Goal: Task Accomplishment & Management: Manage account settings

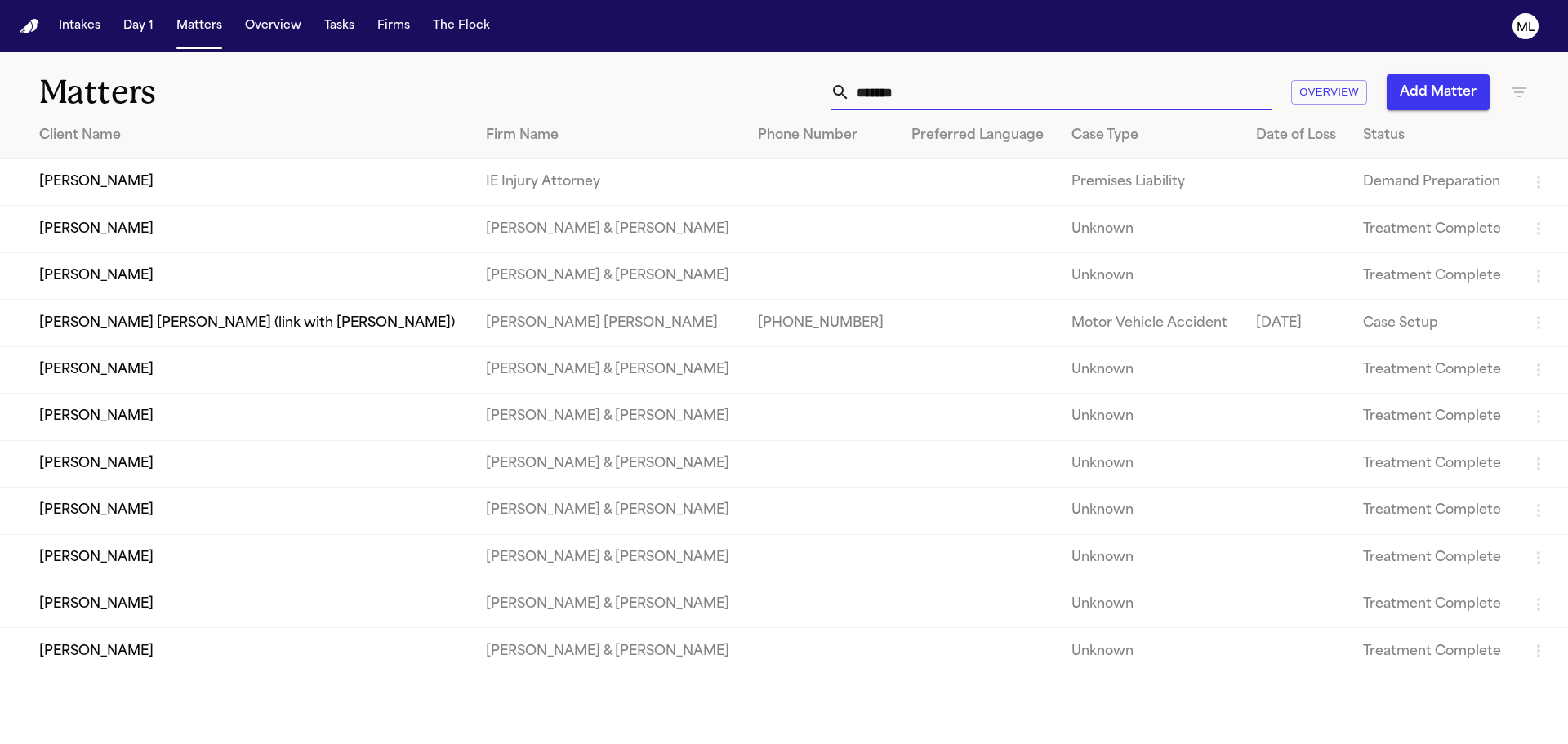
drag, startPoint x: 908, startPoint y: 95, endPoint x: 837, endPoint y: 98, distance: 71.1
click at [837, 98] on div "*******" at bounding box center [1051, 93] width 441 height 36
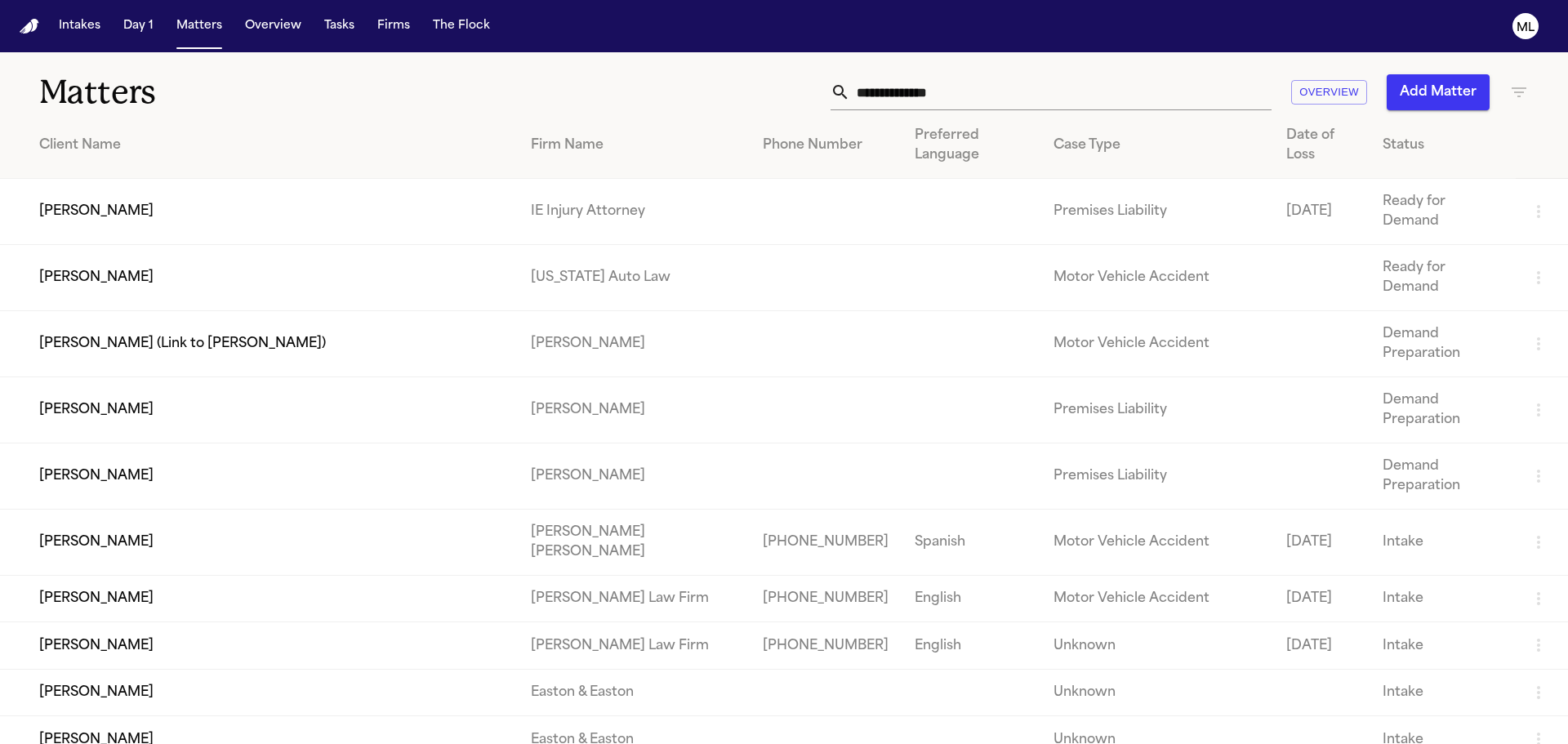
click at [893, 93] on input "text" at bounding box center [1060, 93] width 421 height 36
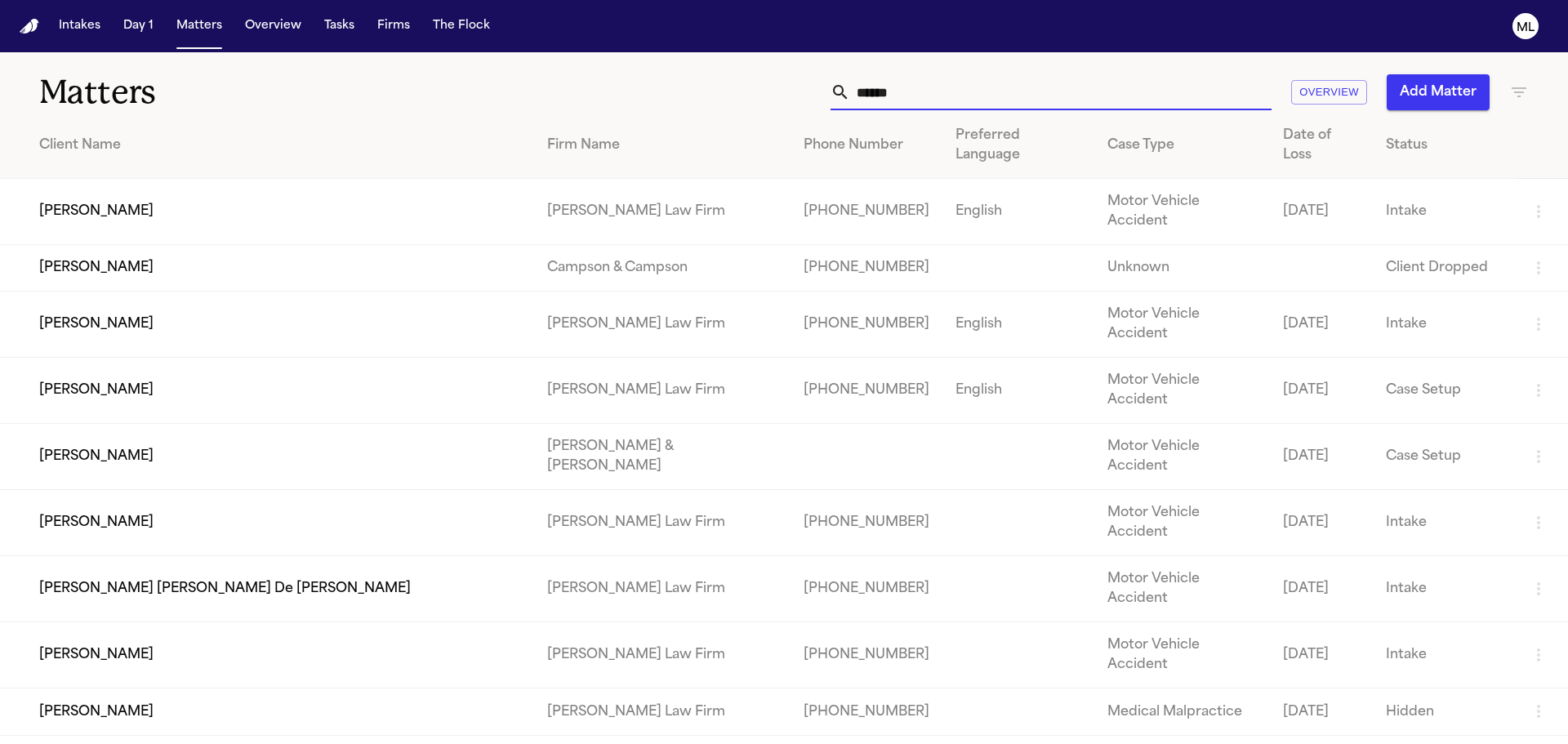
type input "******"
click at [302, 178] on td "[PERSON_NAME]" at bounding box center [267, 211] width 534 height 66
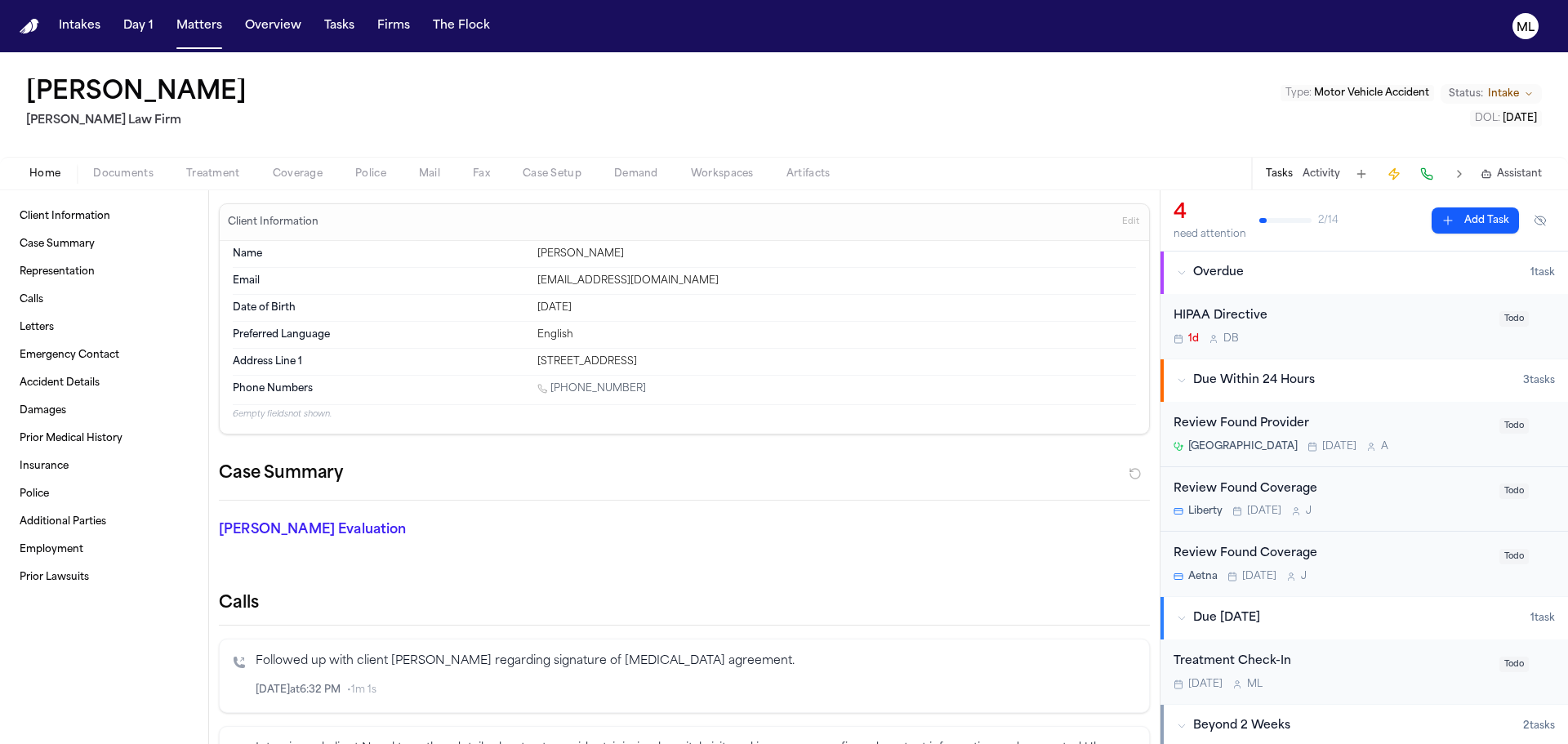
click at [117, 172] on span "Documents" at bounding box center [124, 174] width 60 height 13
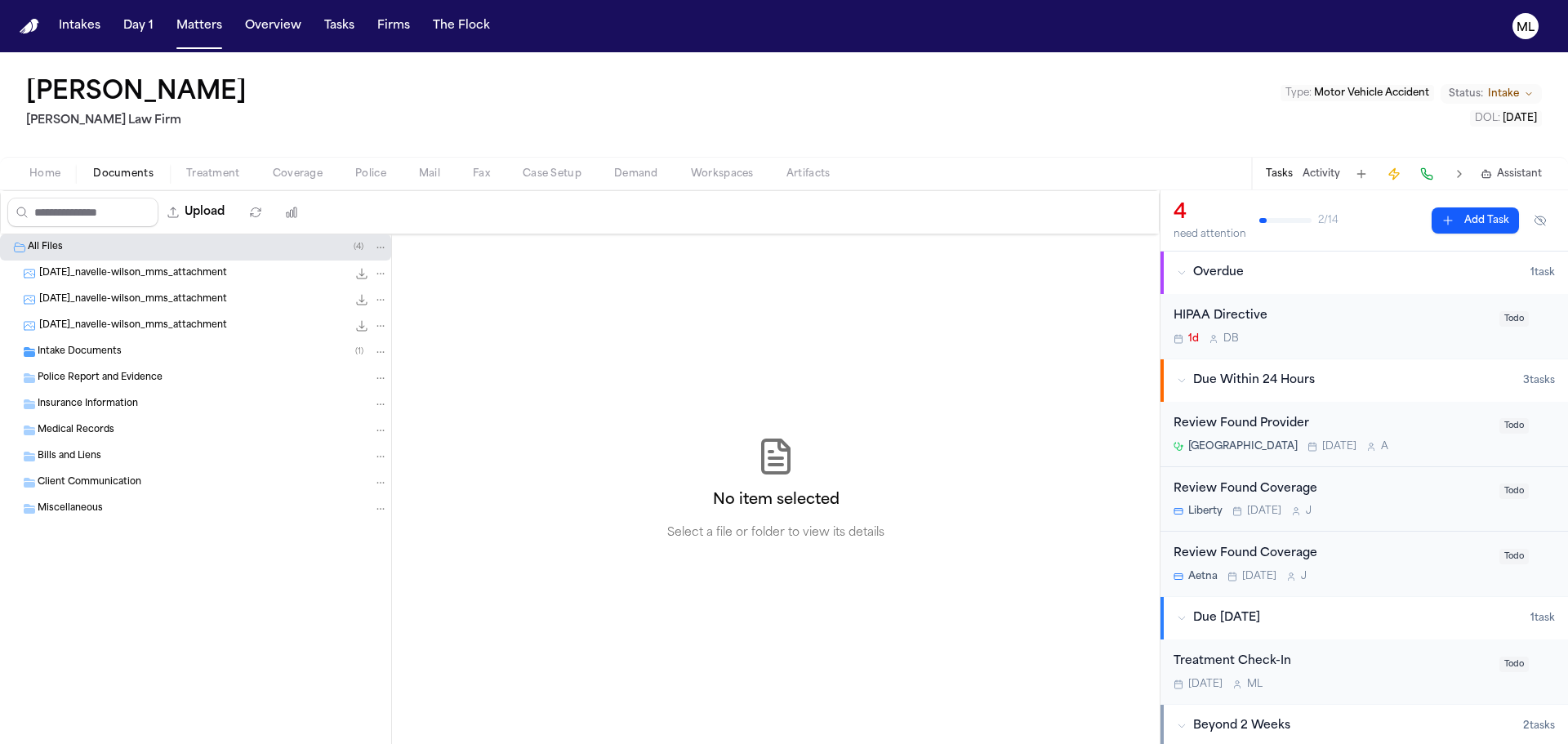
click at [115, 347] on span "Intake Documents" at bounding box center [79, 352] width 84 height 14
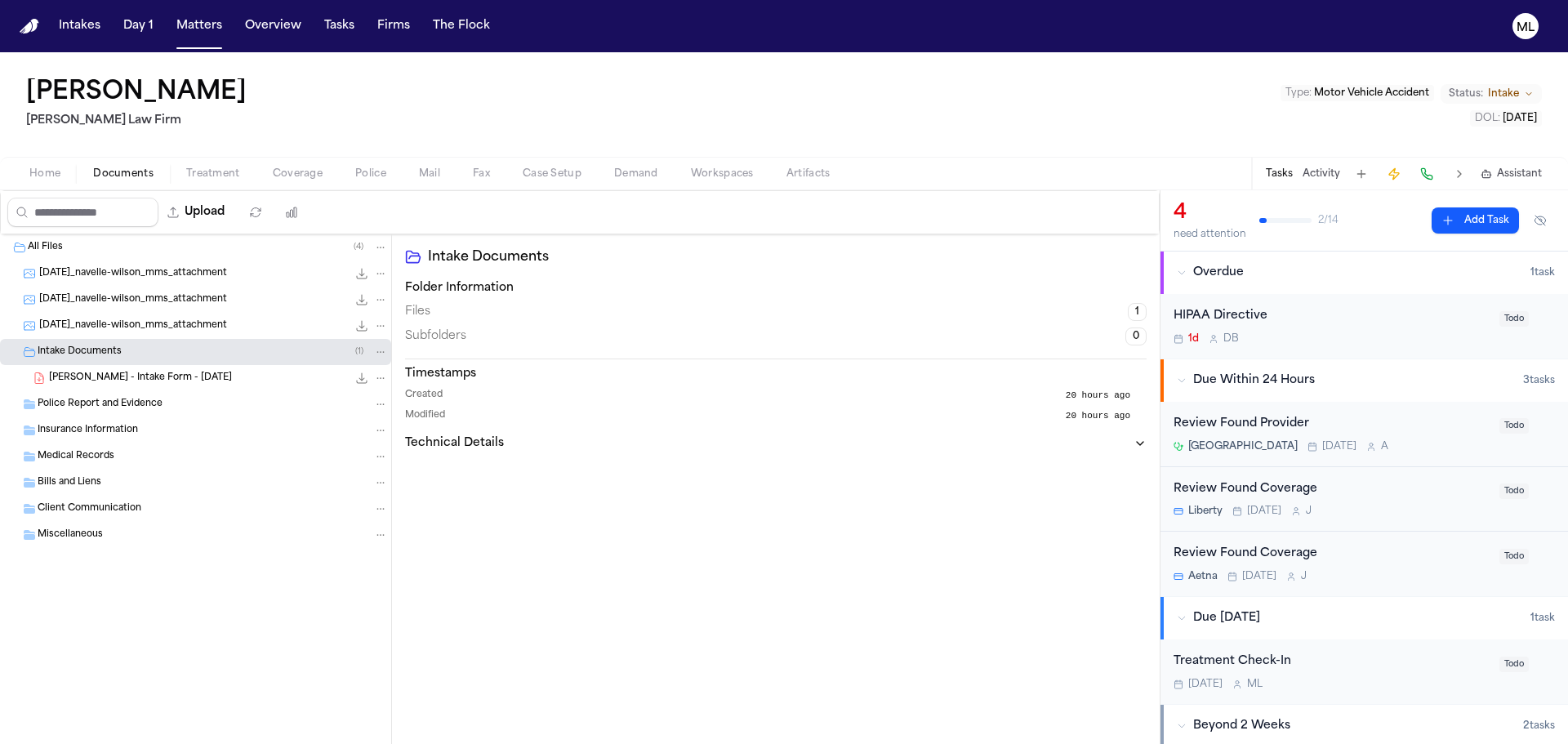
click at [125, 380] on span "[PERSON_NAME] - Intake Form - [DATE]" at bounding box center [141, 379] width 183 height 14
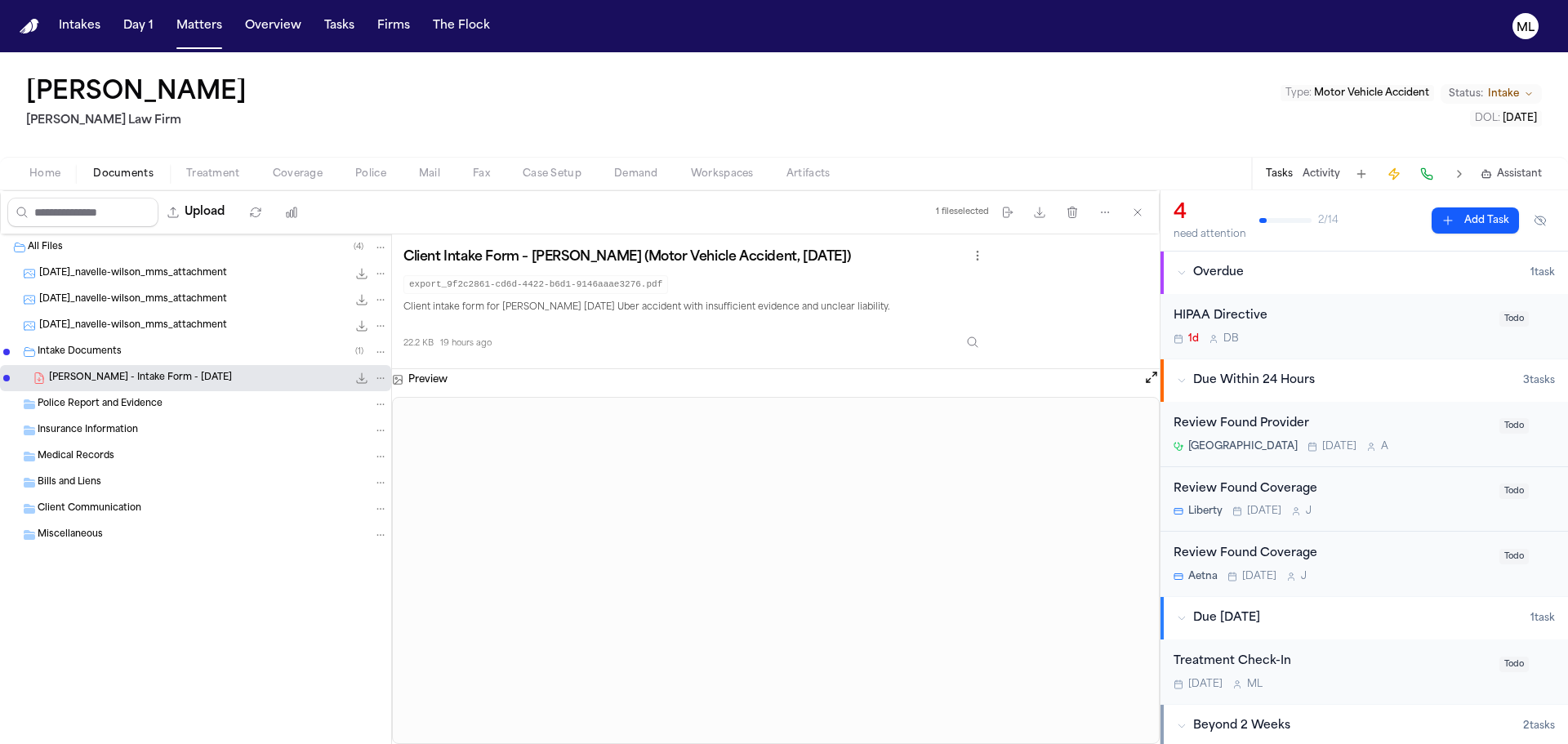
click at [147, 271] on span "[DATE]_navelle-wilson_mms_attachment" at bounding box center [133, 274] width 188 height 14
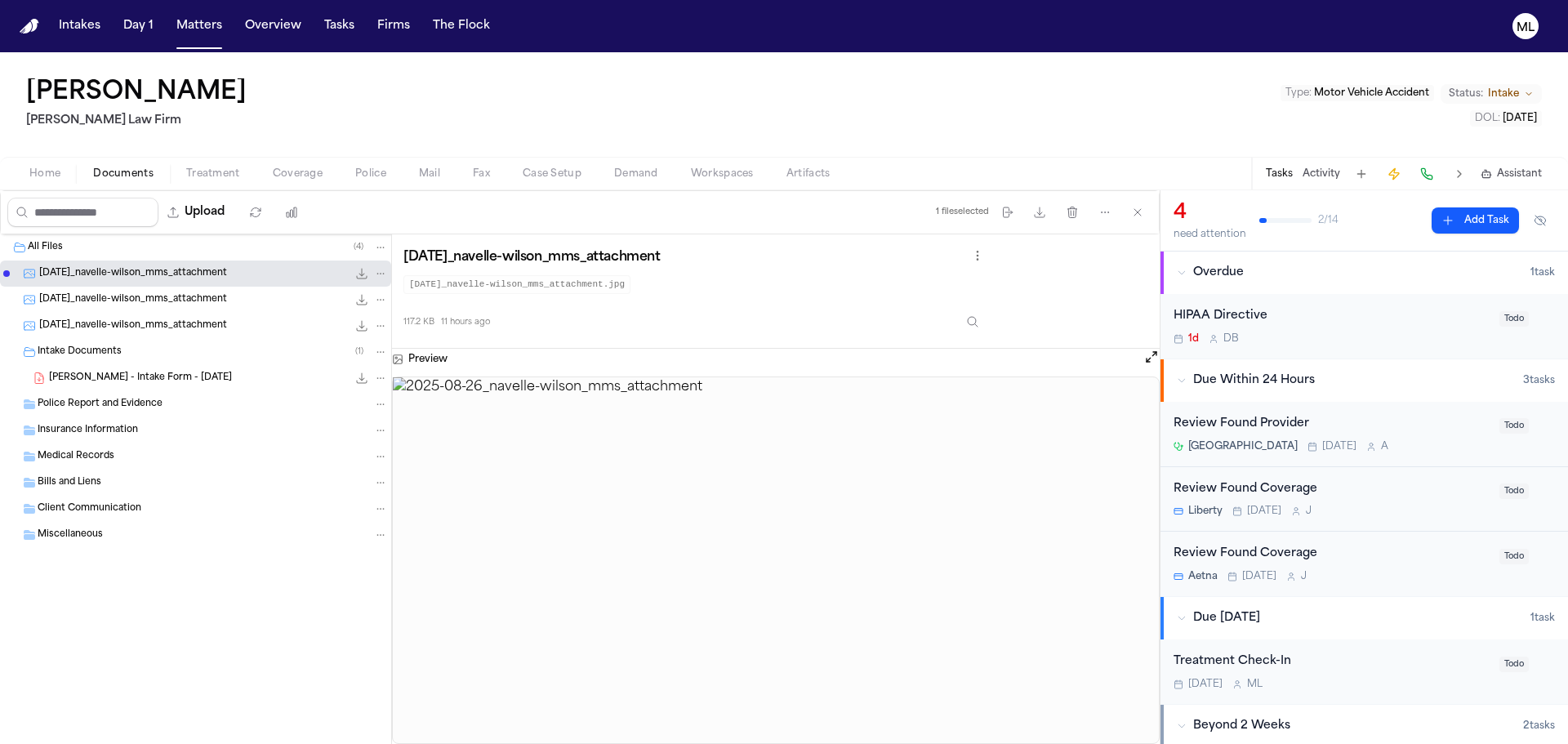
click at [144, 294] on span "[DATE]_navelle-wilson_mms_attachment" at bounding box center [133, 299] width 188 height 14
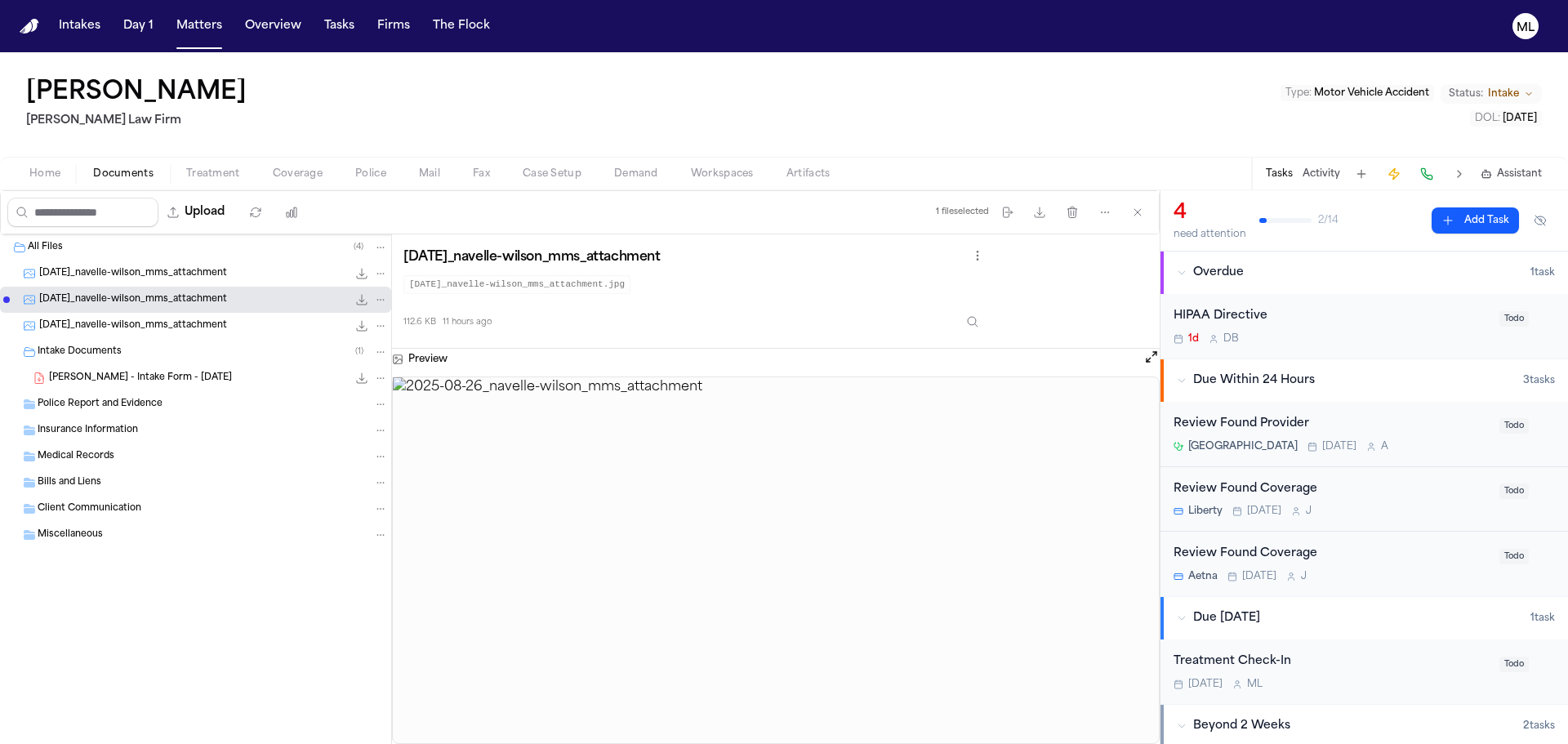
click at [144, 323] on span "[DATE]_navelle-wilson_mms_attachment" at bounding box center [133, 326] width 188 height 14
click at [138, 376] on span "[PERSON_NAME] - Intake Form - [DATE]" at bounding box center [141, 379] width 183 height 14
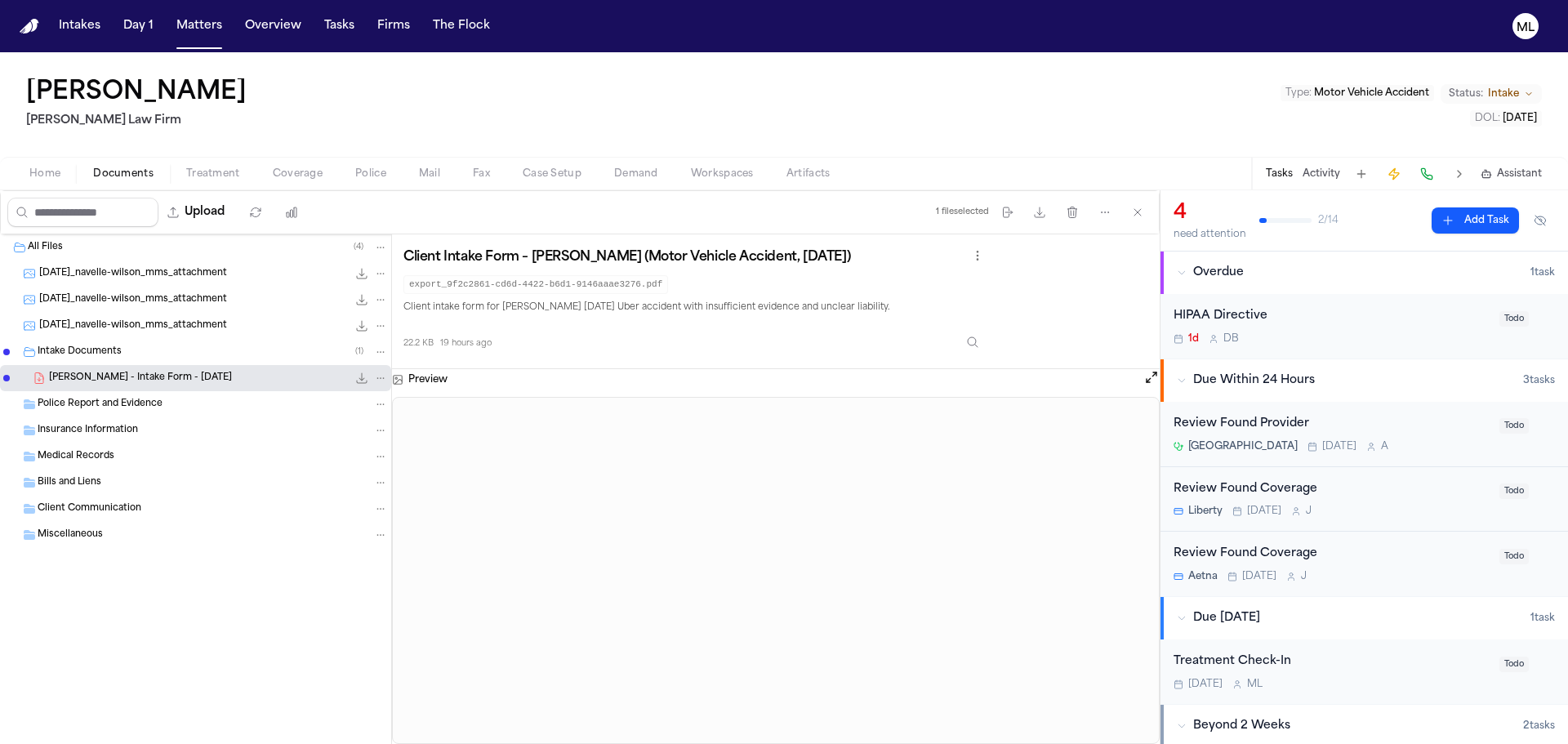
click at [79, 320] on span "[DATE]_navelle-wilson_mms_attachment" at bounding box center [133, 326] width 188 height 14
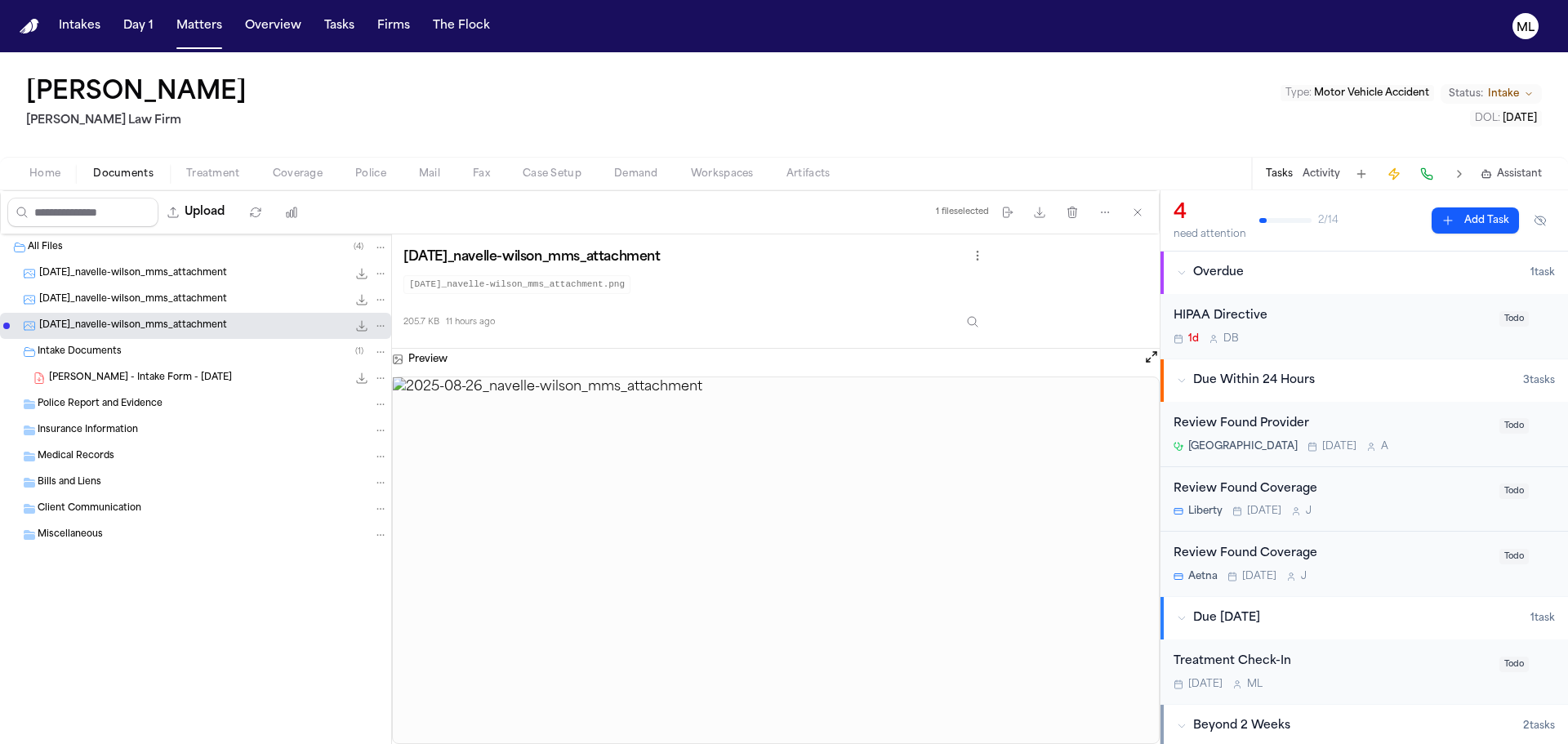
click at [1362, 509] on div "Liberty [DATE] J" at bounding box center [1331, 511] width 316 height 13
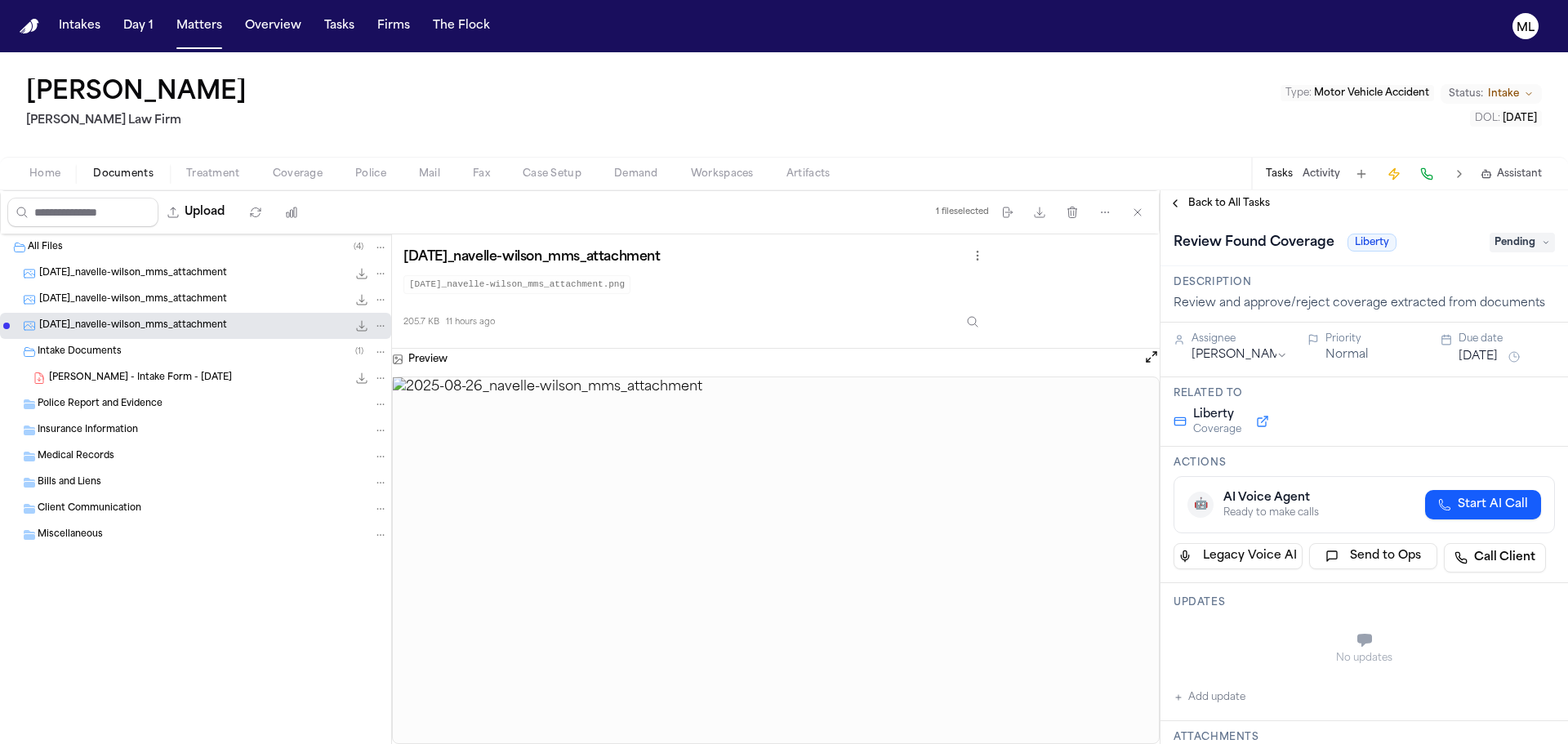
click at [291, 166] on button "Coverage" at bounding box center [297, 174] width 82 height 20
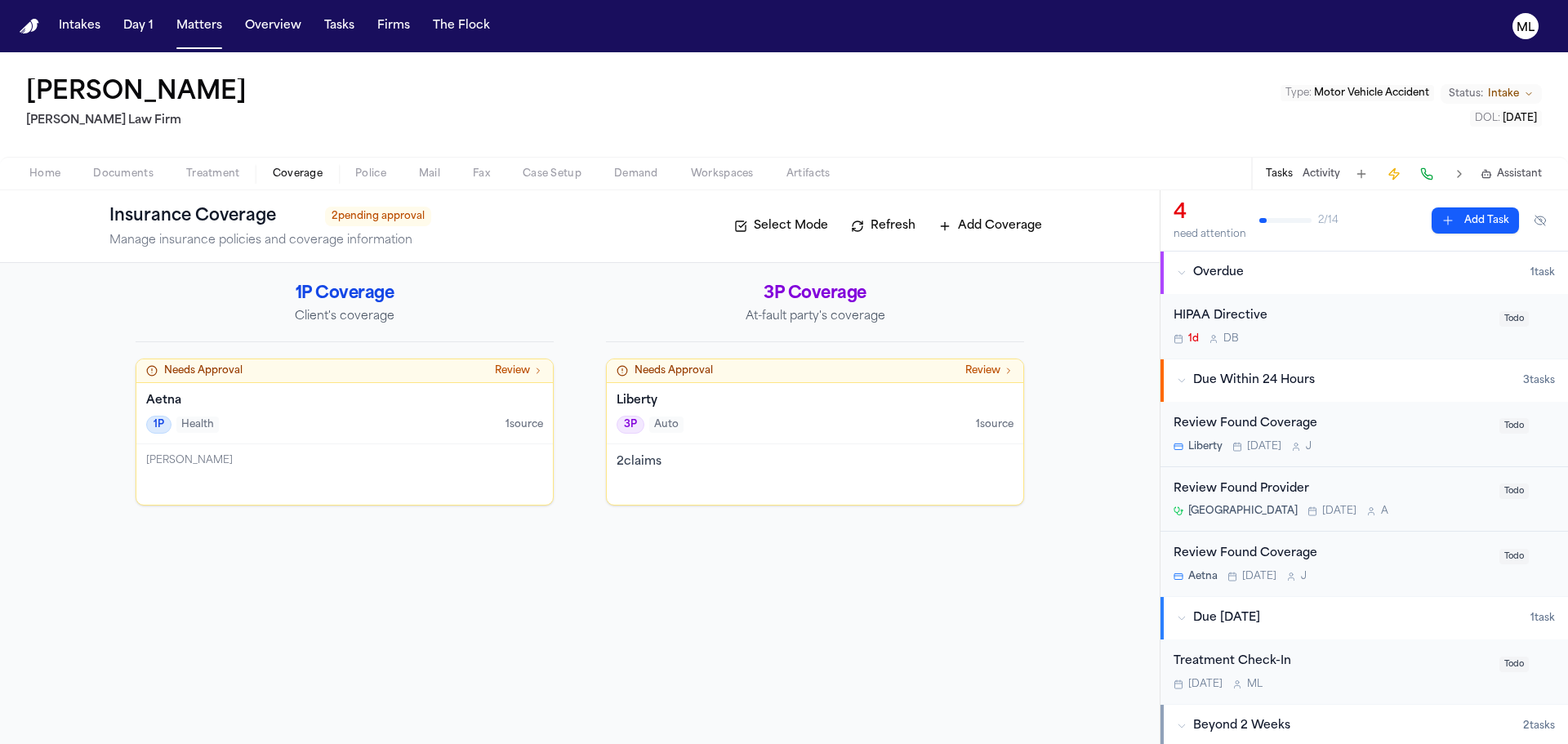
click at [874, 487] on div "2 claim s" at bounding box center [815, 474] width 416 height 60
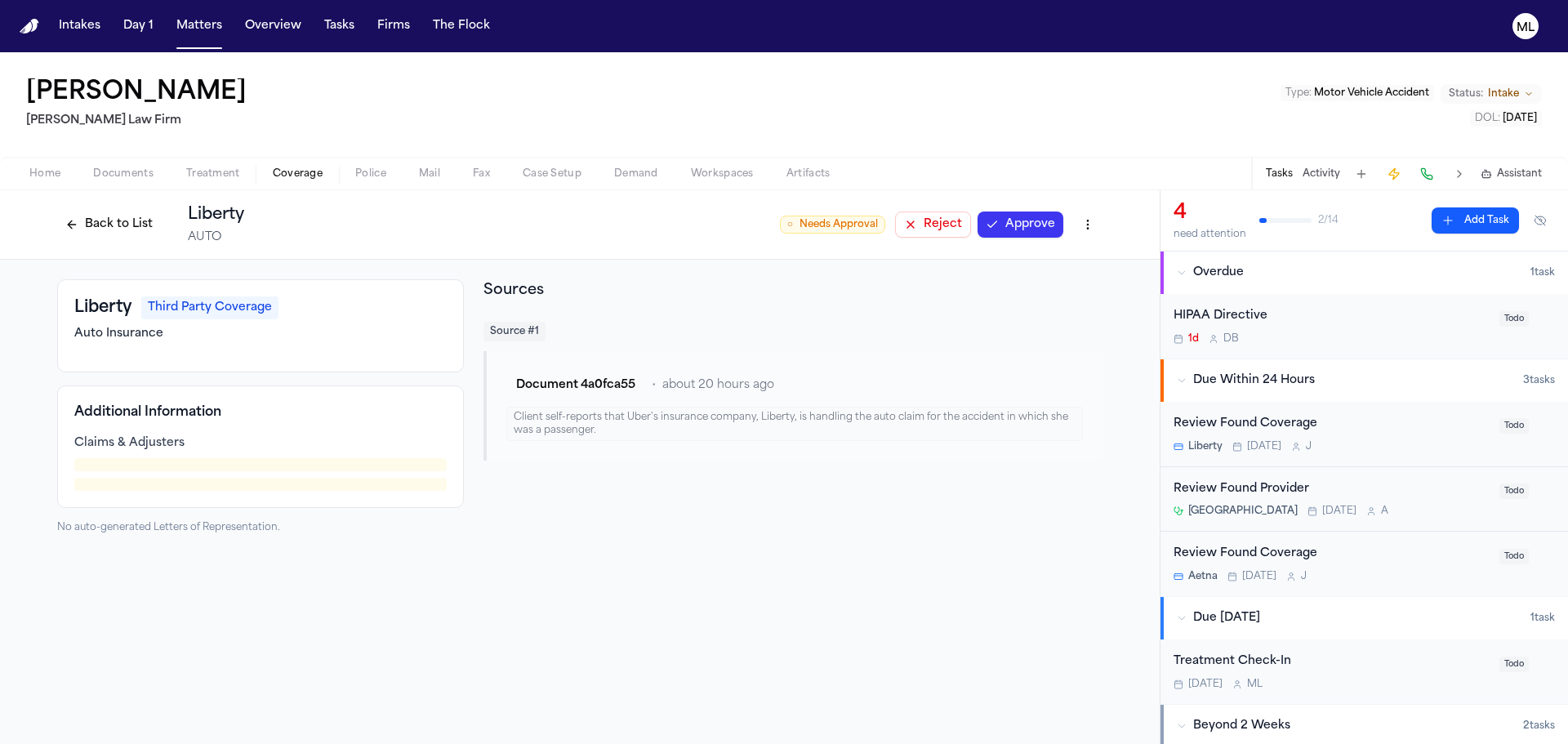
click at [95, 224] on button "Back to List" at bounding box center [110, 225] width 104 height 26
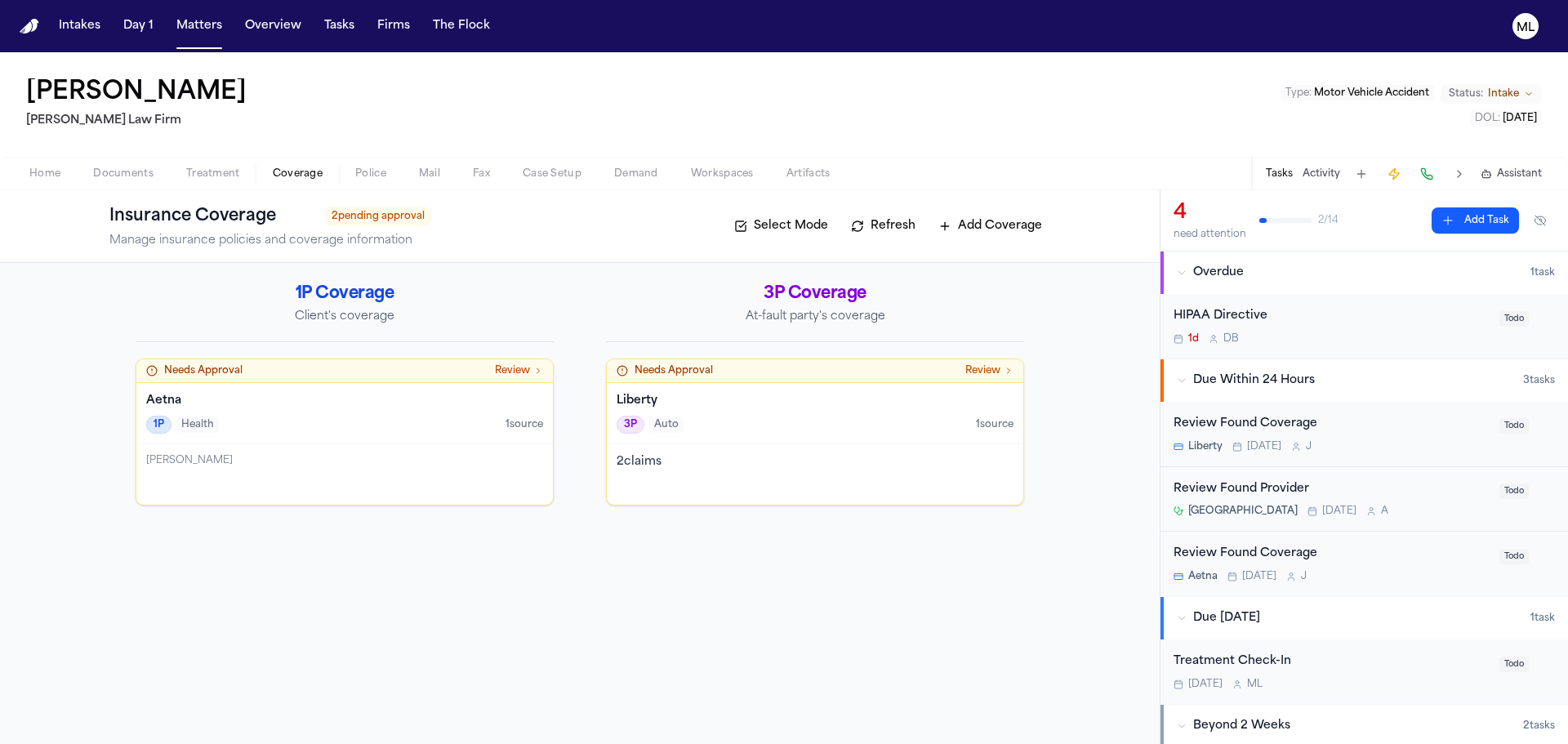
click at [59, 177] on span "Home" at bounding box center [44, 174] width 31 height 13
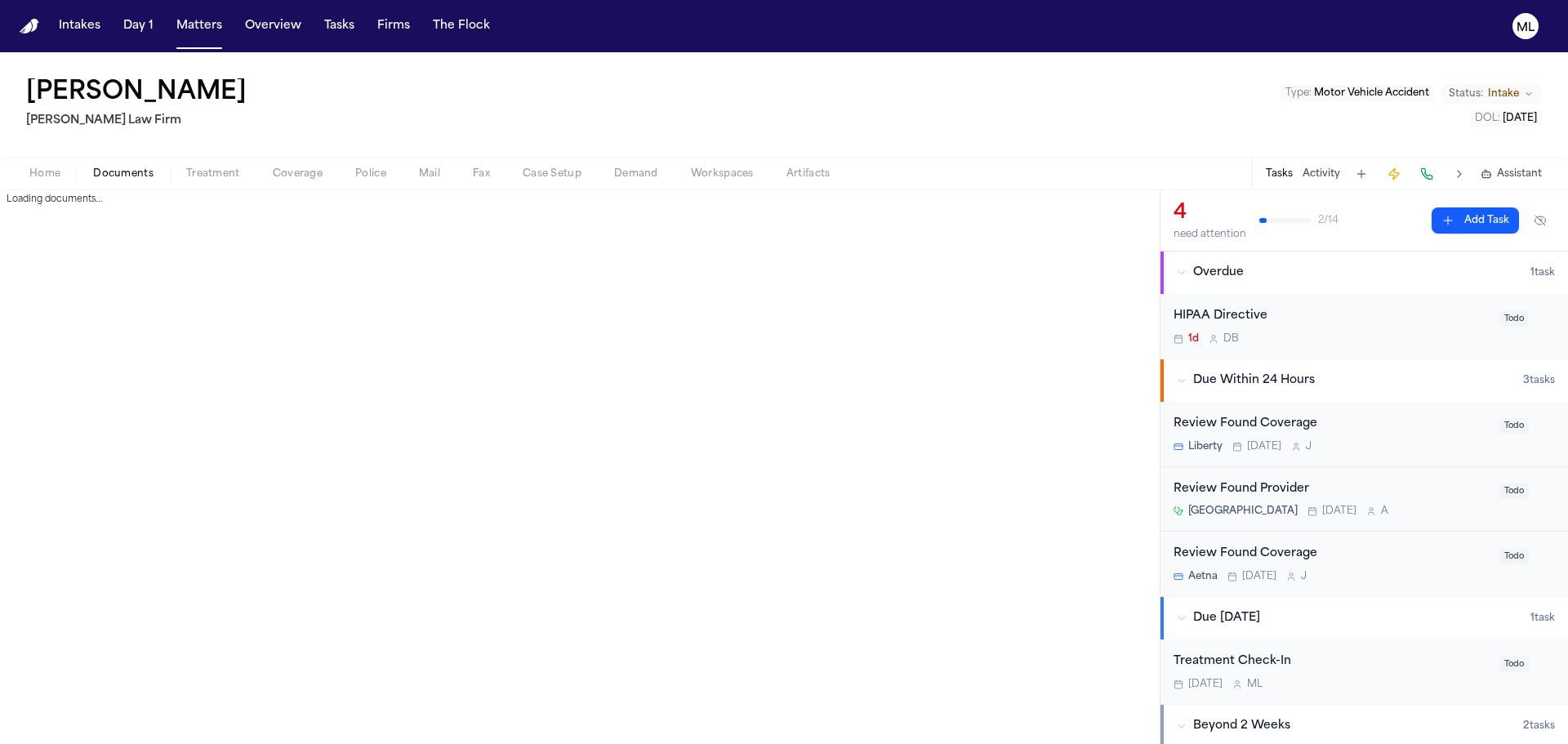
click at [130, 167] on span "Documents" at bounding box center [124, 174] width 60 height 13
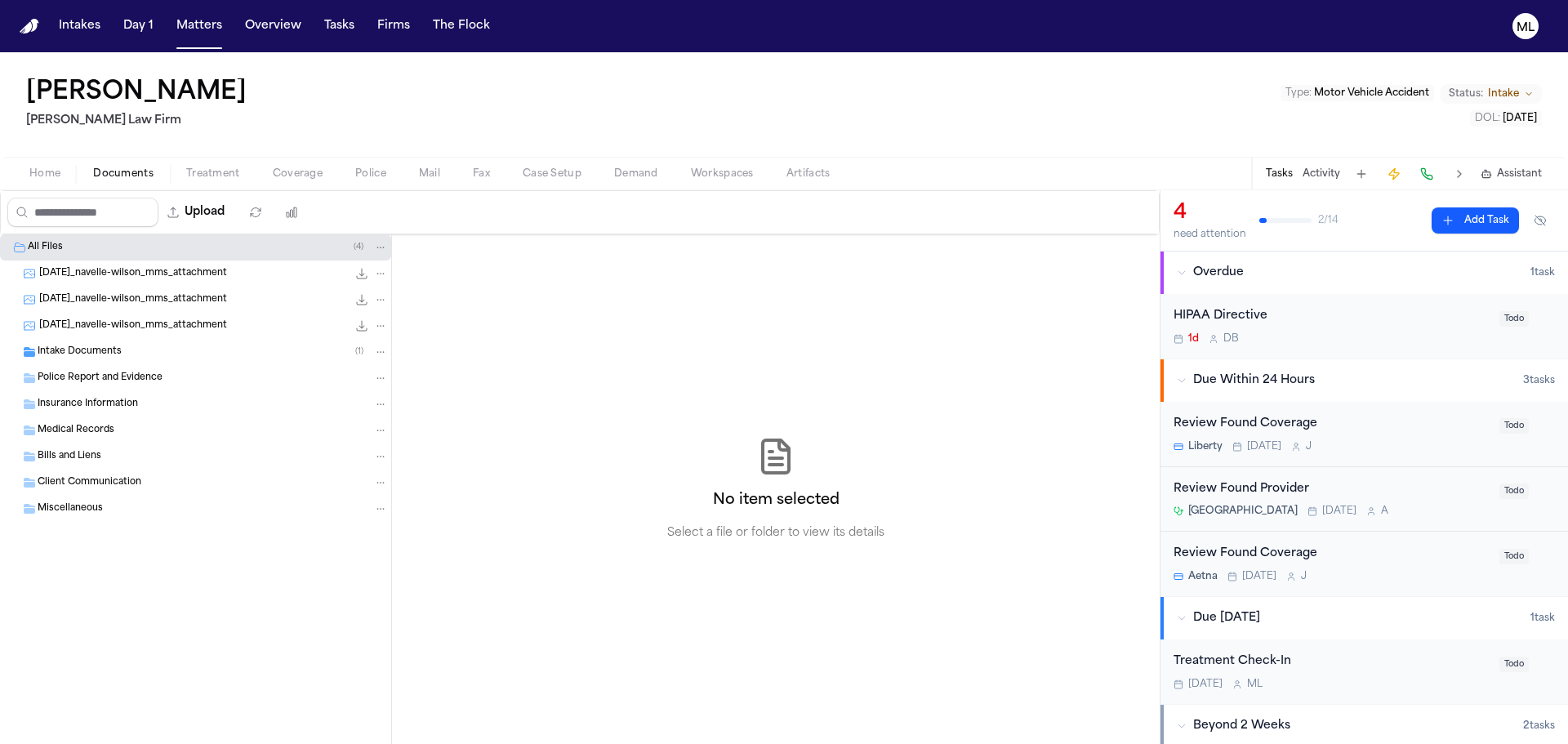
click at [109, 272] on span "[DATE]_navelle-wilson_mms_attachment" at bounding box center [133, 274] width 188 height 14
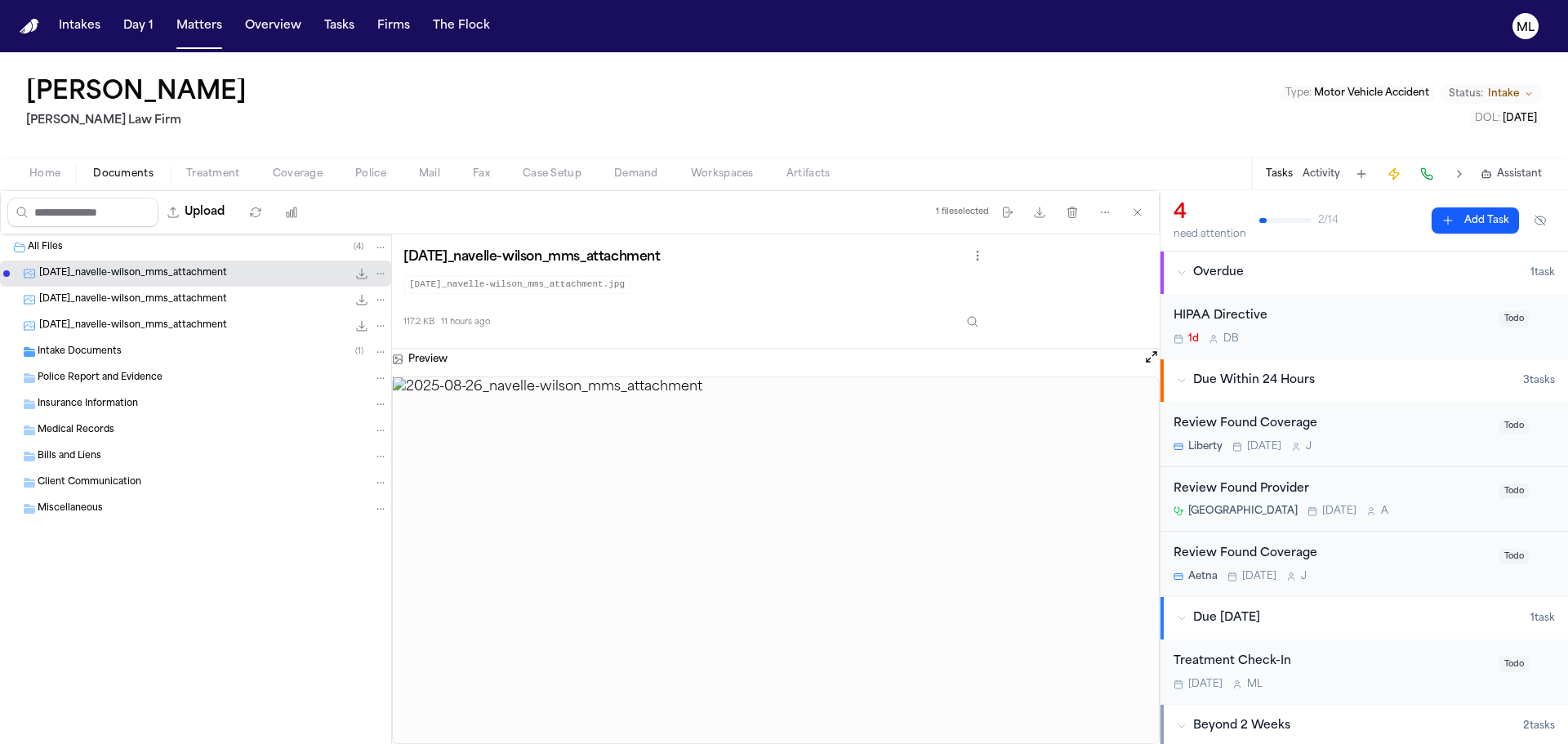
click at [227, 330] on span "[DATE]_navelle-wilson_mms_attachment" at bounding box center [133, 326] width 188 height 14
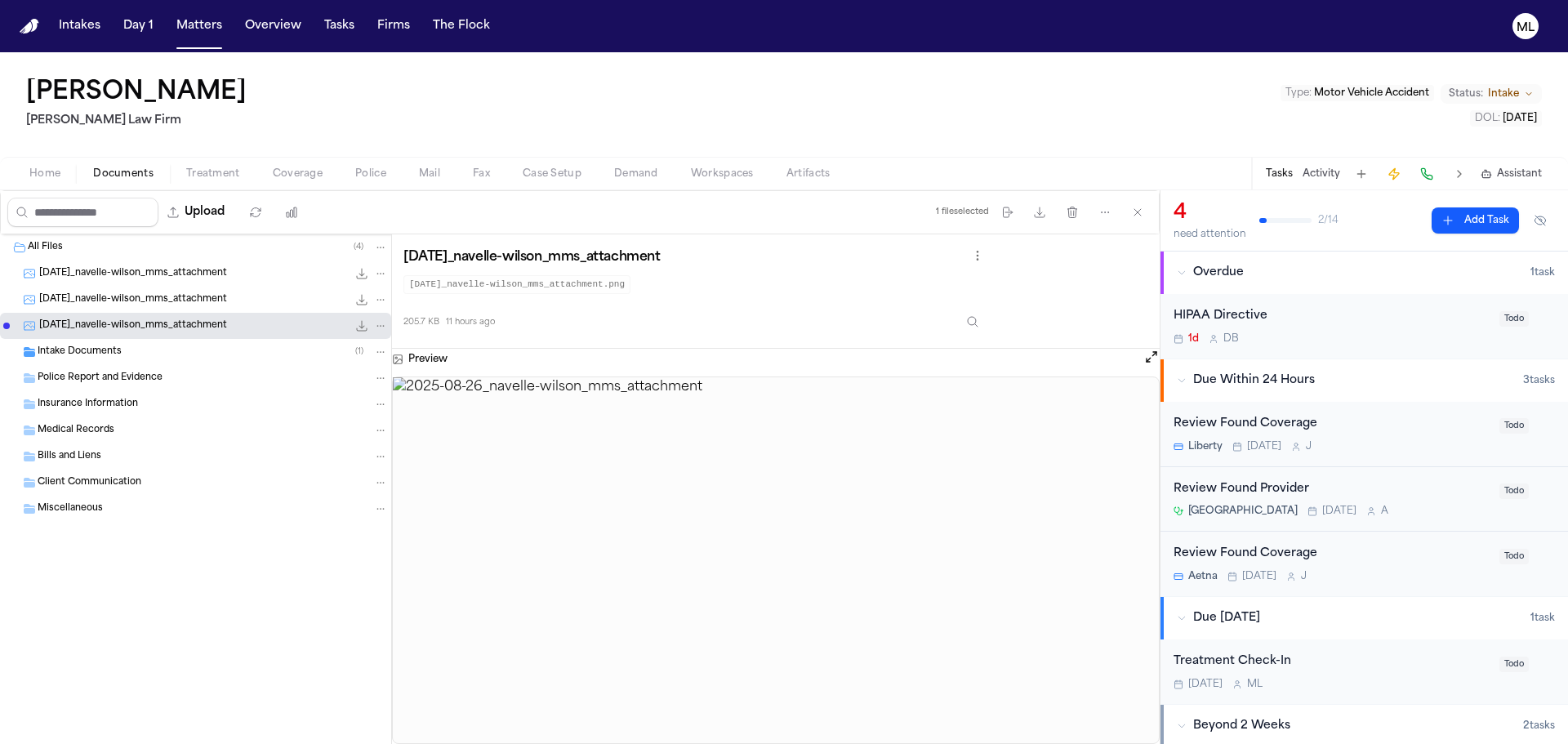
click at [145, 343] on div "Intake Documents ( 1 )" at bounding box center [195, 352] width 391 height 26
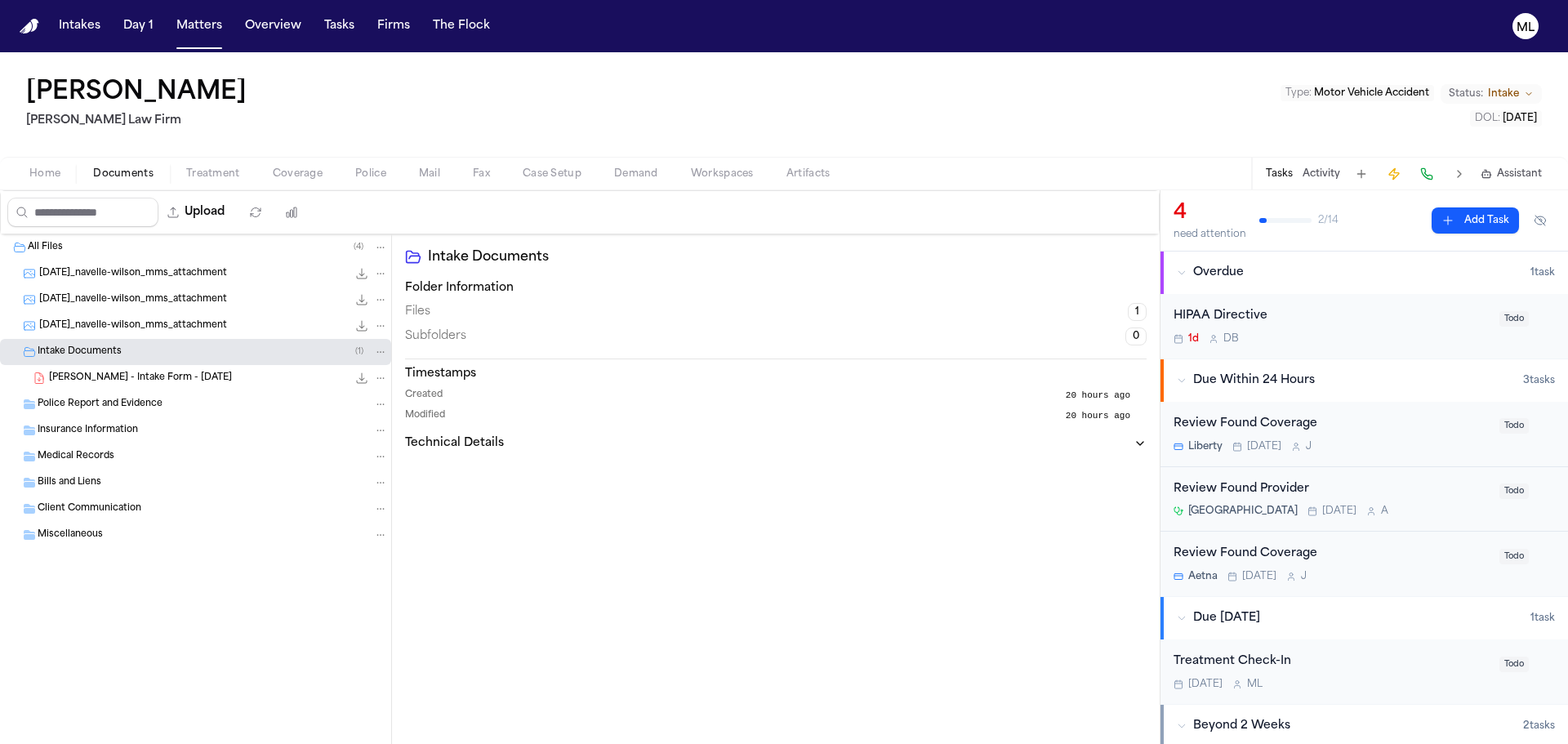
click at [167, 269] on span "[DATE]_navelle-wilson_mms_attachment" at bounding box center [133, 274] width 188 height 14
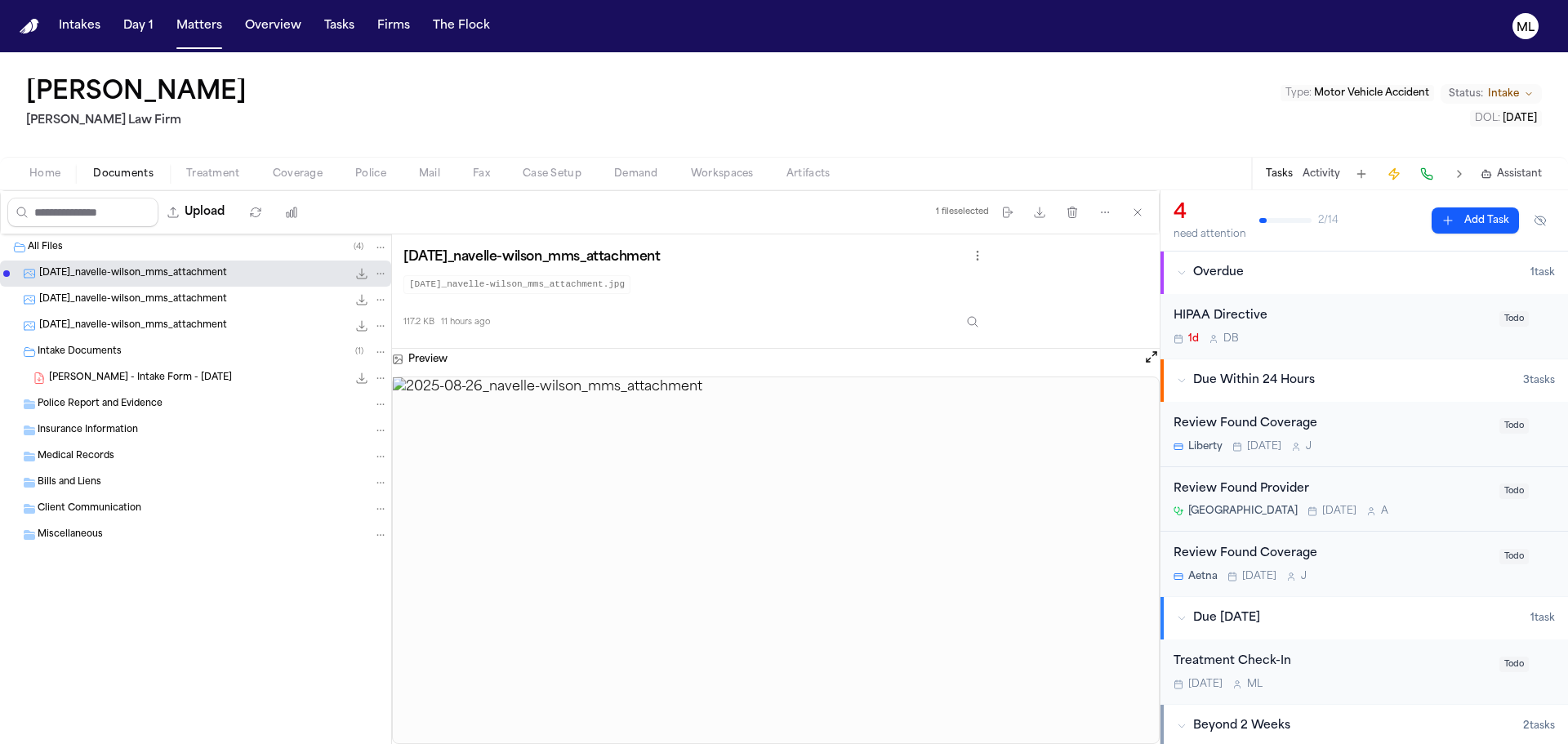
click at [154, 299] on span "[DATE]_navelle-wilson_mms_attachment" at bounding box center [133, 299] width 188 height 14
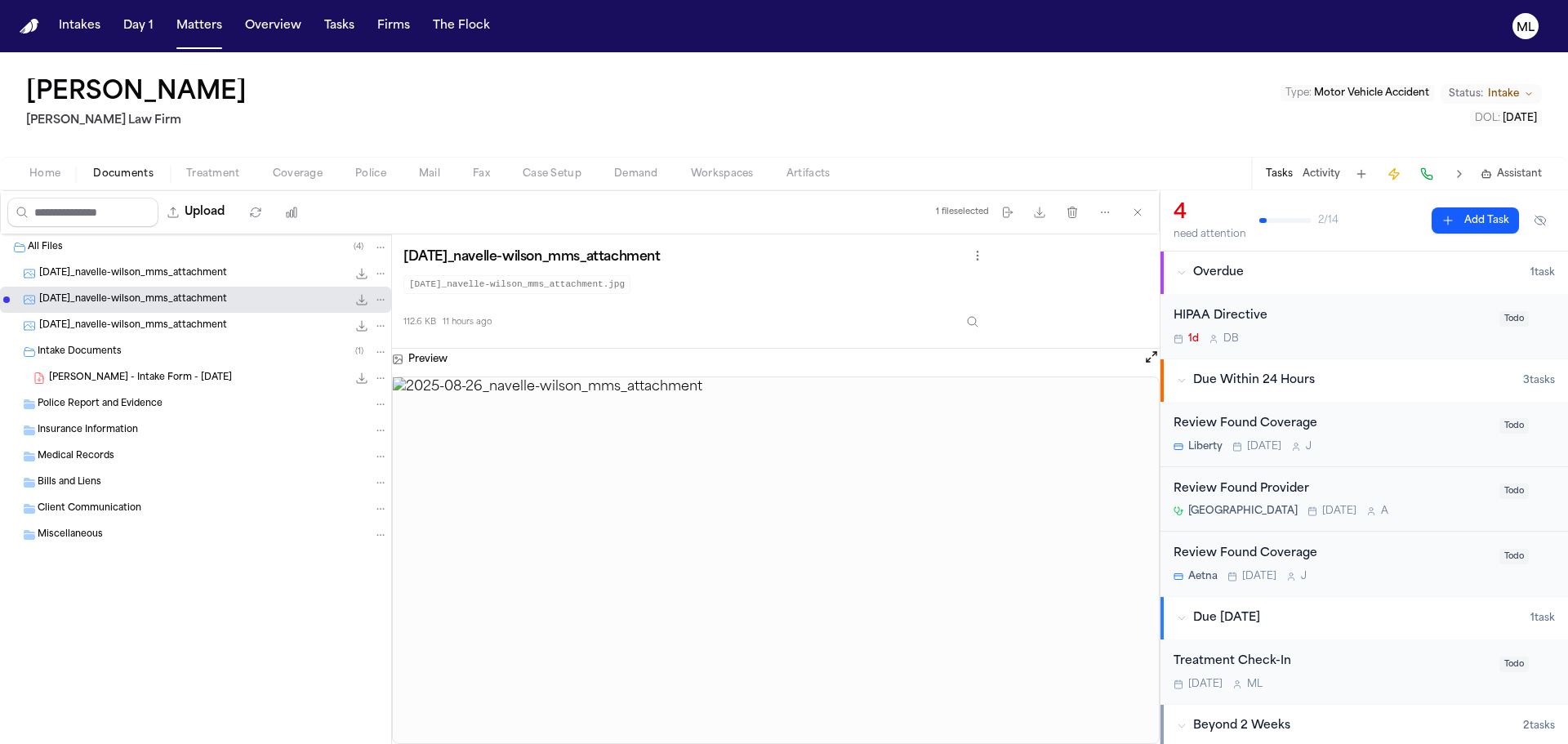
click at [194, 323] on span "[DATE]_navelle-wilson_mms_attachment" at bounding box center [133, 326] width 188 height 14
click at [110, 379] on span "[PERSON_NAME] - Intake Form - [DATE]" at bounding box center [141, 379] width 183 height 14
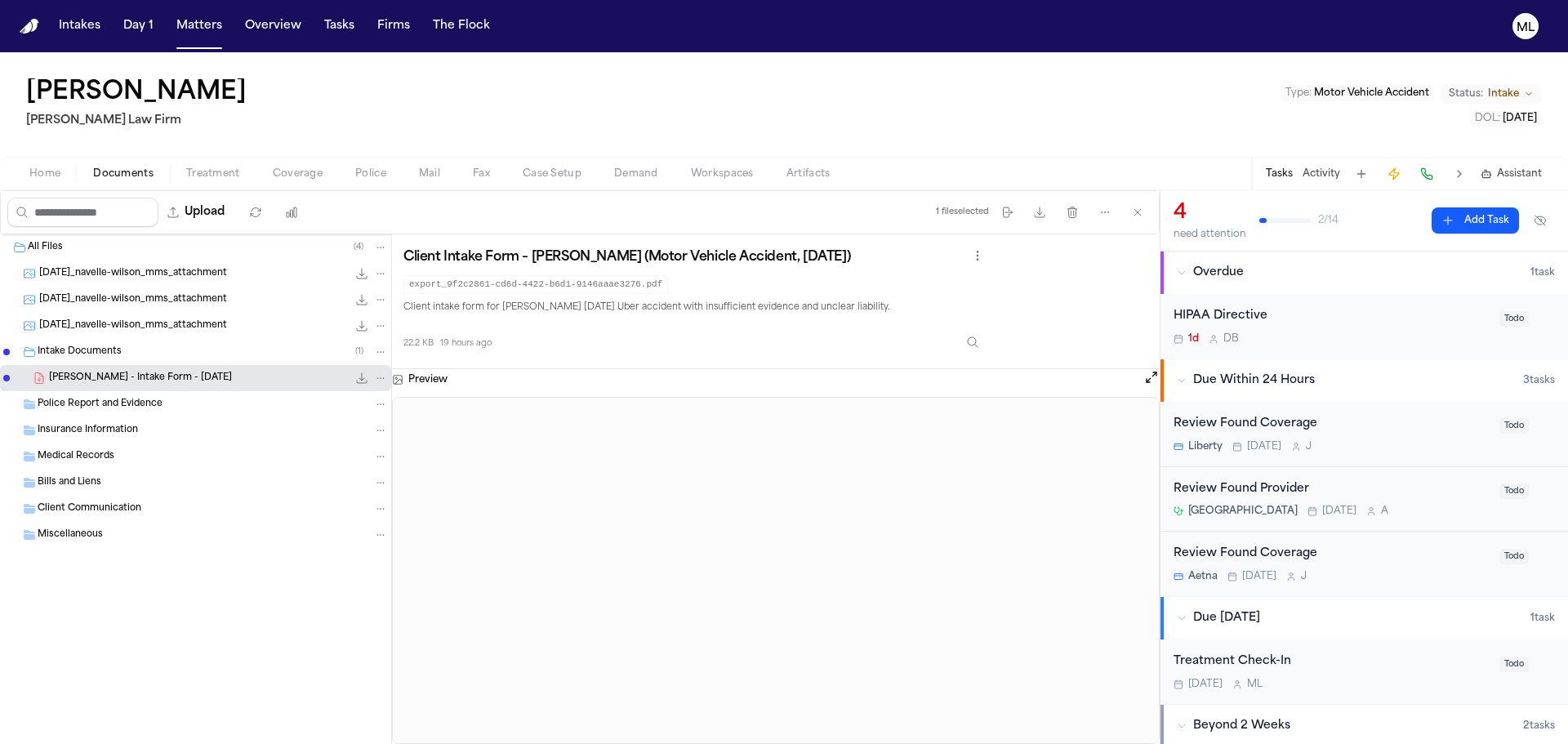
click at [142, 268] on span "[DATE]_navelle-wilson_mms_attachment" at bounding box center [133, 274] width 188 height 14
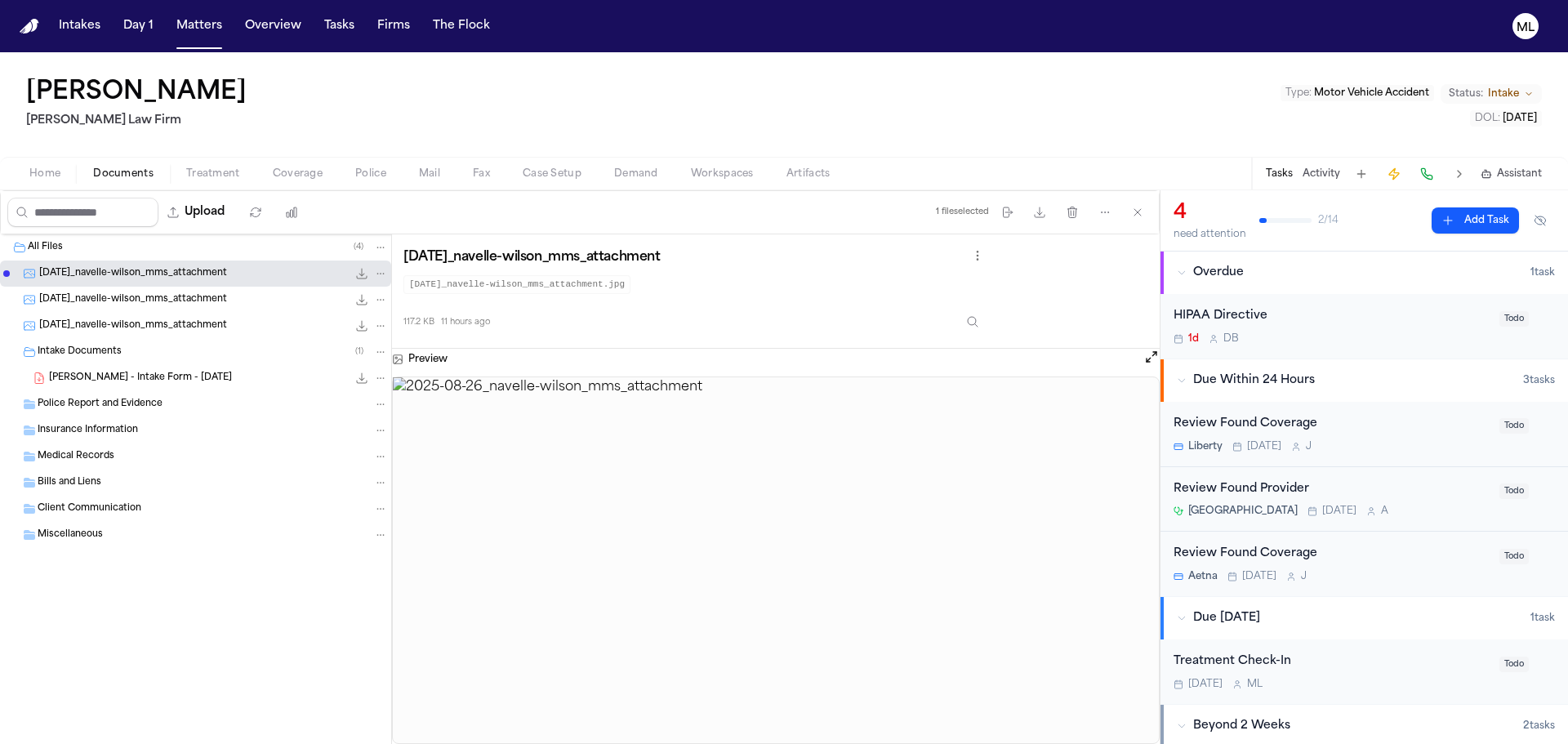
click at [160, 296] on span "[DATE]_navelle-wilson_mms_attachment" at bounding box center [133, 299] width 188 height 14
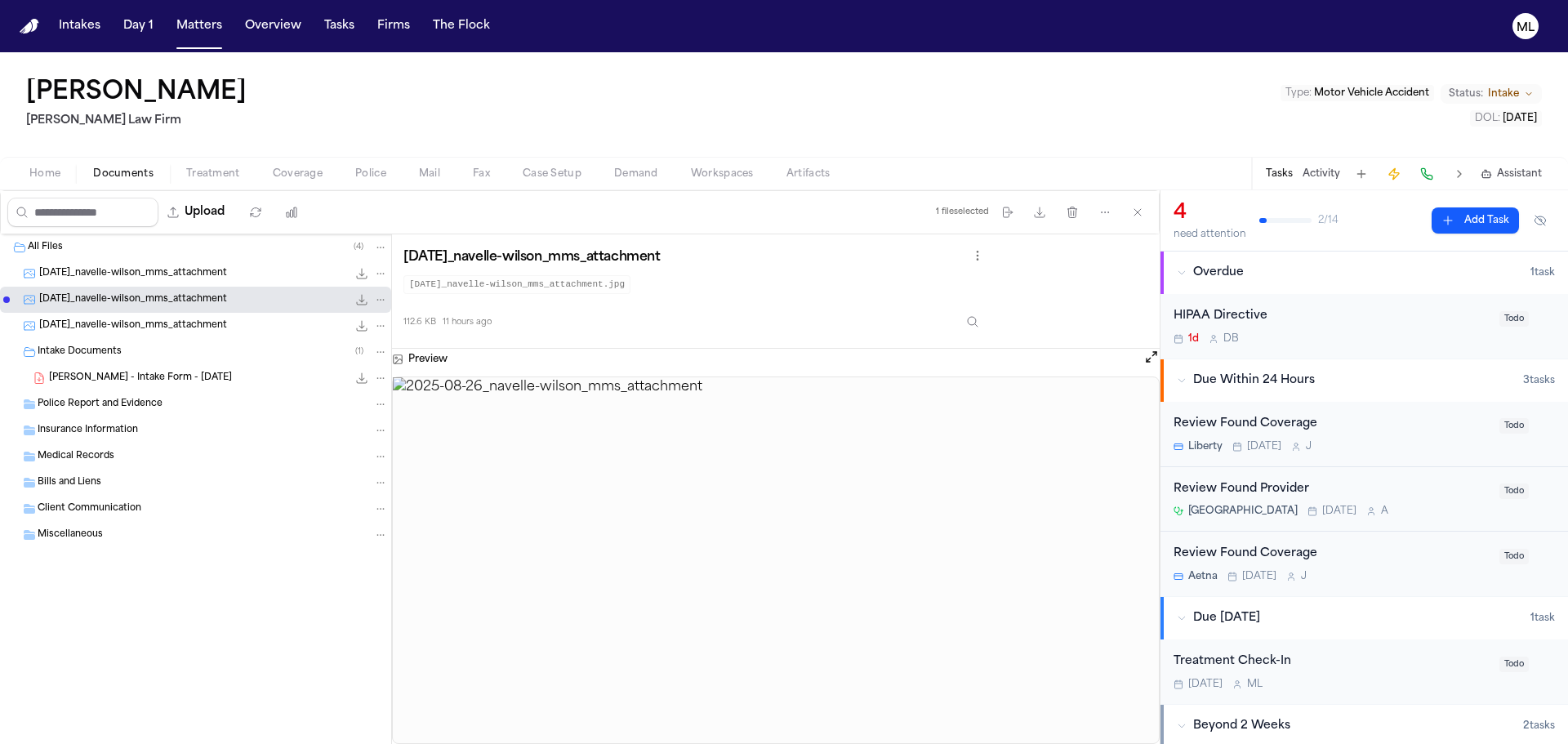
click at [188, 324] on span "[DATE]_navelle-wilson_mms_attachment" at bounding box center [133, 326] width 188 height 14
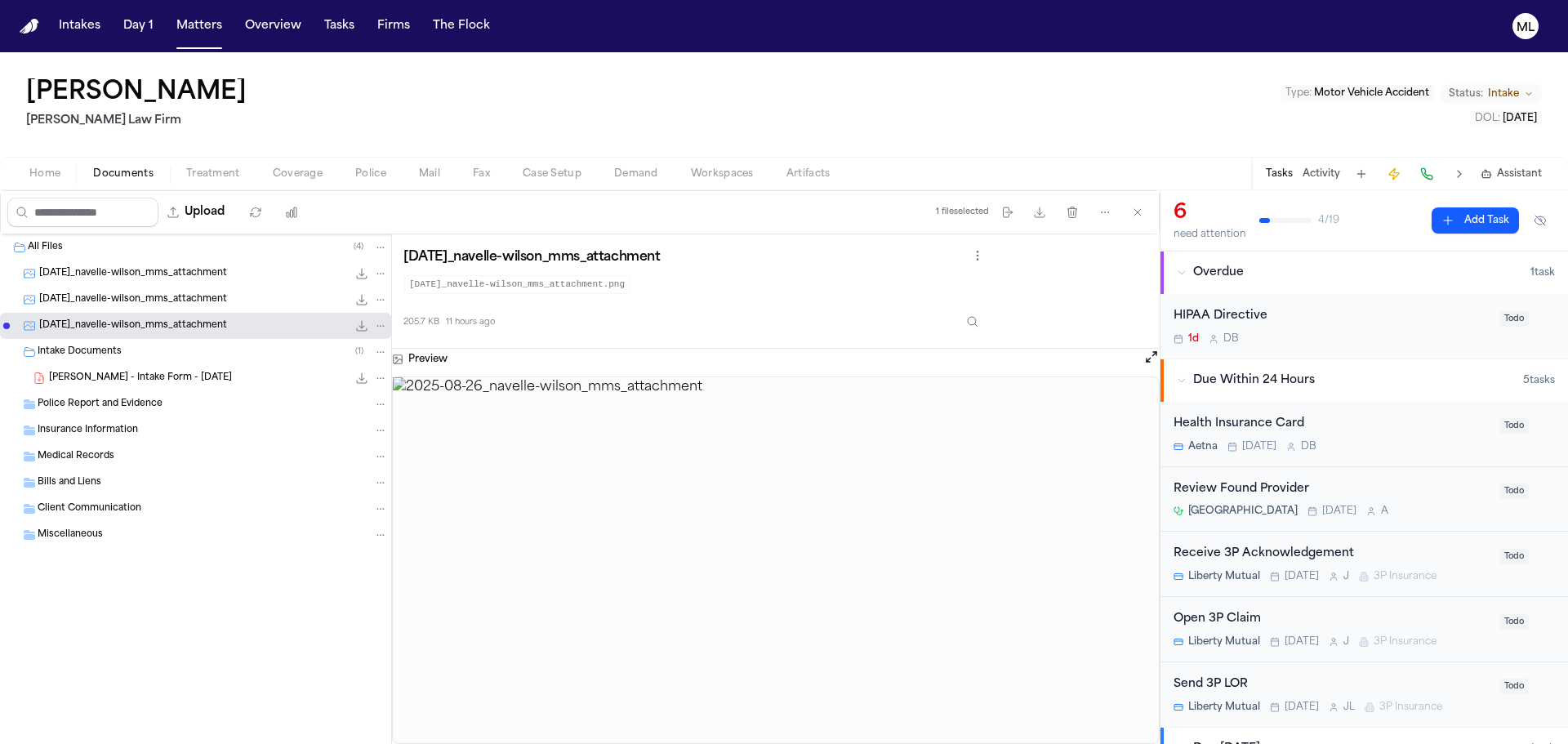
click at [282, 172] on span "Coverage" at bounding box center [297, 174] width 50 height 13
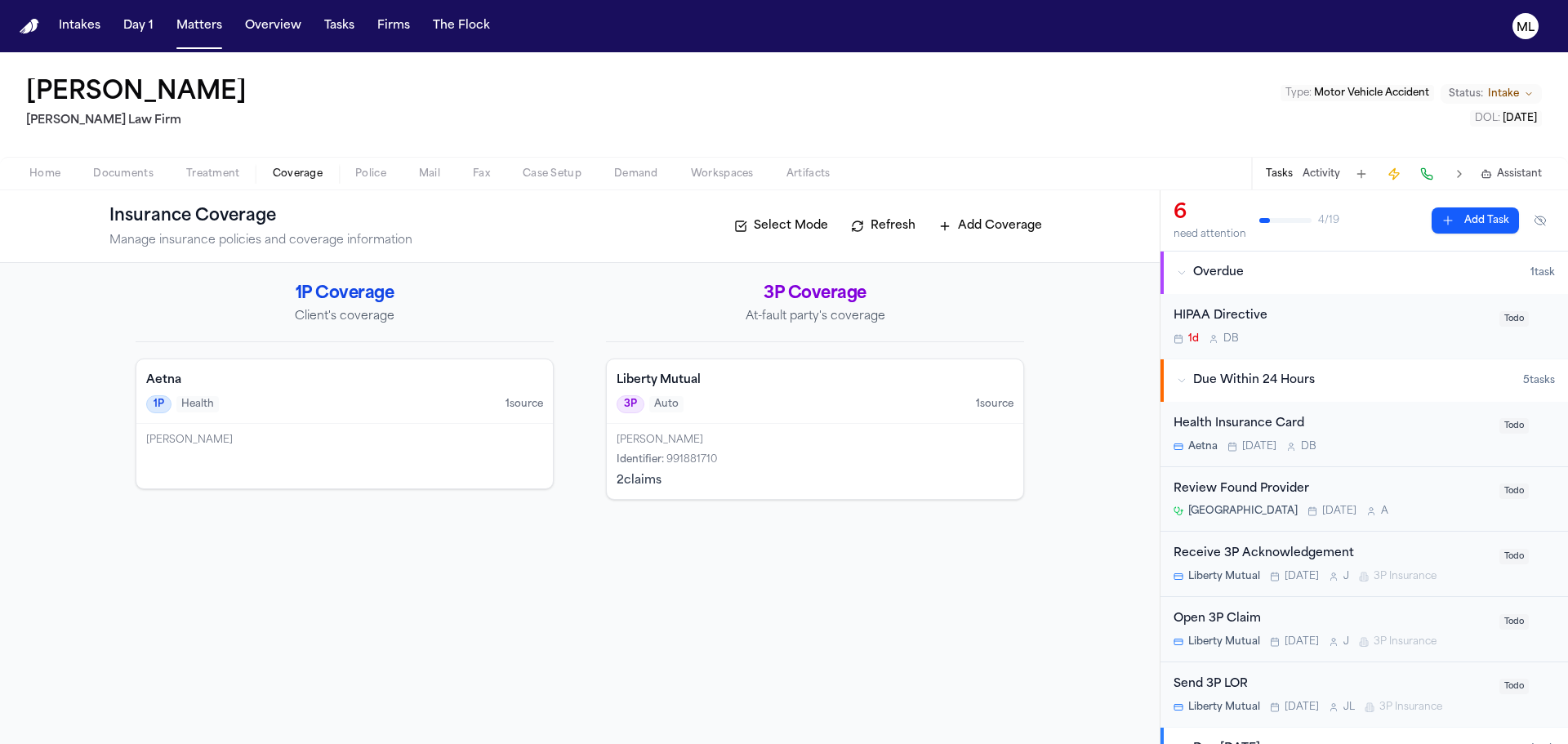
click at [862, 427] on div "[PERSON_NAME] : 991881710 2 claim s" at bounding box center [815, 462] width 416 height 76
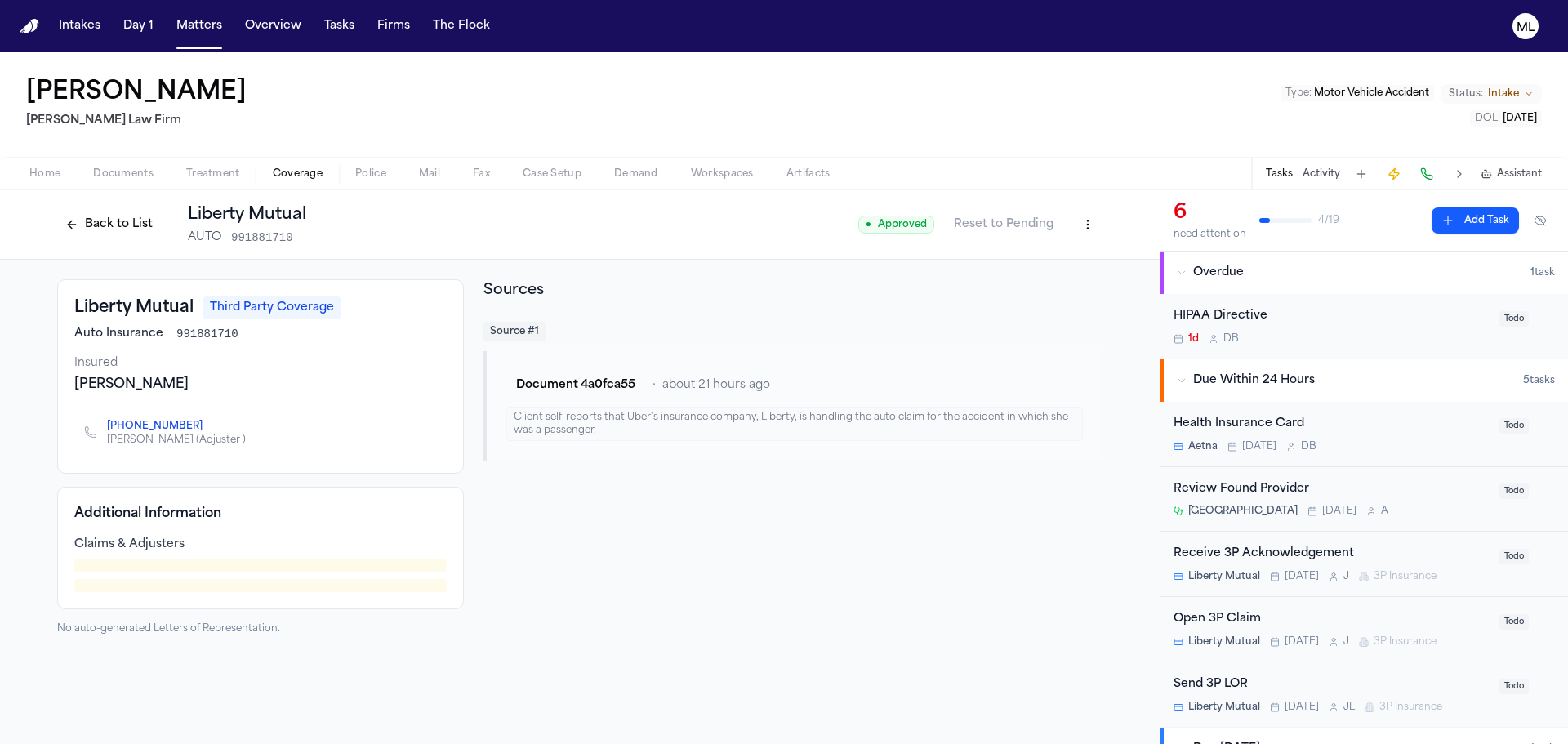
click at [98, 178] on span "Documents" at bounding box center [124, 174] width 60 height 13
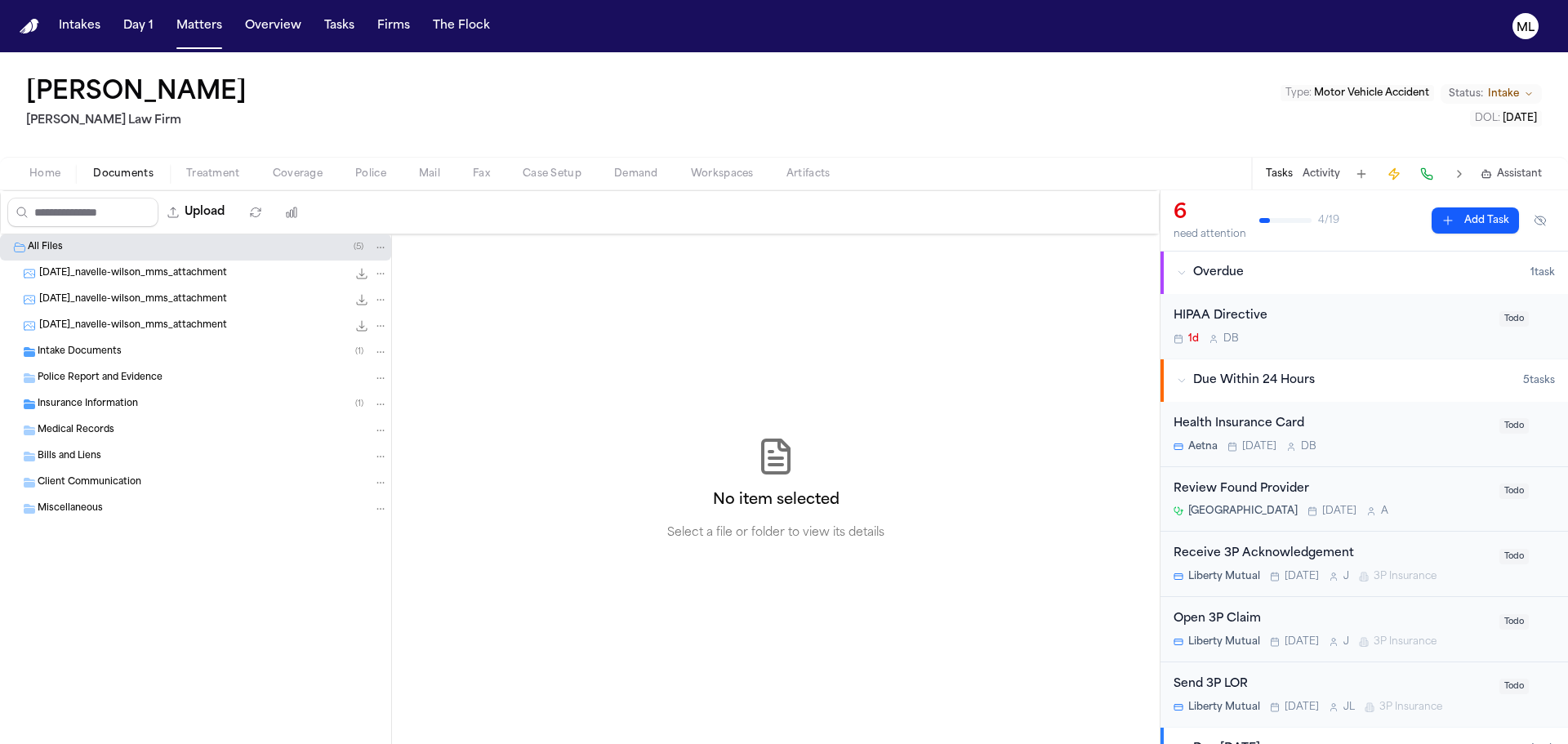
click at [118, 347] on span "Intake Documents" at bounding box center [79, 352] width 84 height 14
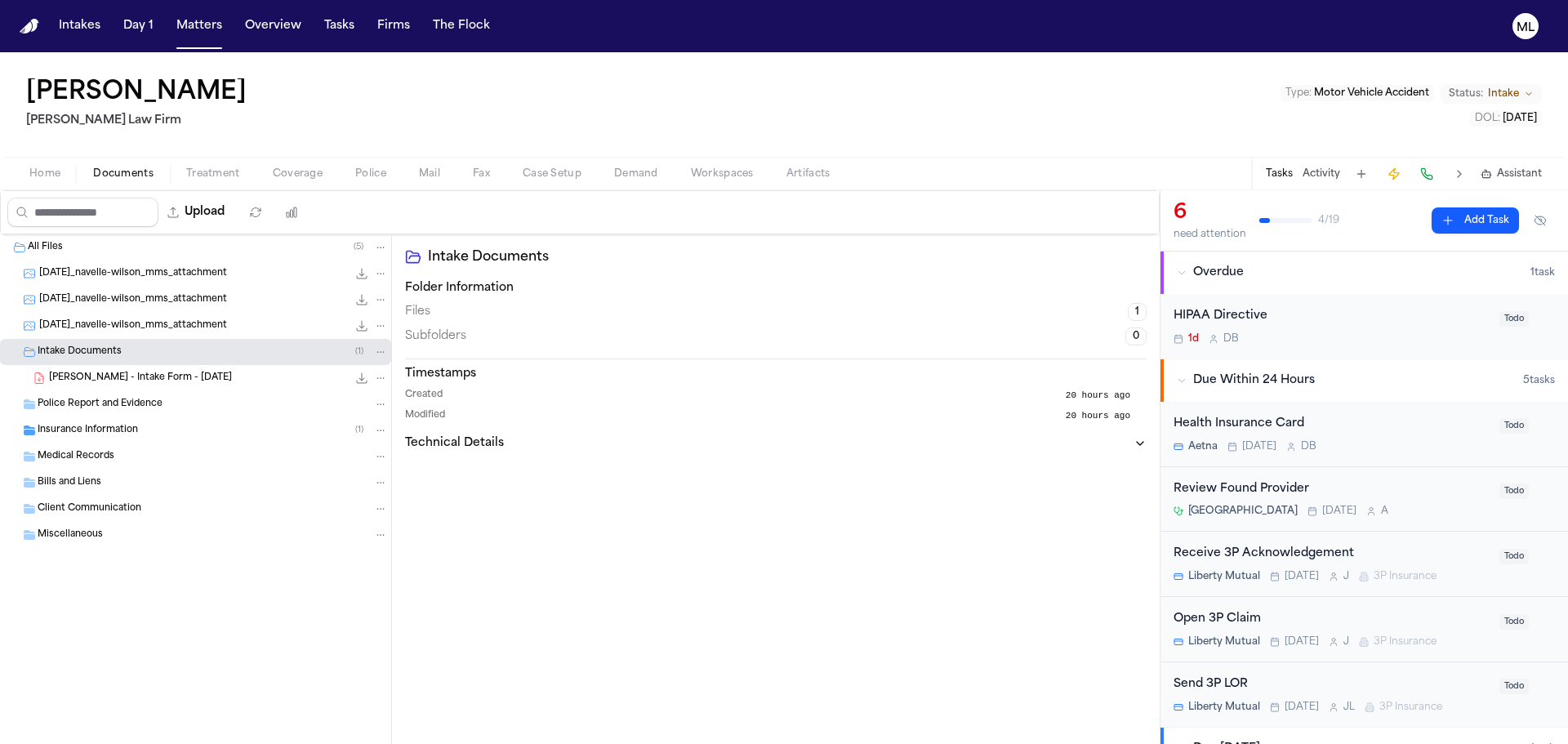
click at [114, 448] on div "Medical Records" at bounding box center [195, 457] width 391 height 26
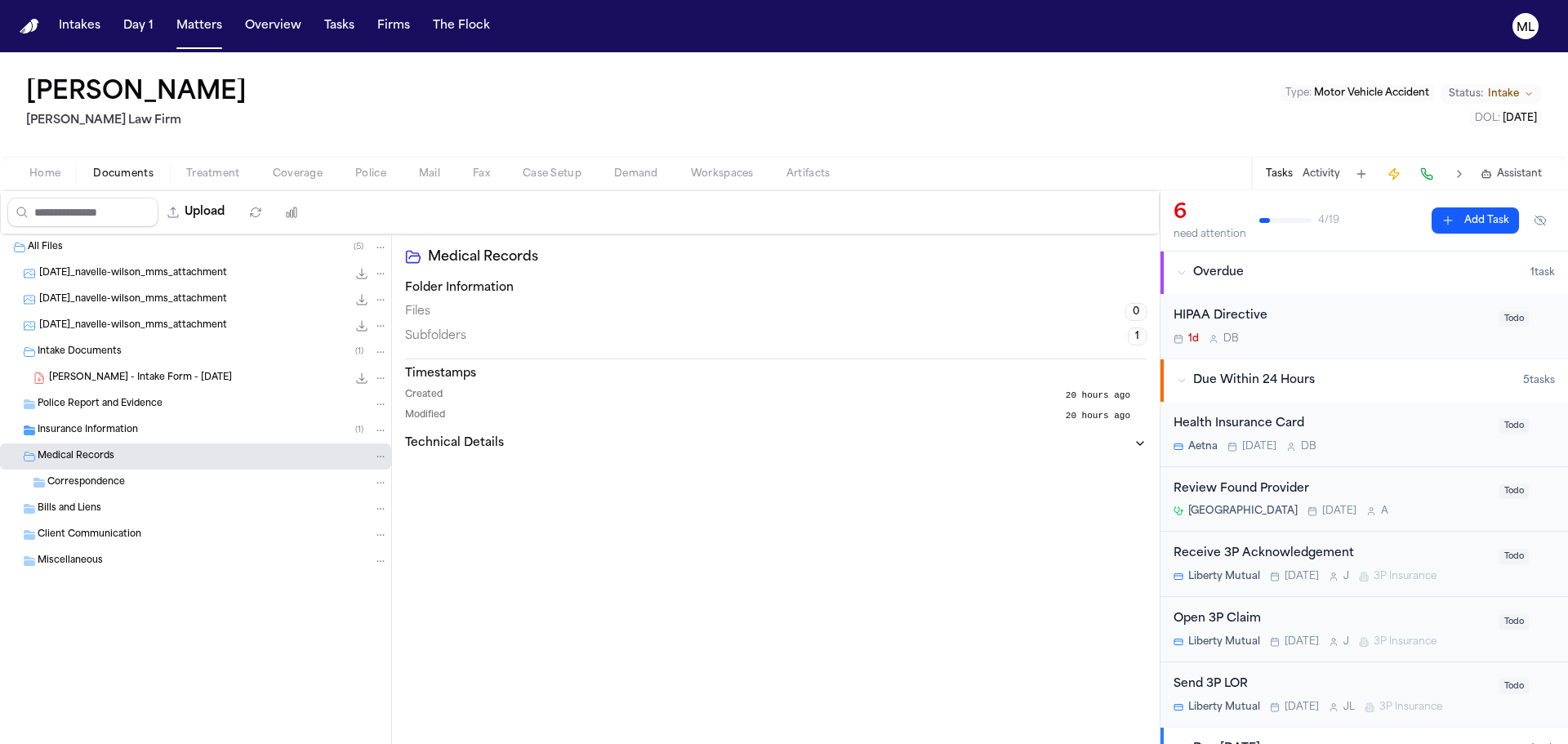
click at [120, 435] on span "Insurance Information" at bounding box center [88, 431] width 100 height 14
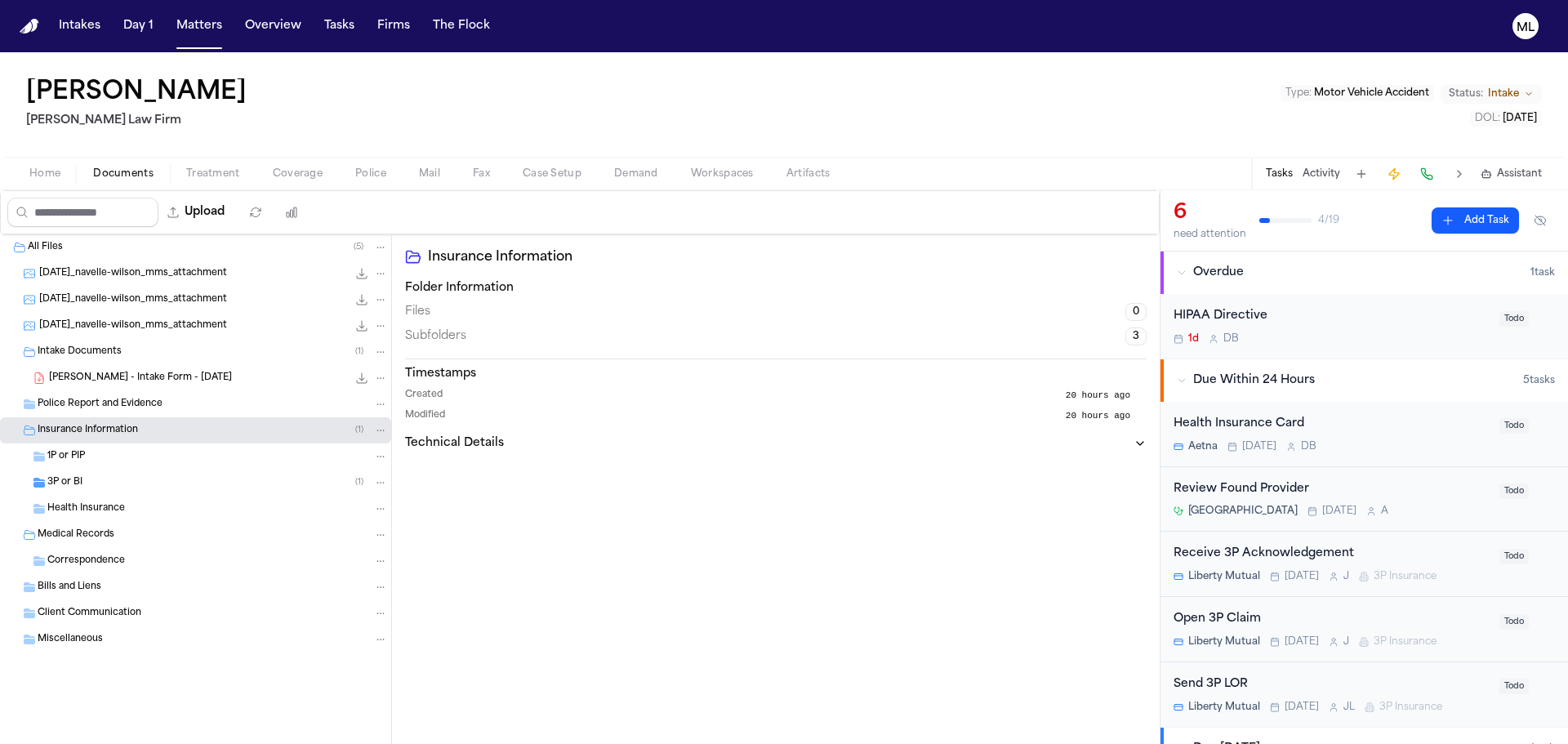
click at [95, 473] on div "3P or BI ( 1 )" at bounding box center [195, 482] width 391 height 26
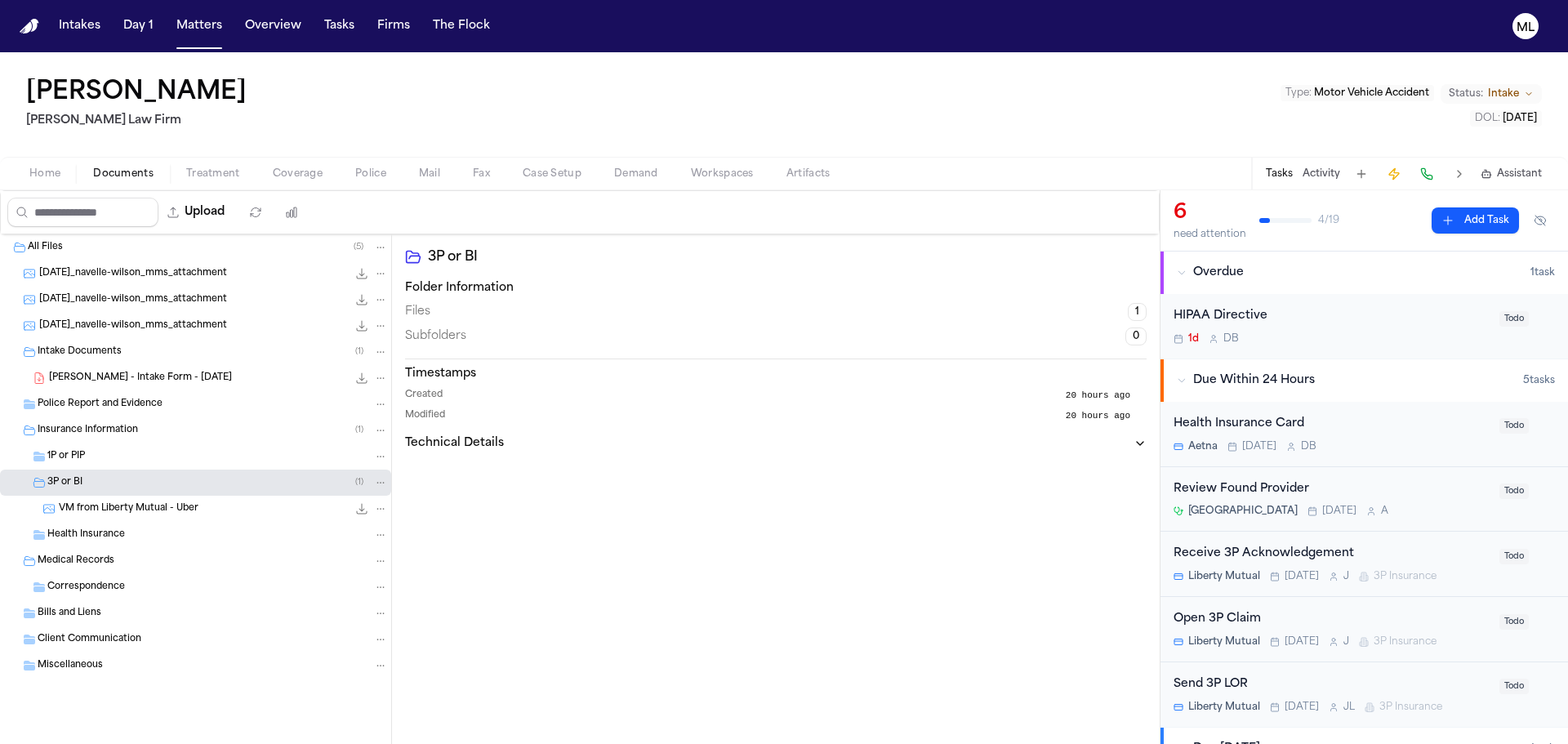
click at [167, 279] on span "[DATE]_navelle-wilson_mms_attachment" at bounding box center [133, 274] width 188 height 14
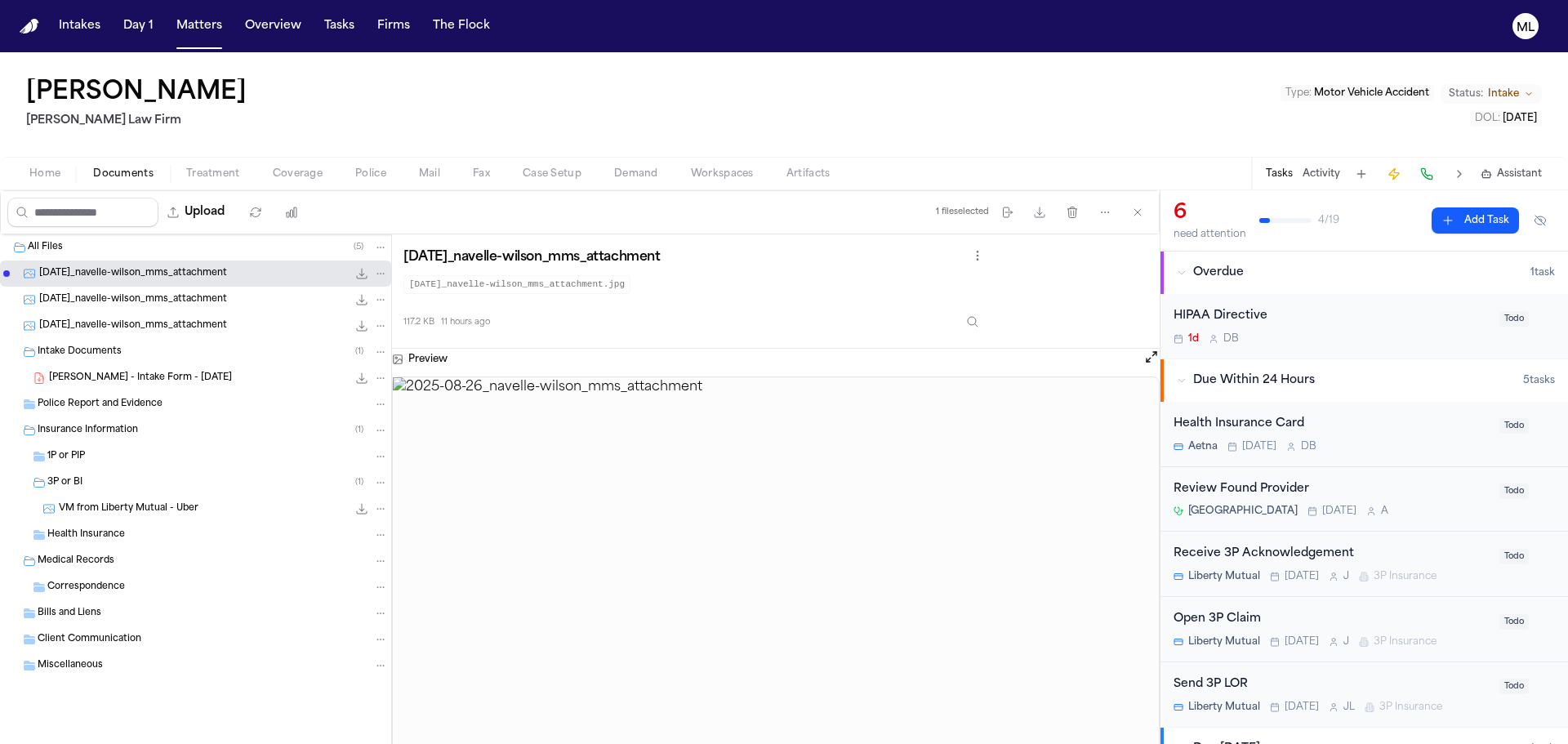
click at [165, 296] on span "[DATE]_navelle-wilson_mms_attachment" at bounding box center [133, 299] width 188 height 14
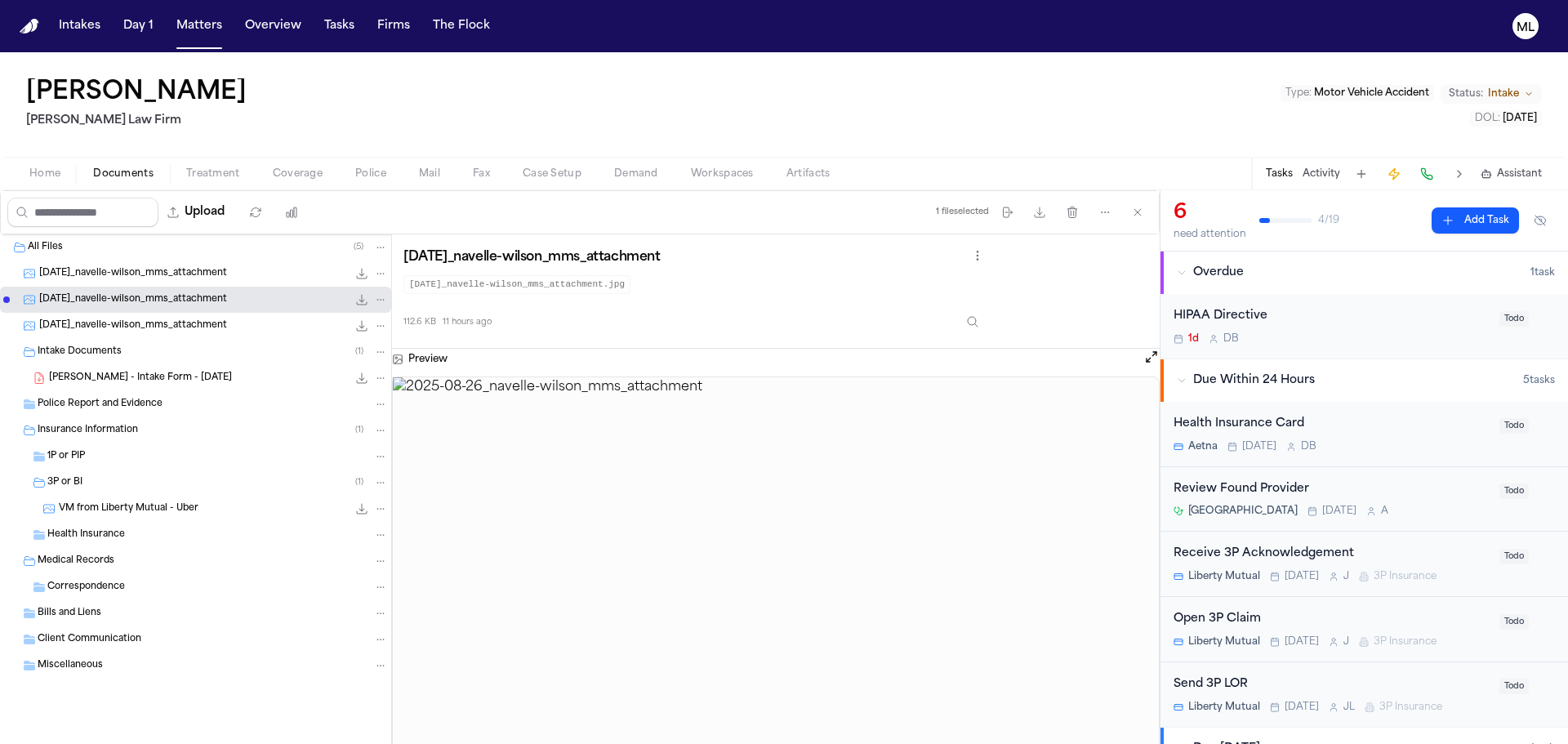
click at [164, 319] on span "[DATE]_navelle-wilson_mms_attachment" at bounding box center [133, 326] width 188 height 14
click at [189, 296] on span "[DATE]_navelle-wilson_mms_attachment" at bounding box center [133, 299] width 188 height 14
click at [187, 265] on div "[DATE]_navelle-wilson_mms_attachment 117.2 KB • JPG" at bounding box center [213, 273] width 348 height 16
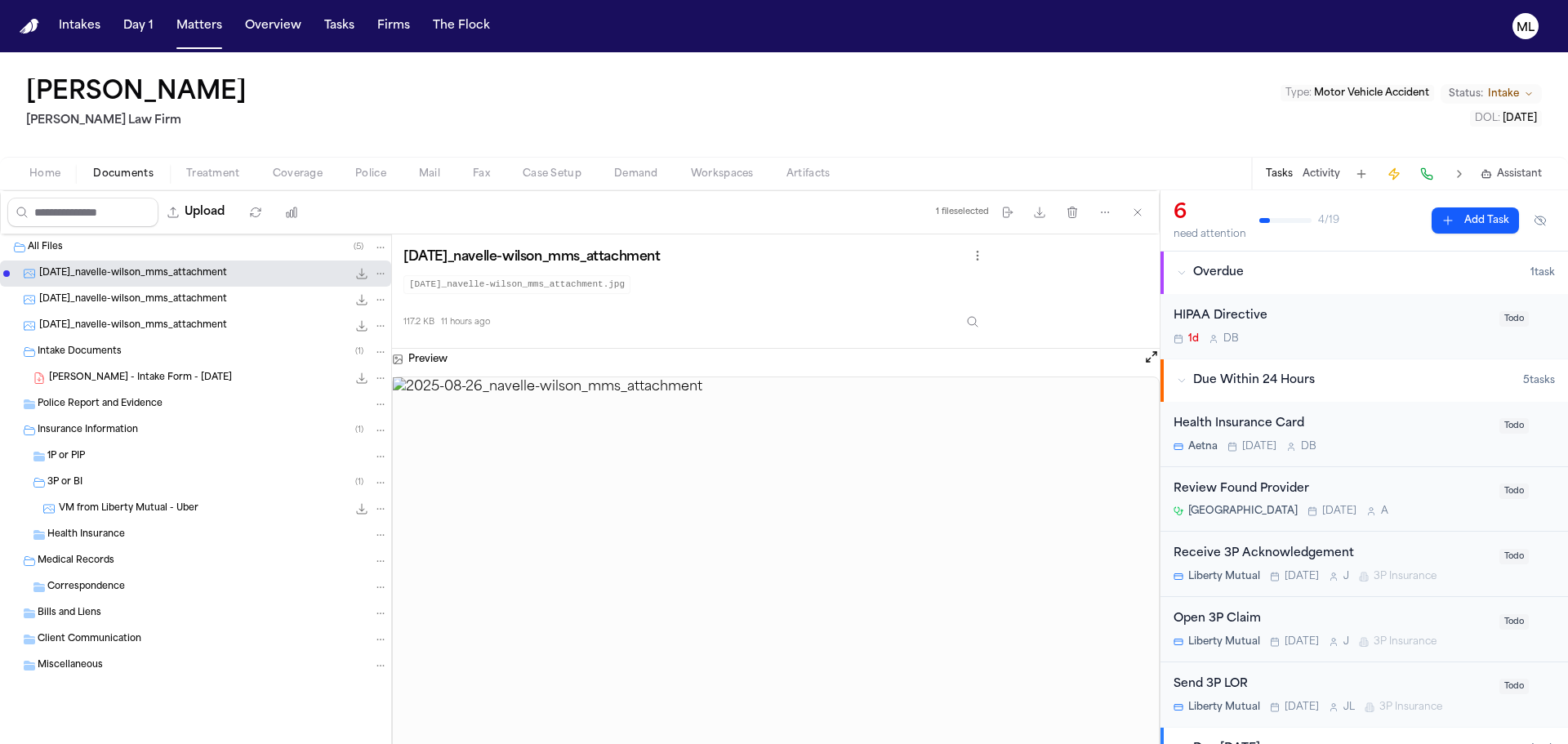
click at [301, 167] on span "Coverage" at bounding box center [297, 174] width 50 height 13
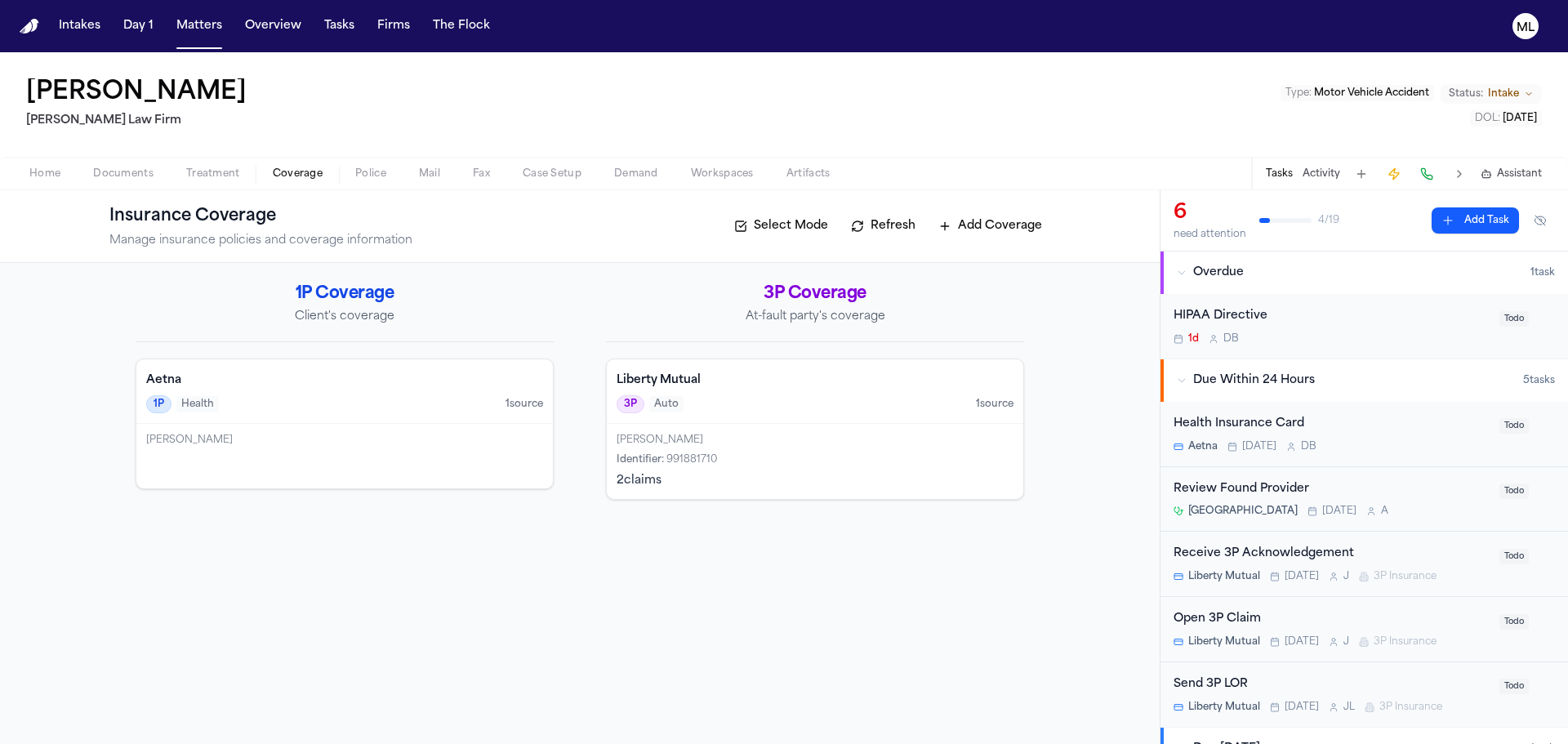
click at [777, 435] on div "[PERSON_NAME]" at bounding box center [815, 440] width 396 height 13
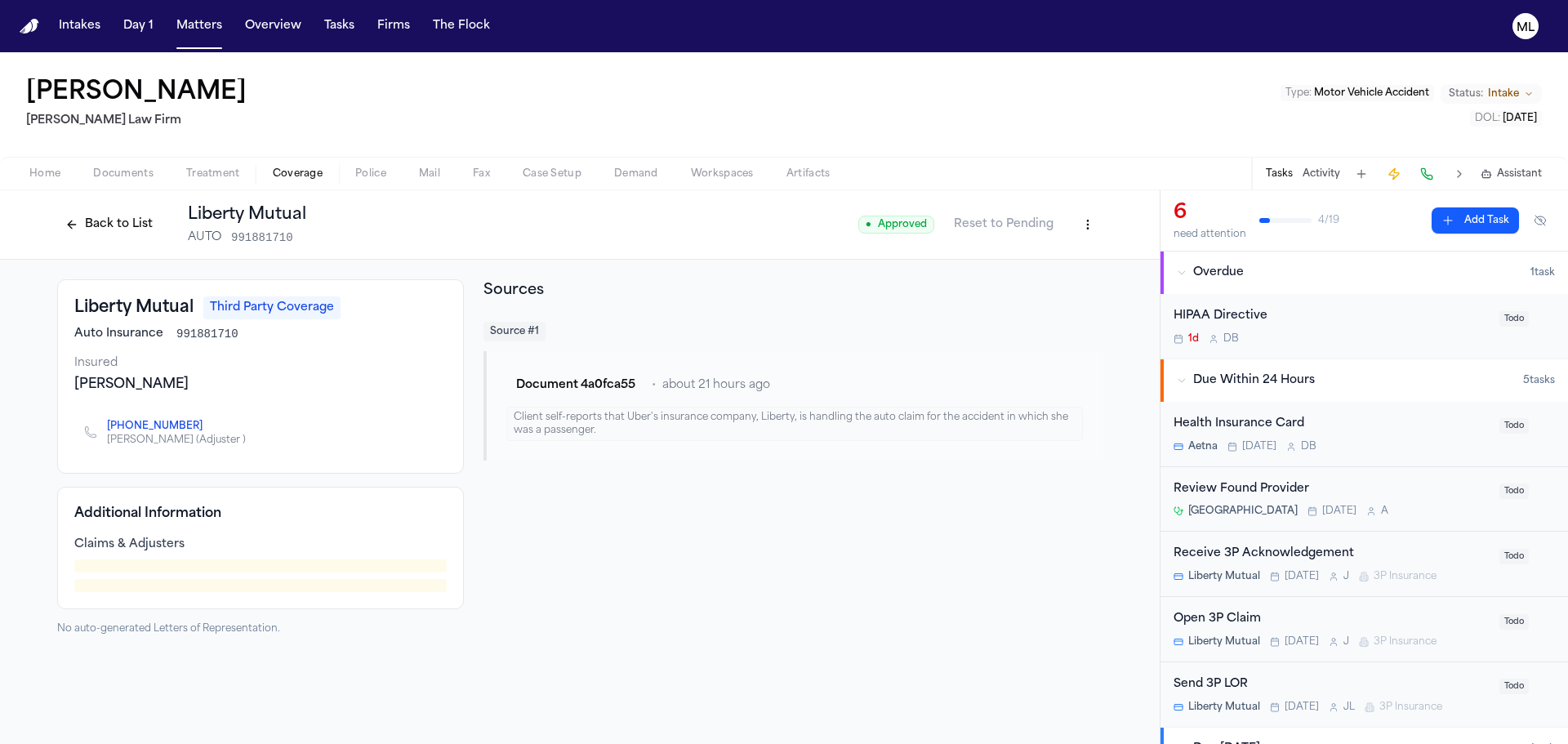
click at [93, 237] on button "Back to List" at bounding box center [110, 225] width 104 height 26
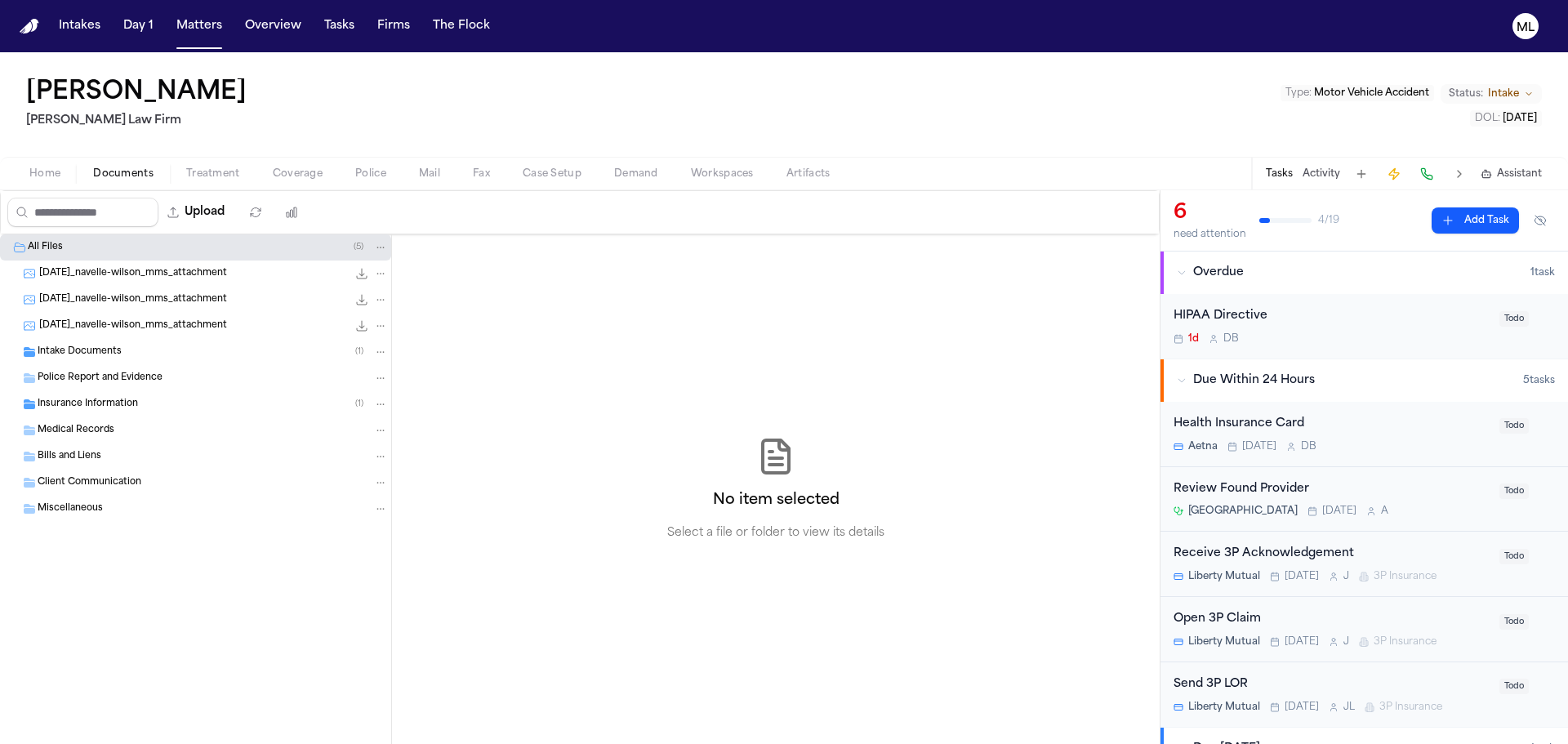
click at [115, 174] on span "Documents" at bounding box center [124, 174] width 60 height 13
click at [88, 343] on div "Intake Documents ( 1 )" at bounding box center [195, 352] width 391 height 26
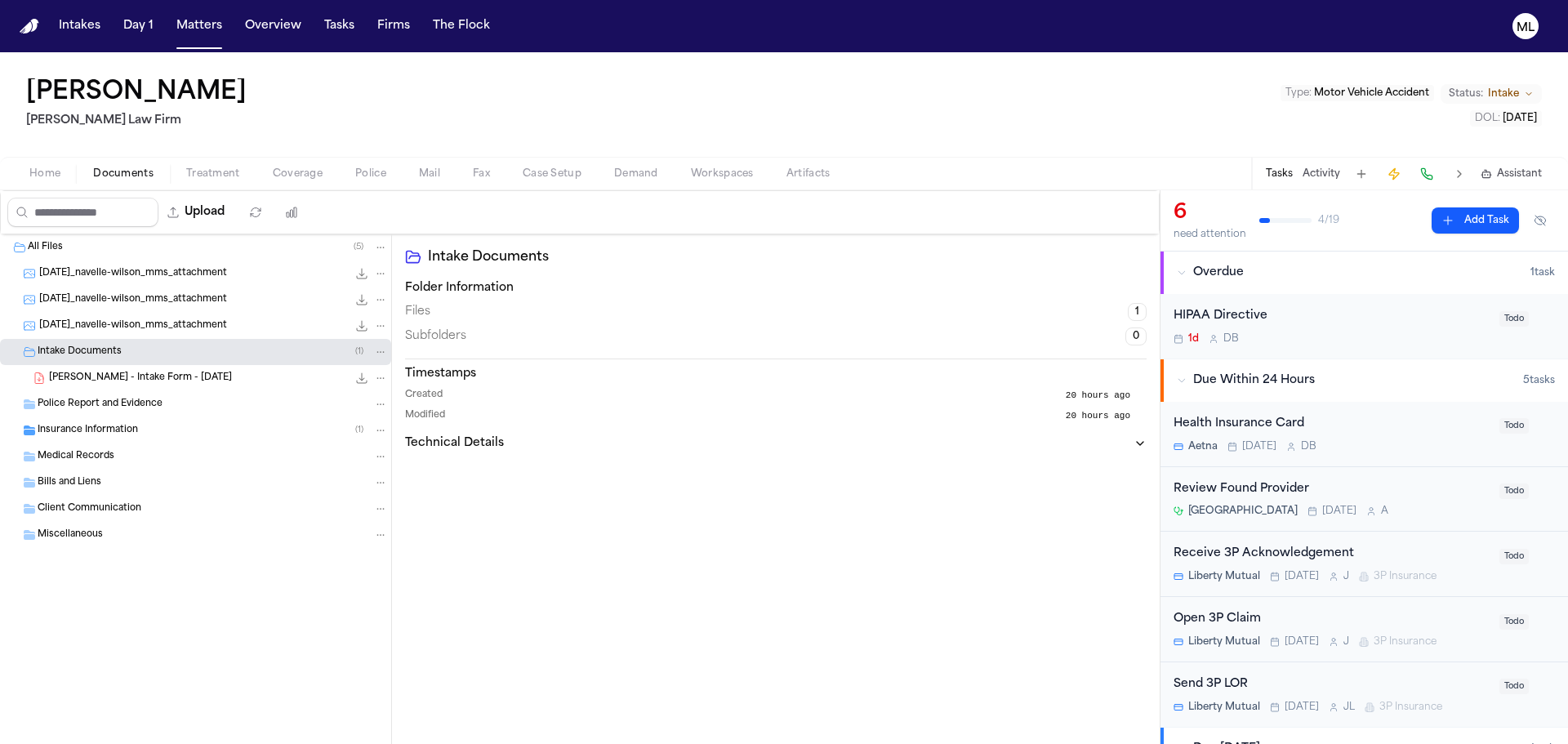
click at [88, 428] on span "Insurance Information" at bounding box center [88, 431] width 100 height 14
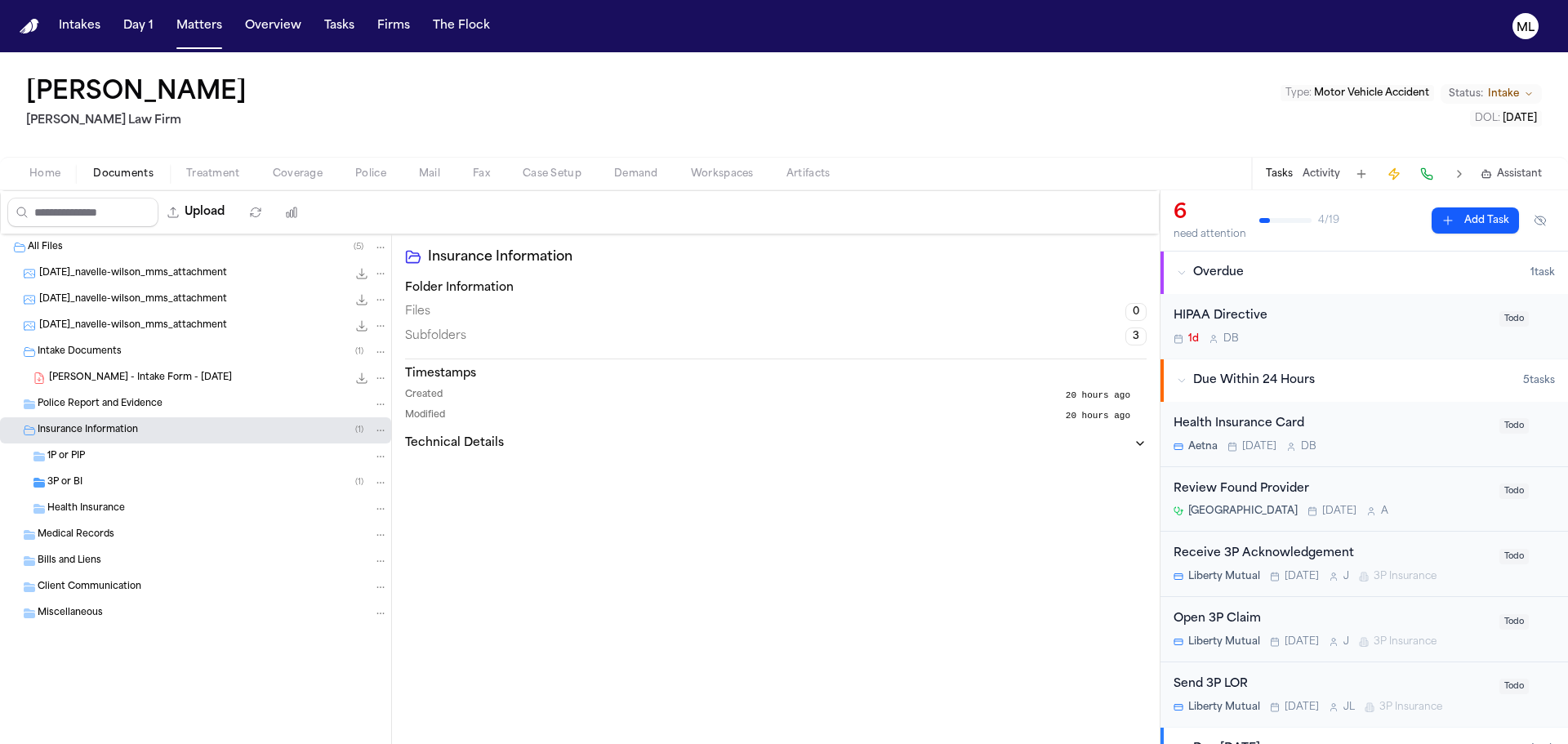
click at [94, 488] on div "3P or BI ( 1 )" at bounding box center [217, 482] width 341 height 15
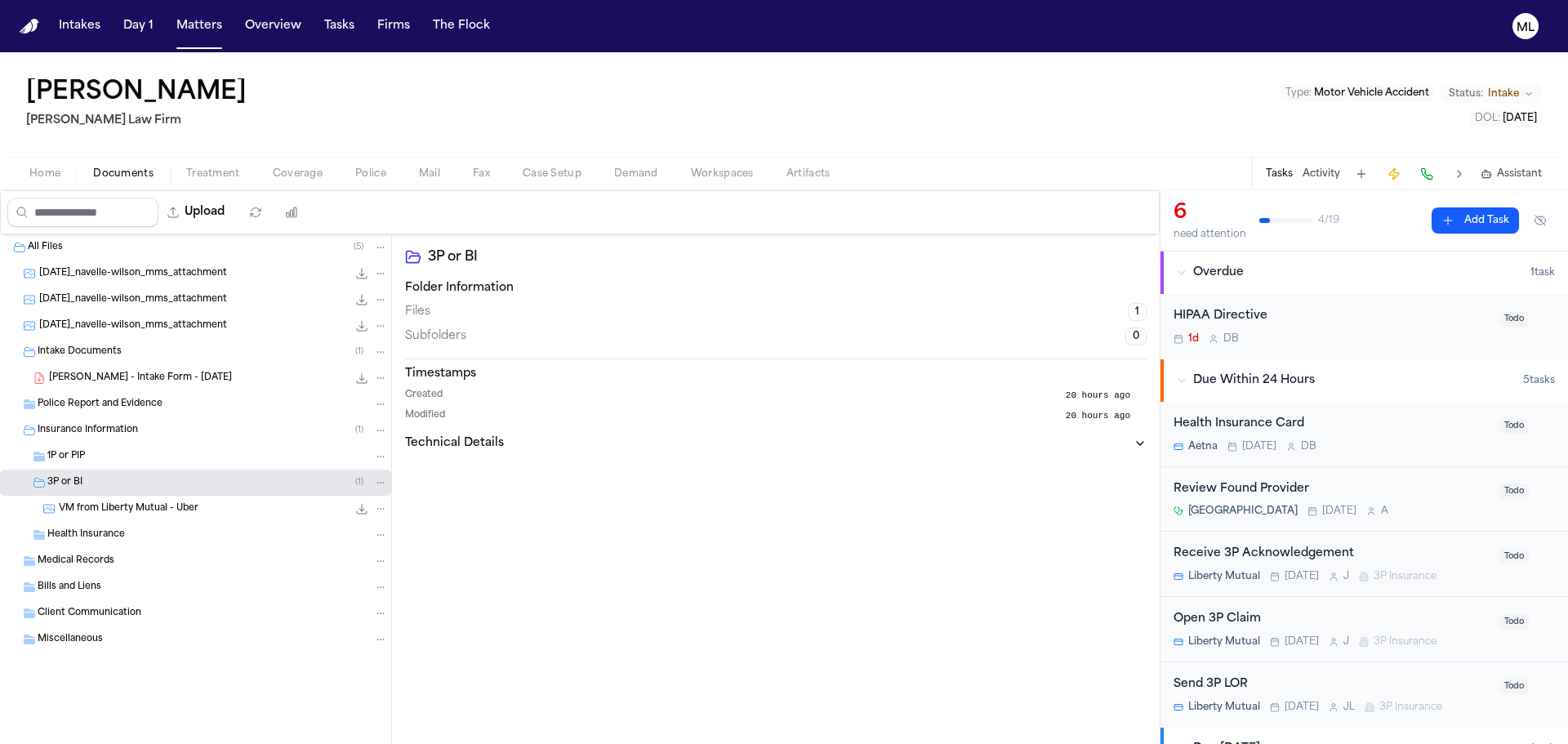
click at [148, 508] on span "VM from Liberty Mutual - Uber" at bounding box center [128, 509] width 140 height 14
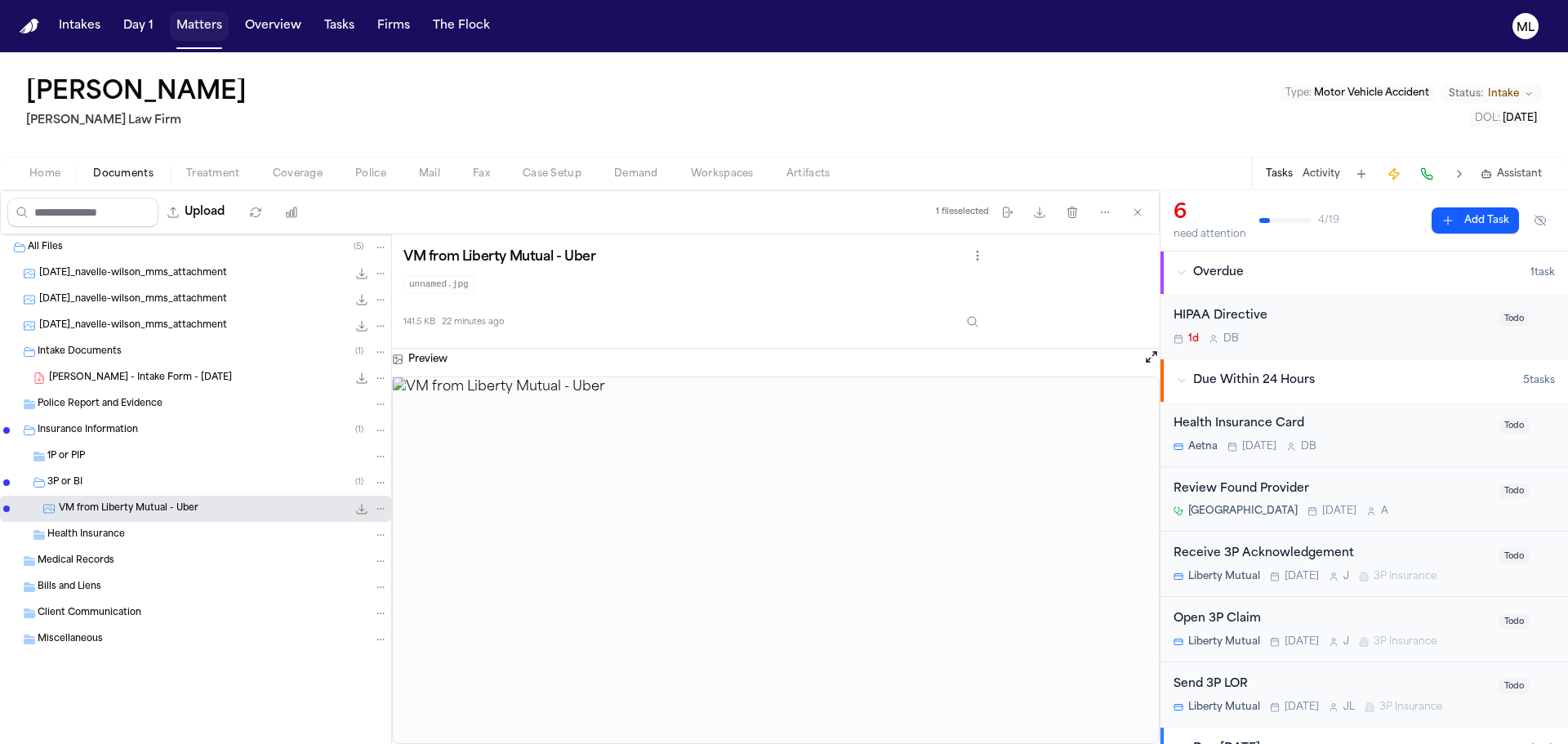
click at [208, 25] on button "Matters" at bounding box center [199, 25] width 59 height 29
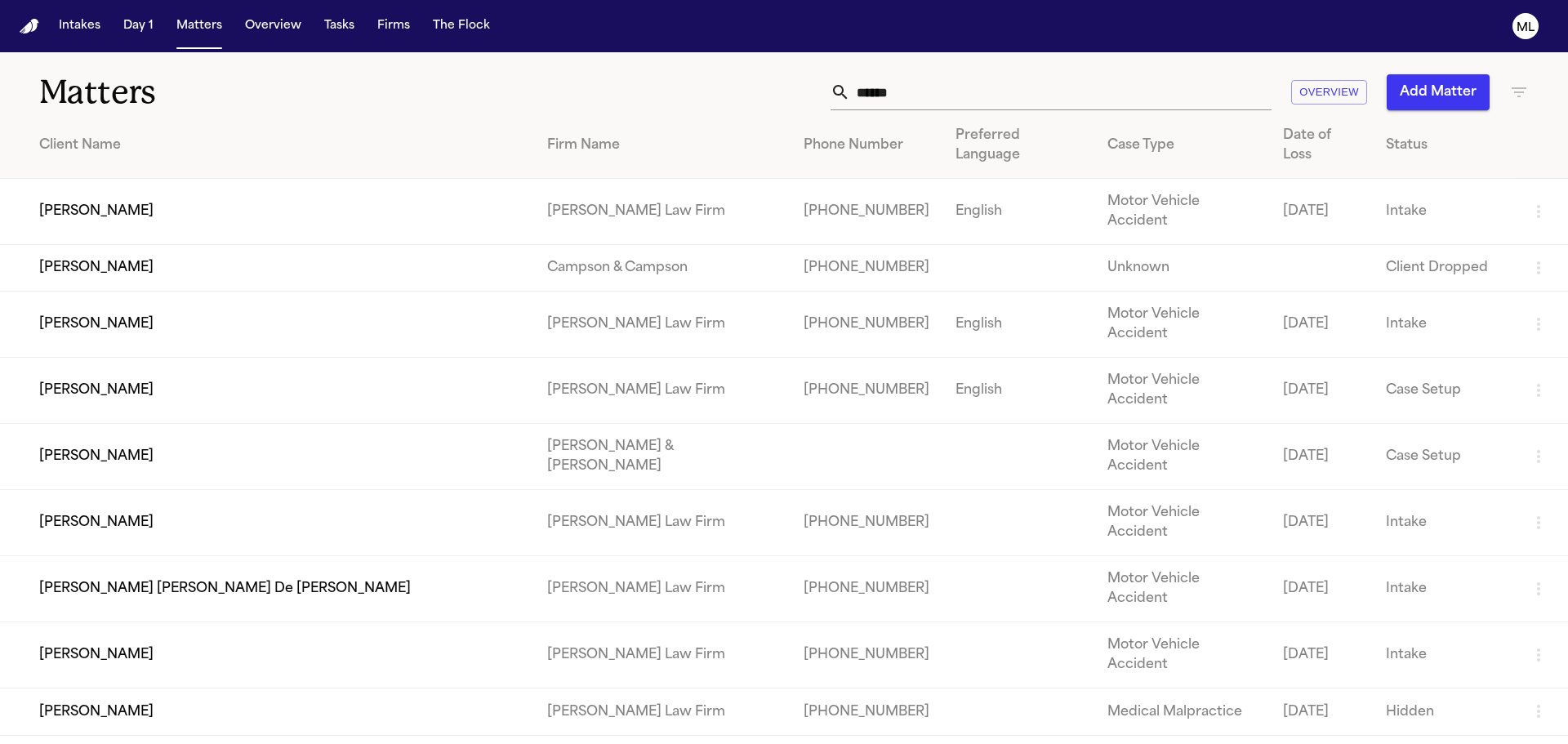
drag, startPoint x: 951, startPoint y: 82, endPoint x: 693, endPoint y: 82, distance: 258.0
click at [693, 82] on div "****** Overview Add Matter" at bounding box center [1001, 93] width 1055 height 36
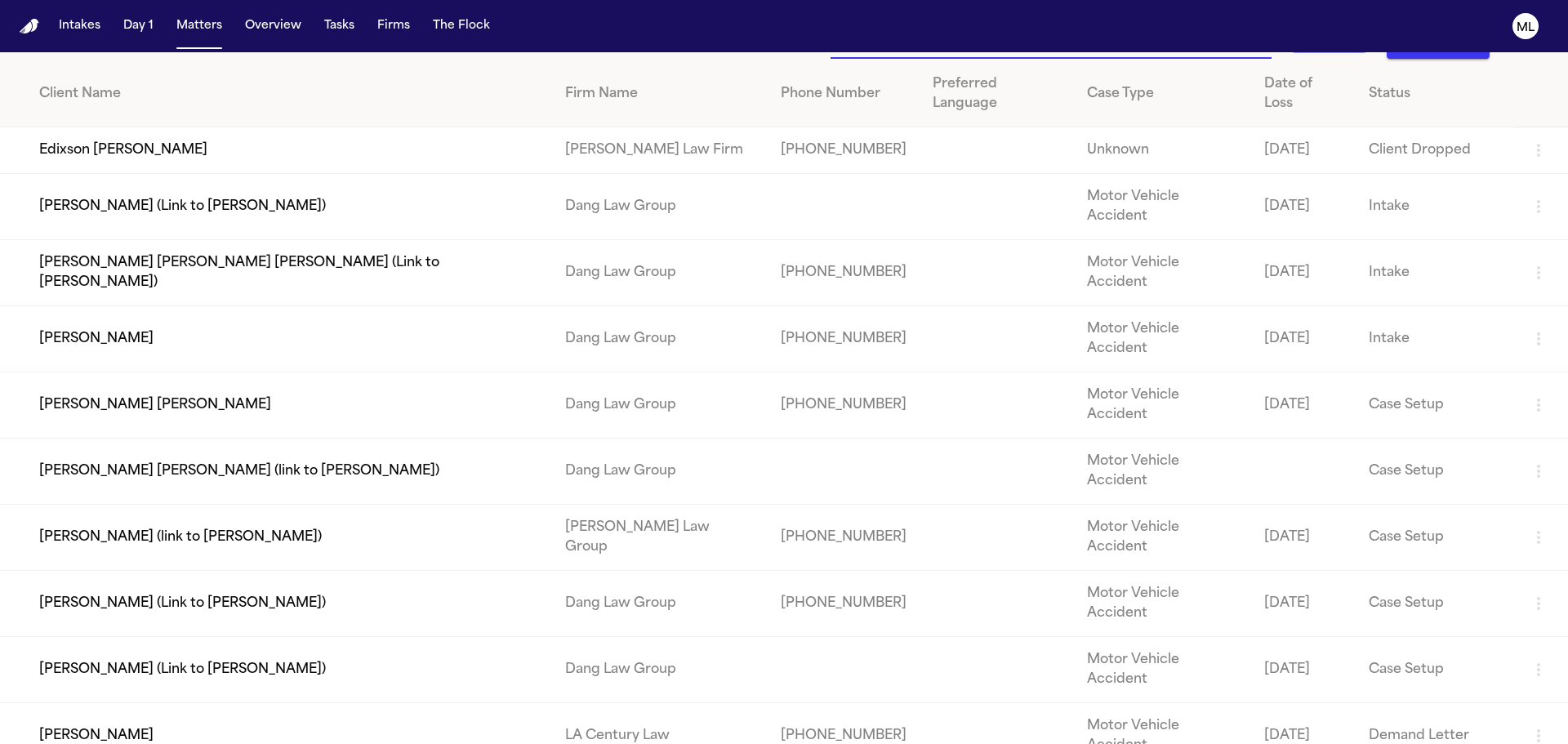
scroll to position [163, 0]
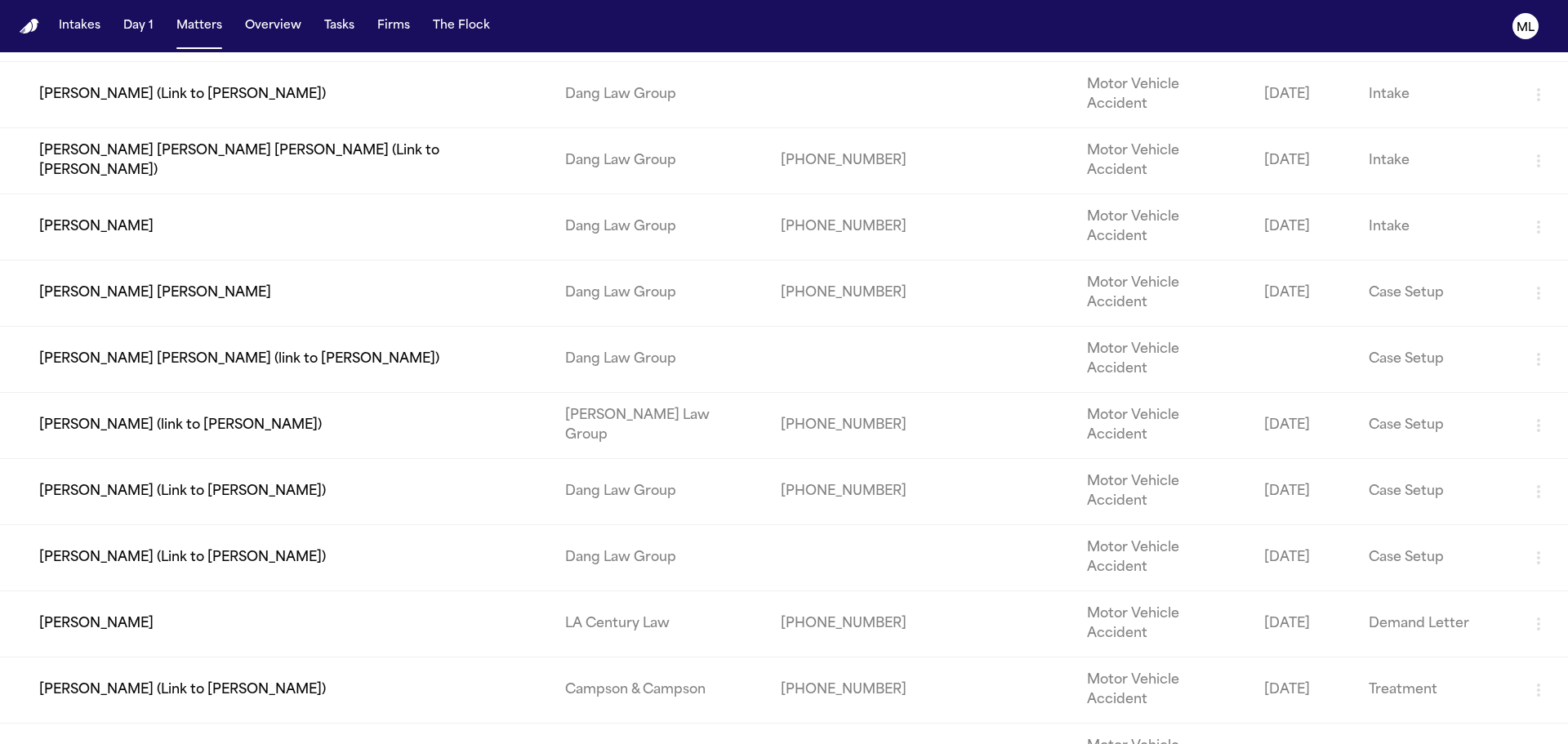
type input "*****"
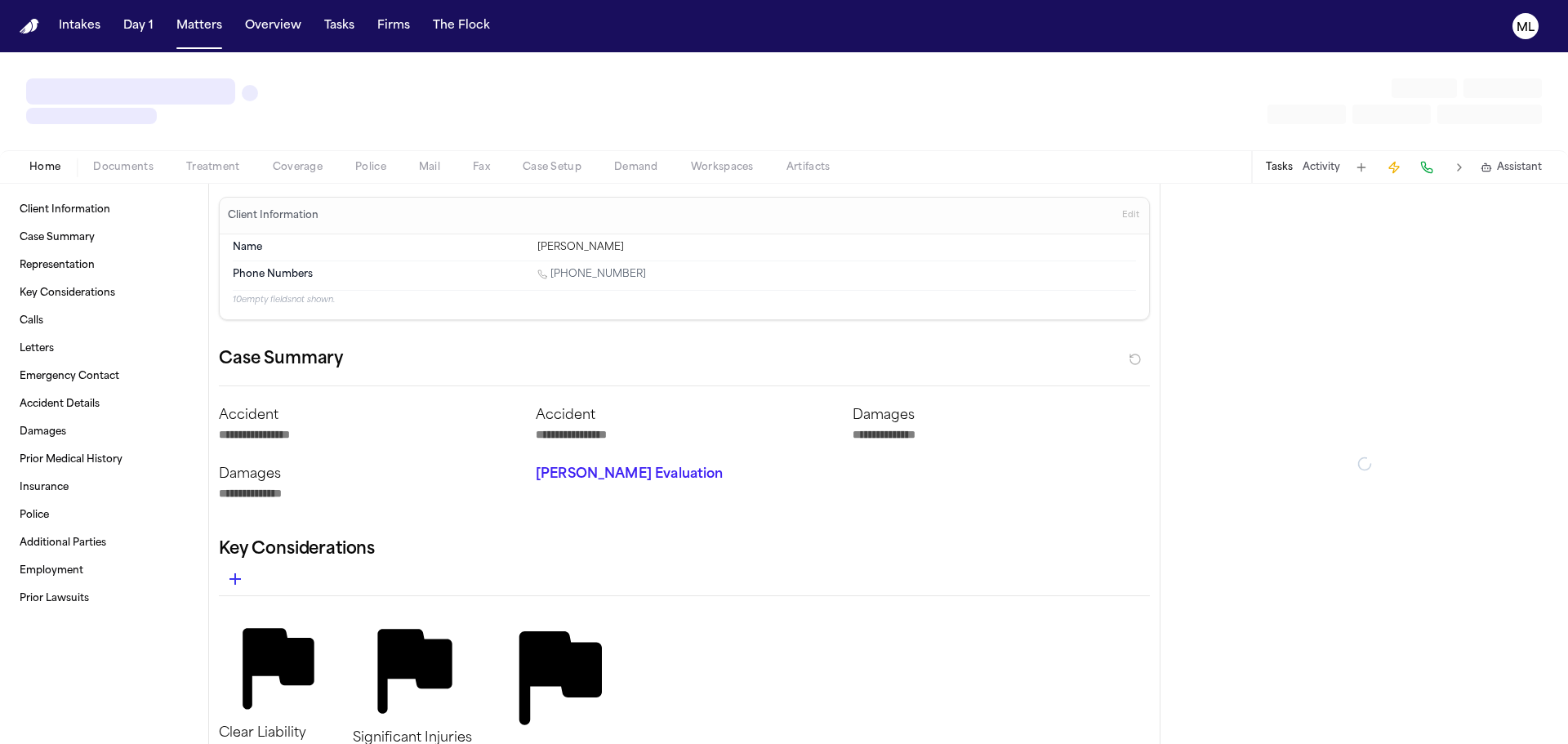
type textarea "*"
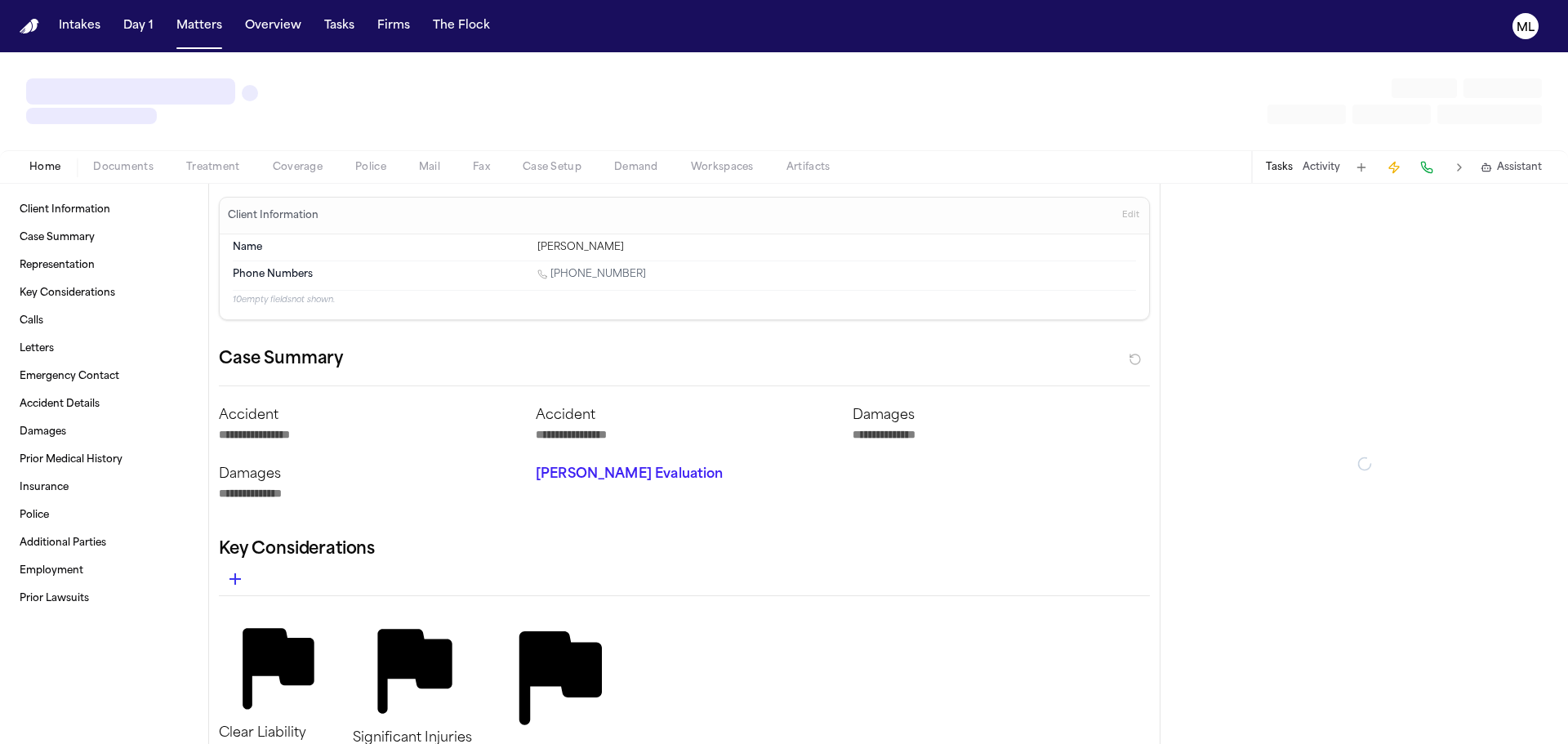
type textarea "*"
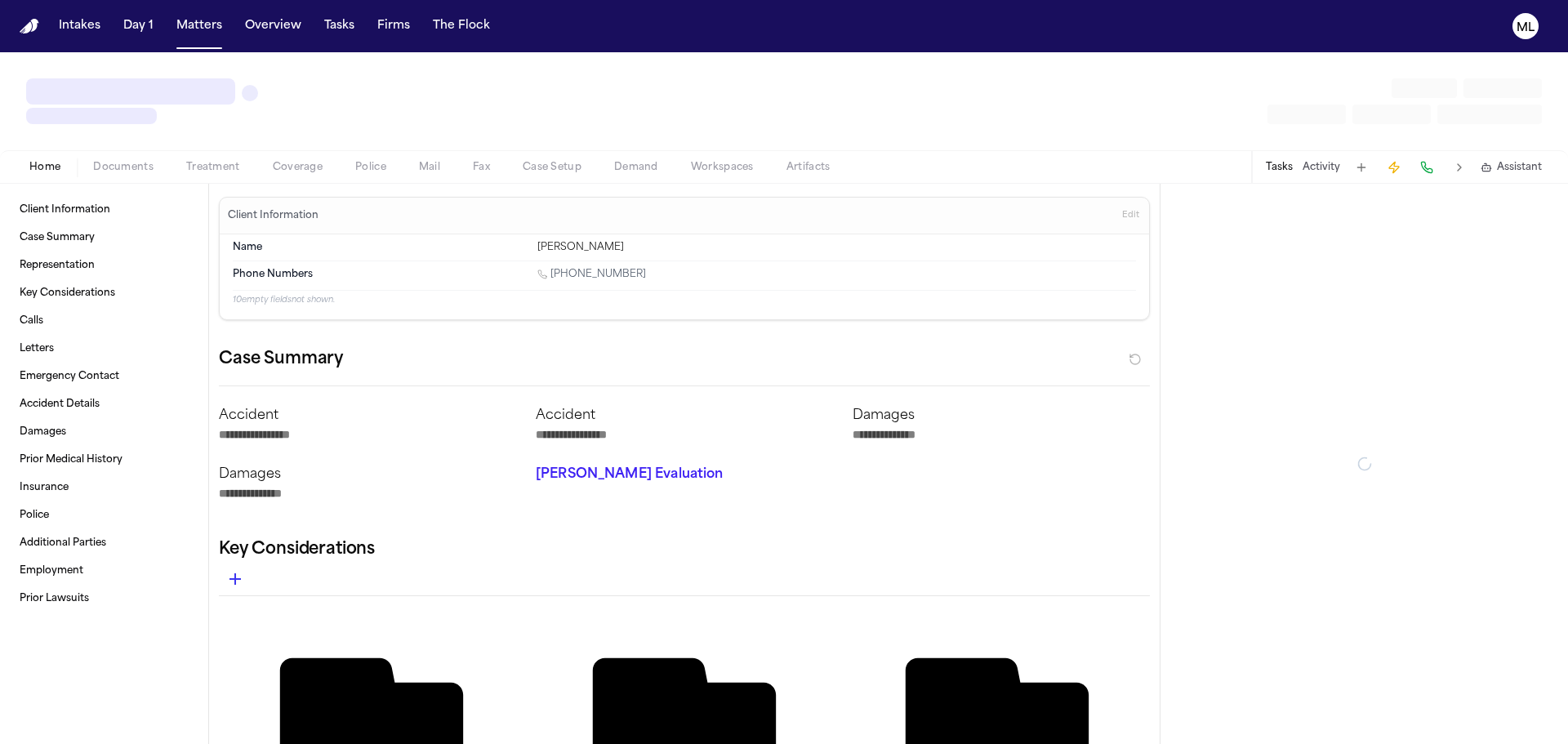
type textarea "*"
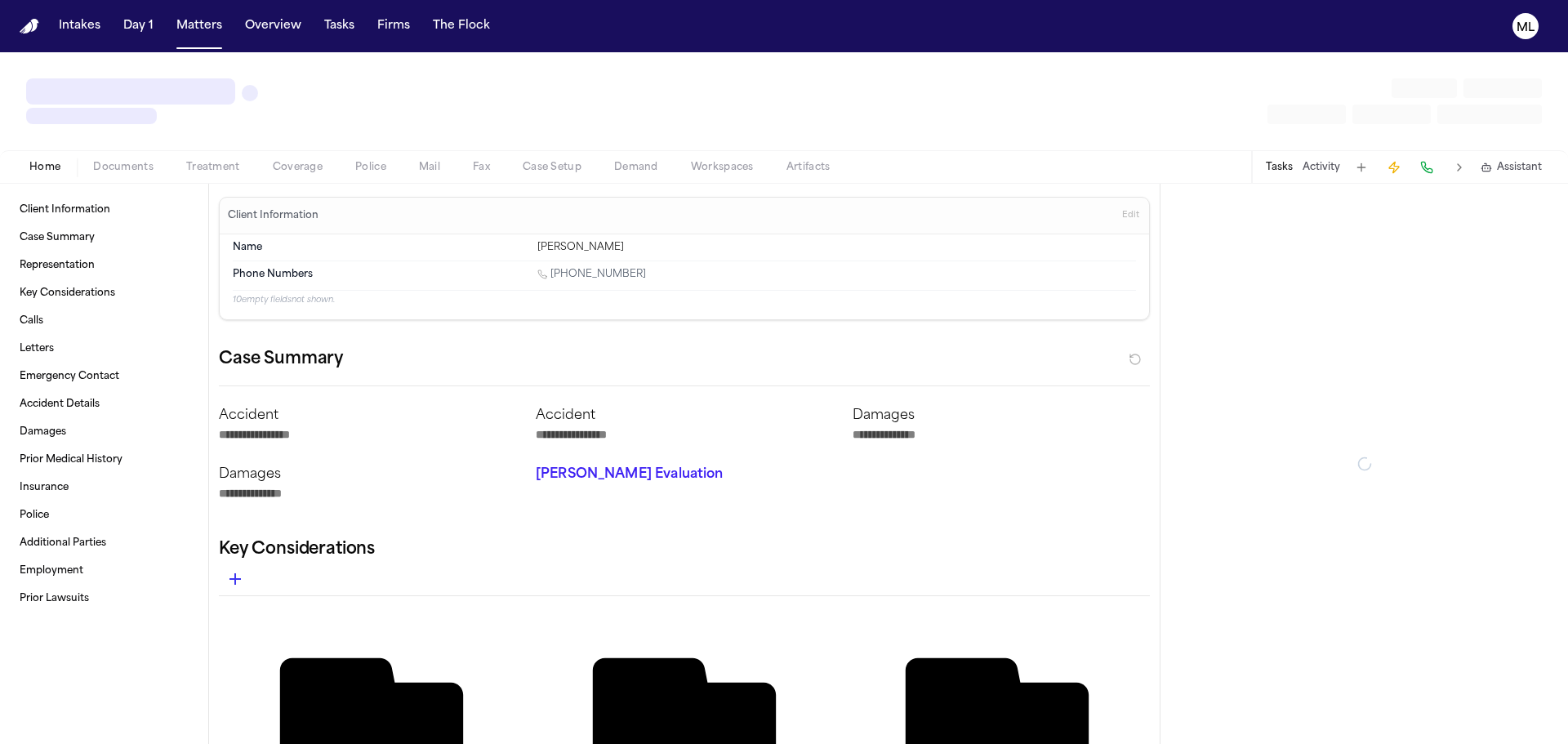
type textarea "*"
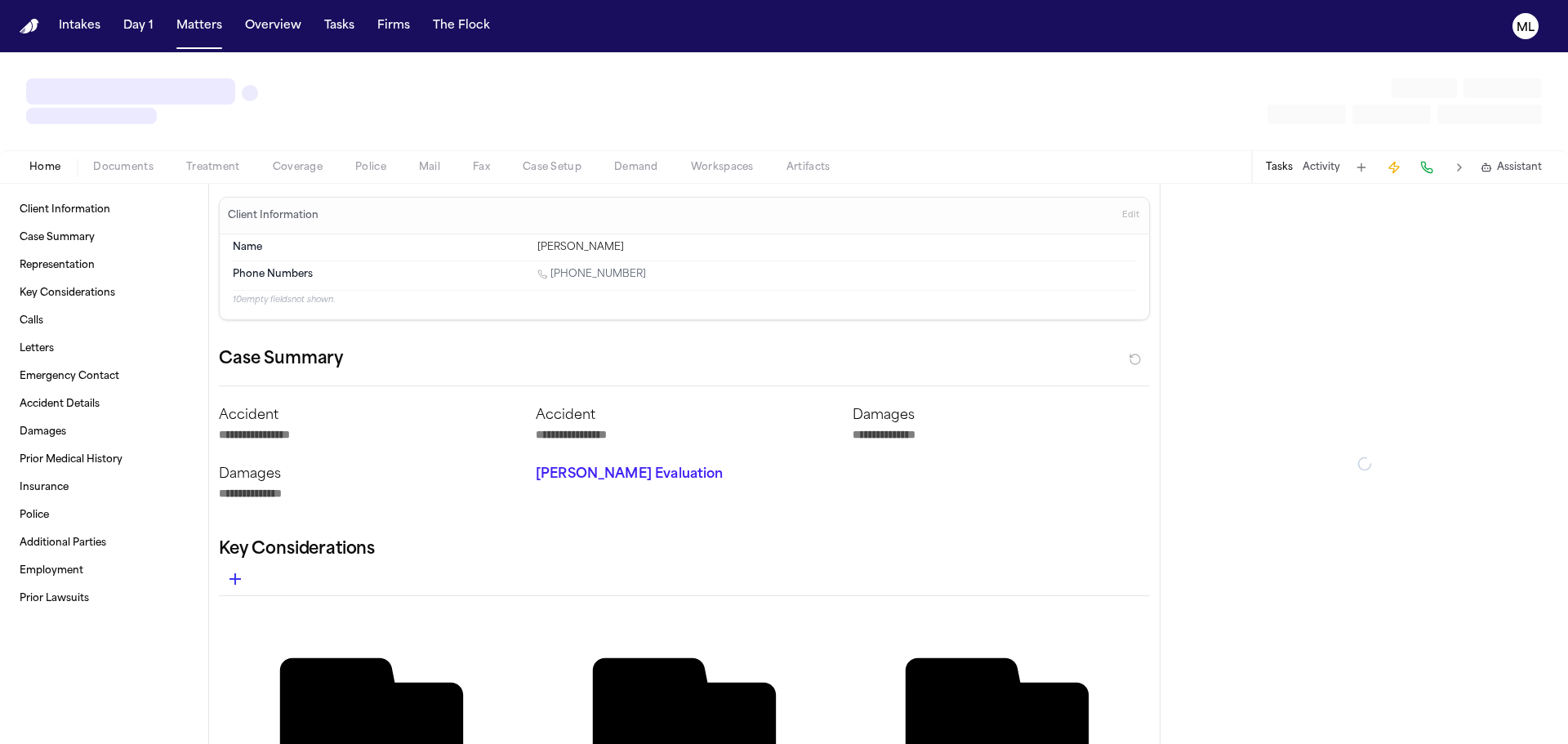
type textarea "*"
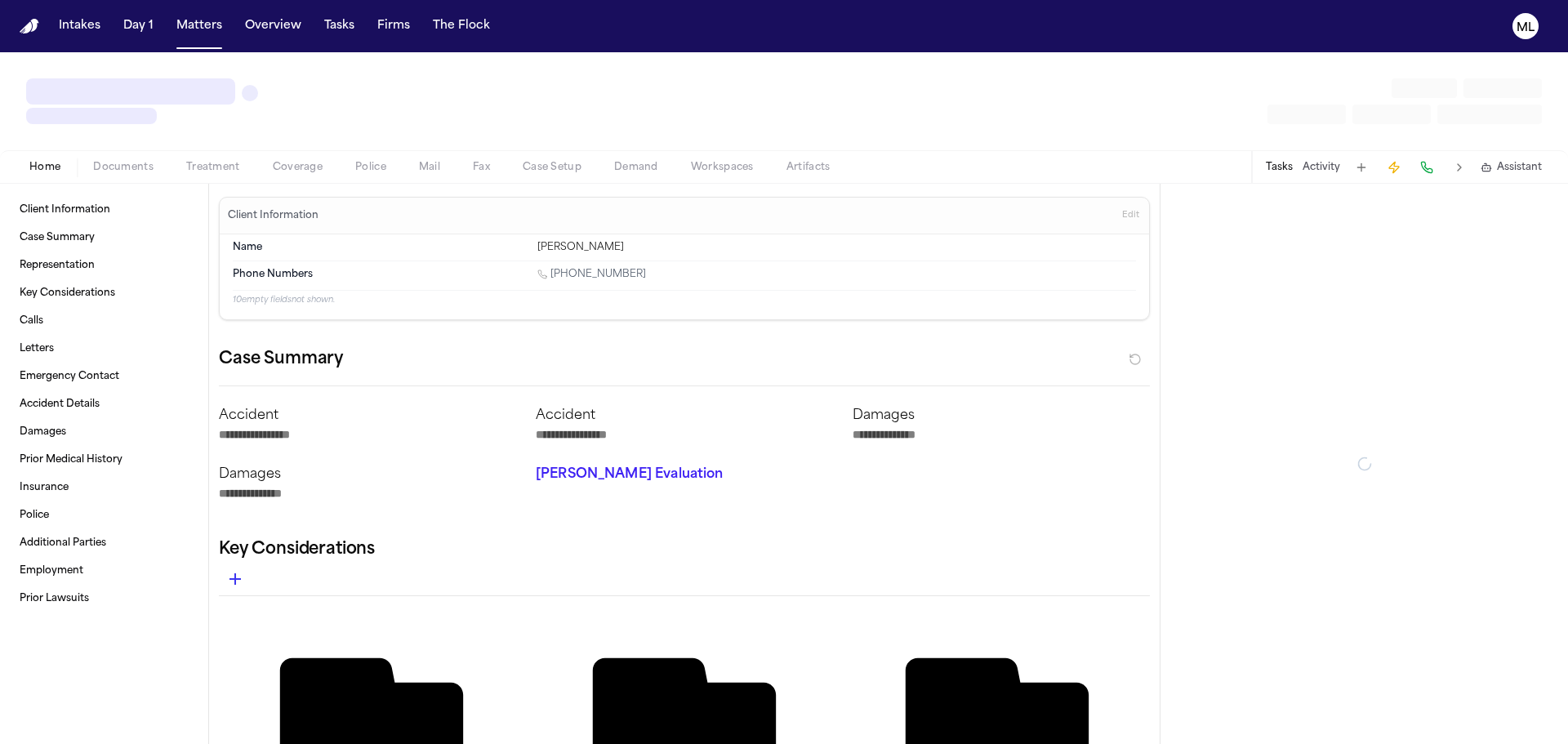
type textarea "*"
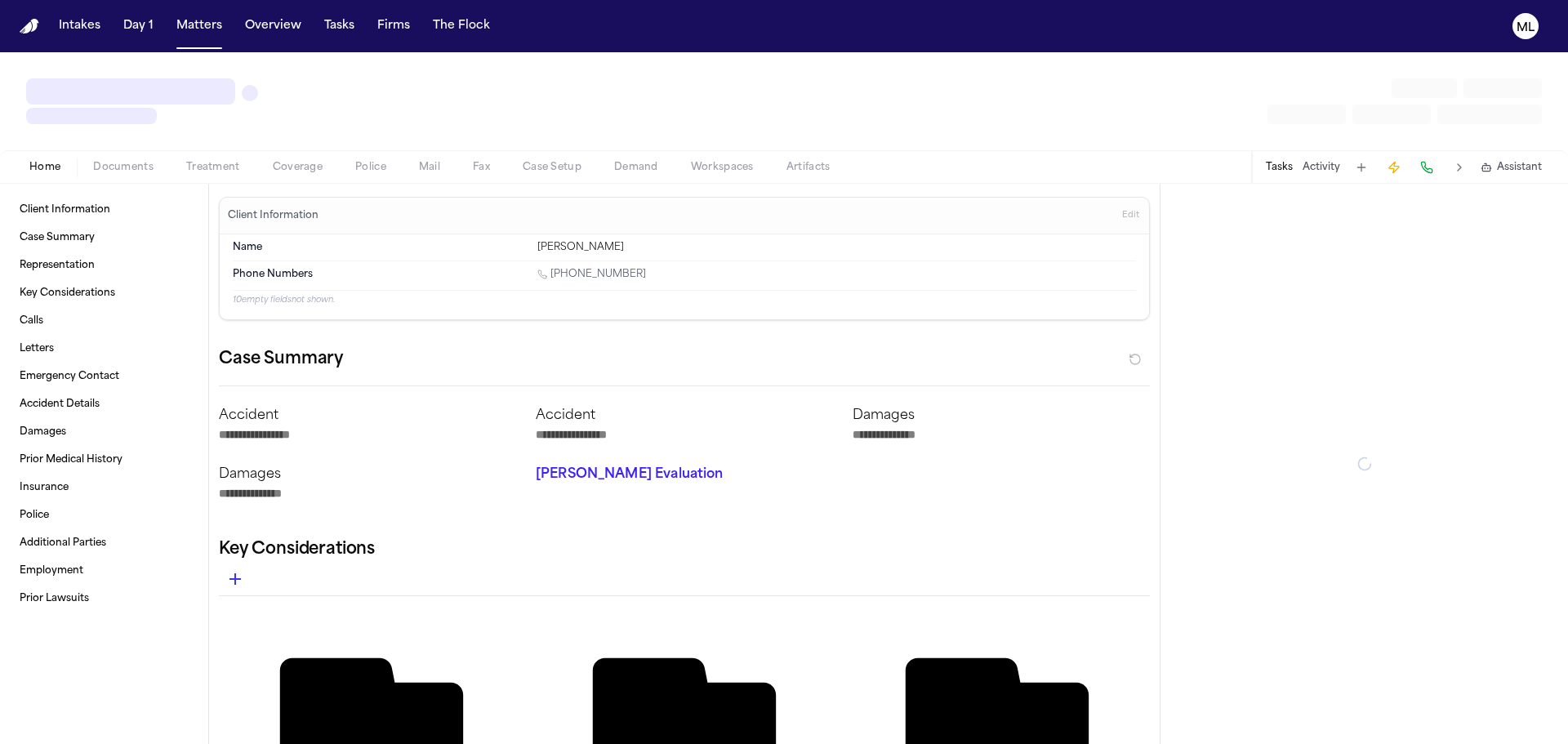
type textarea "*"
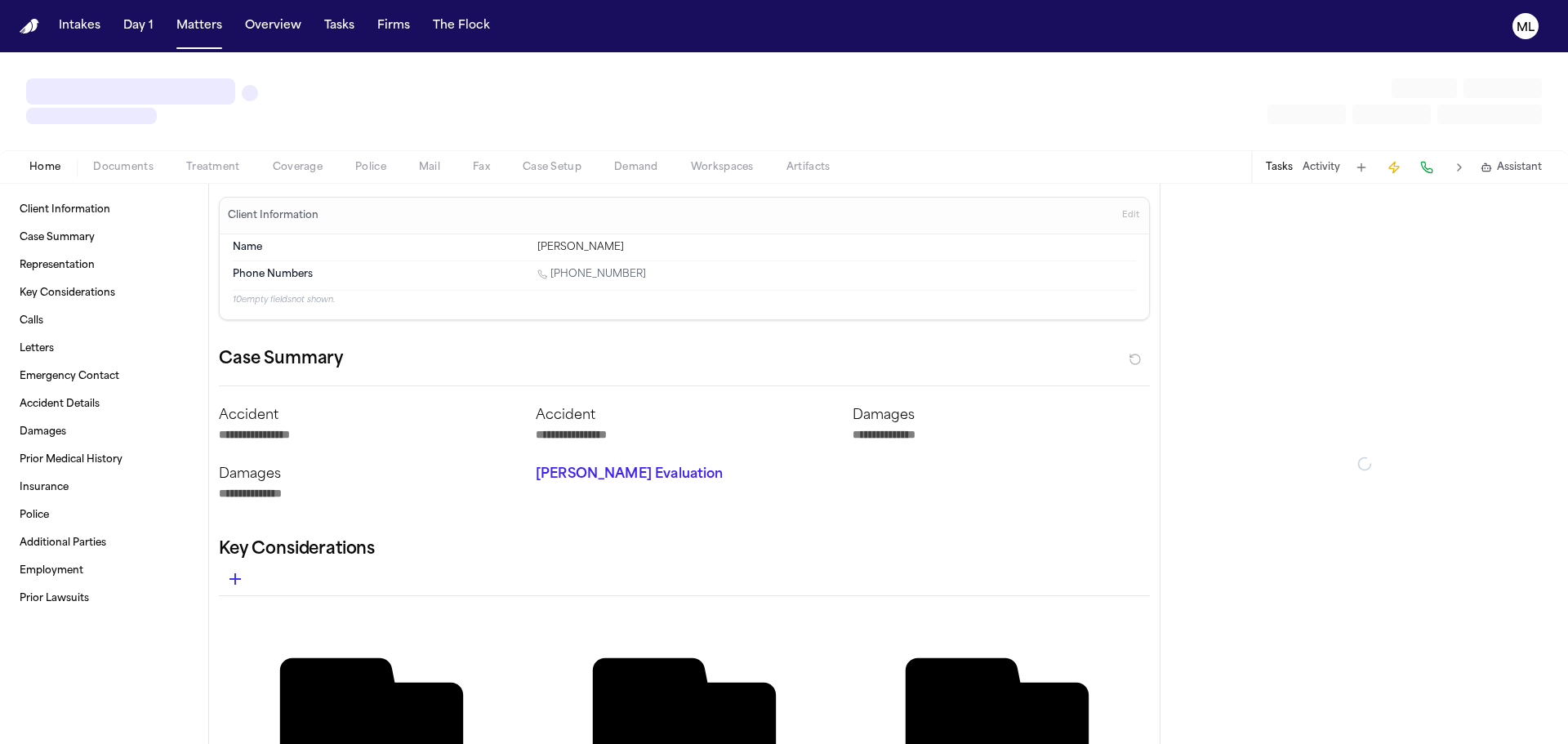
type textarea "*"
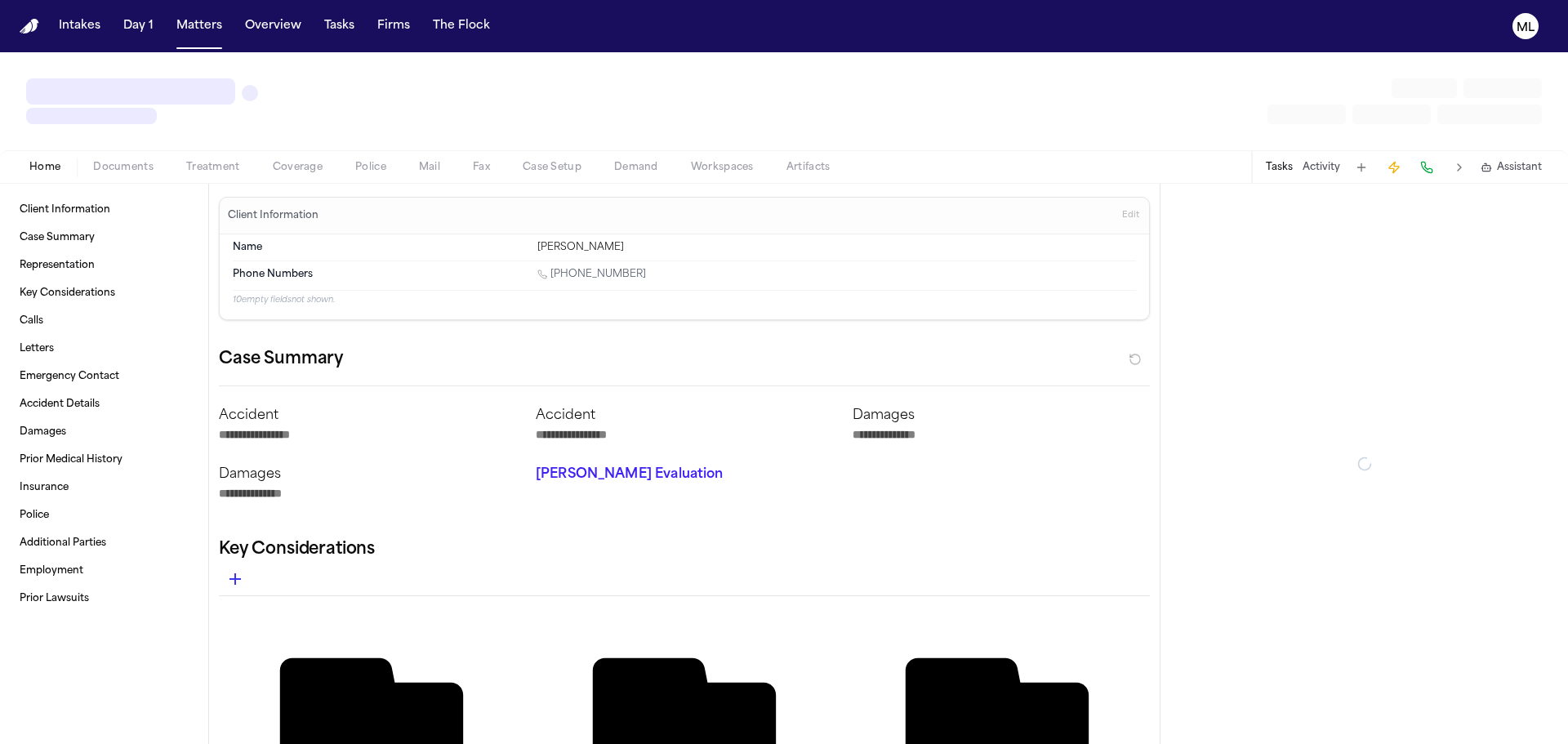
type textarea "*"
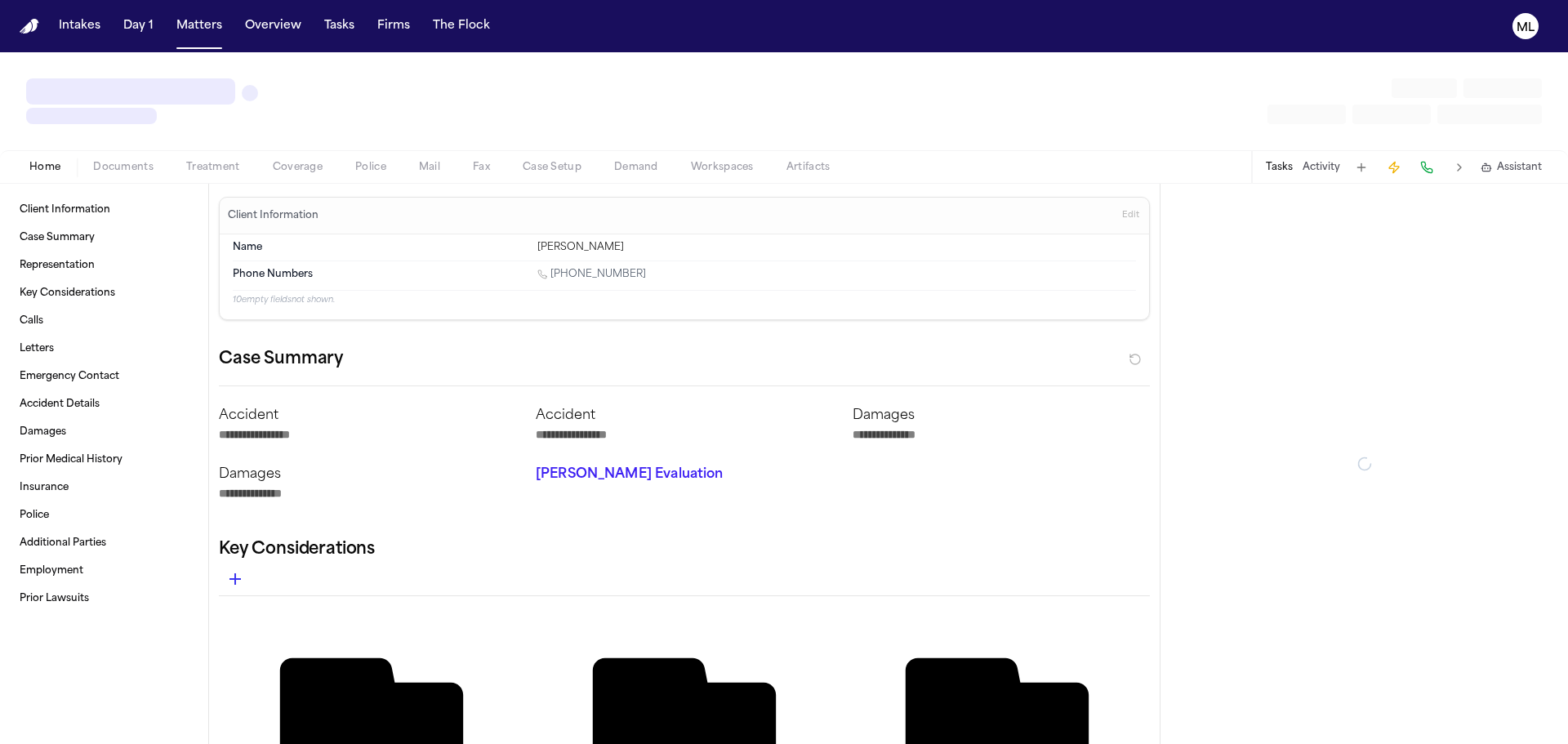
type textarea "*"
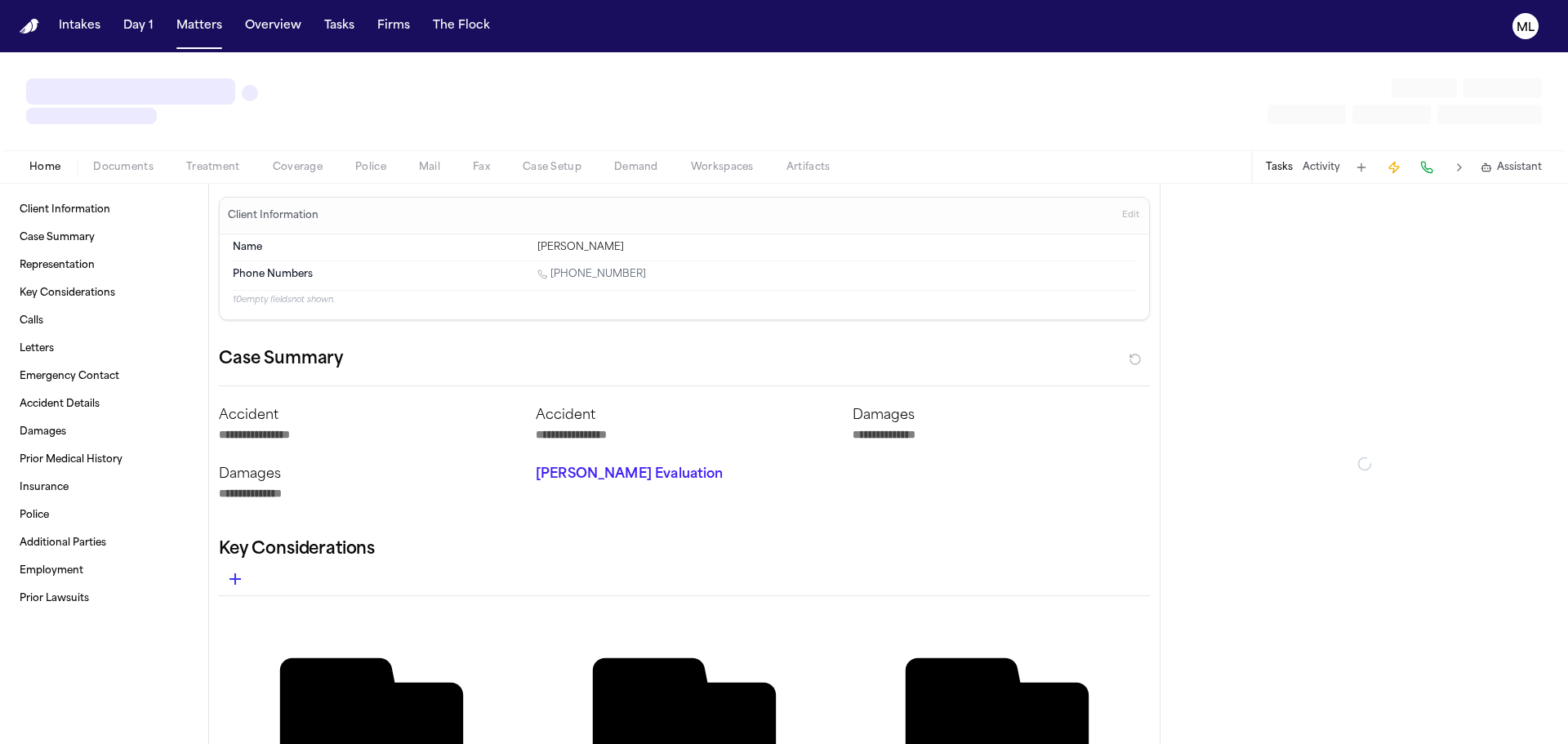
type textarea "*"
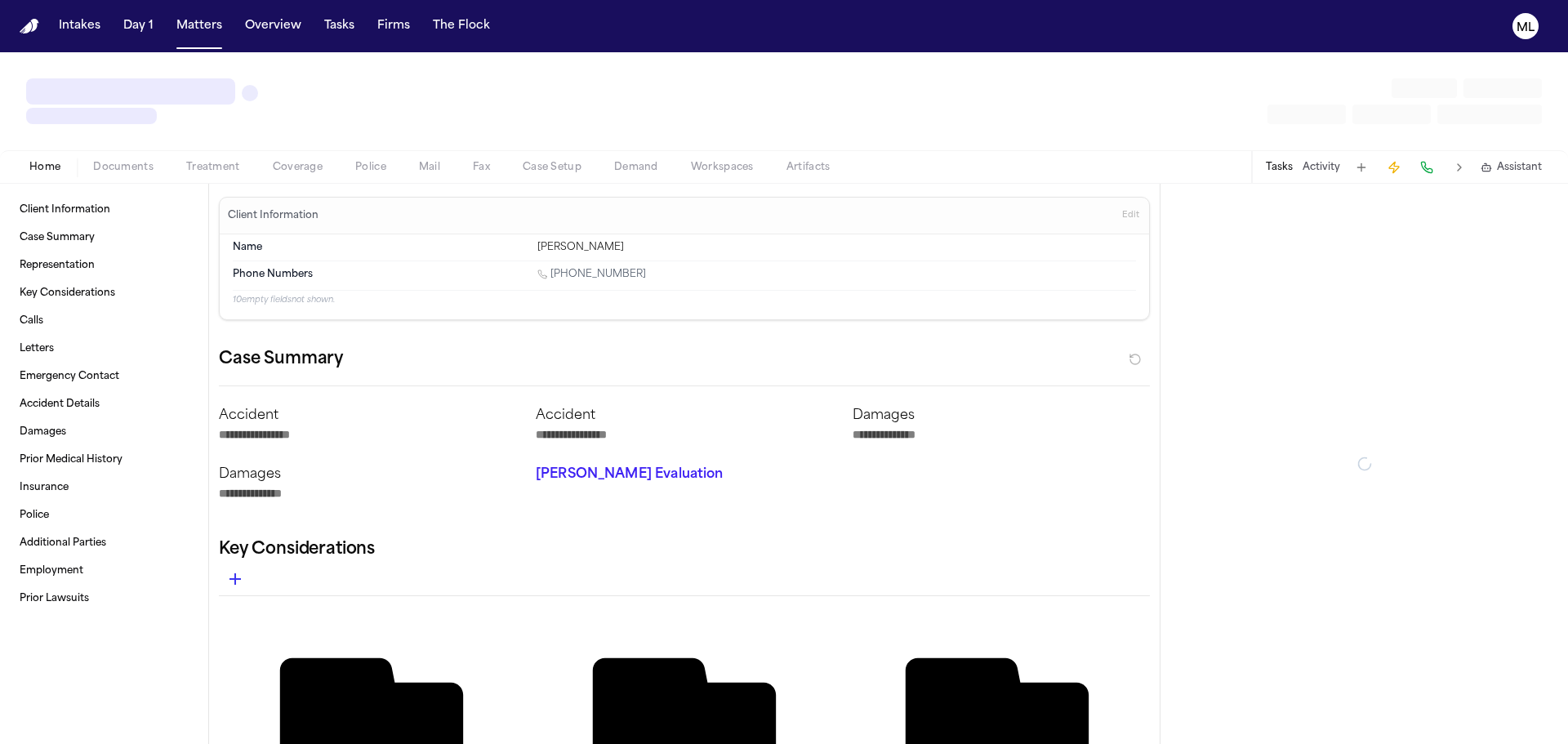
type textarea "*"
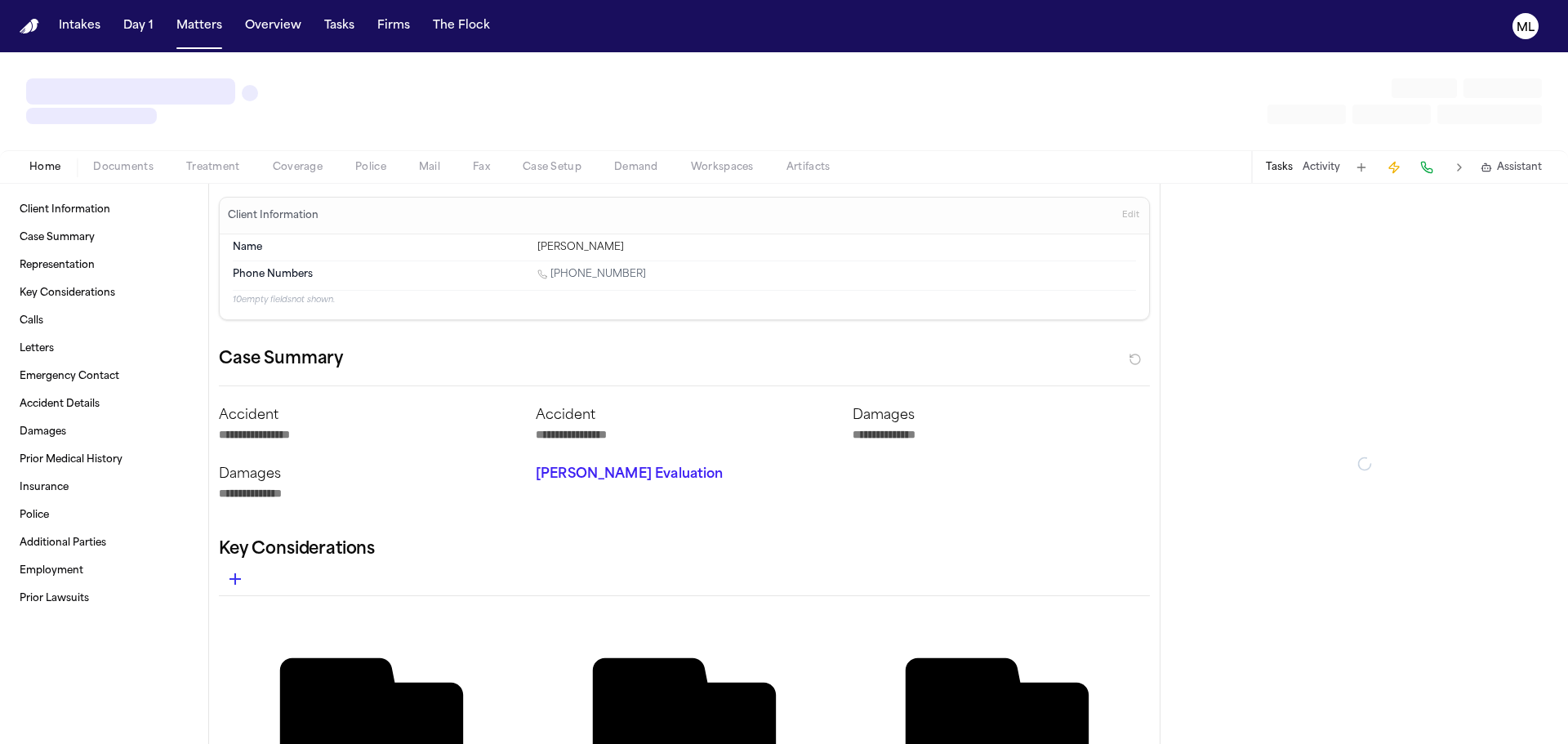
type textarea "*"
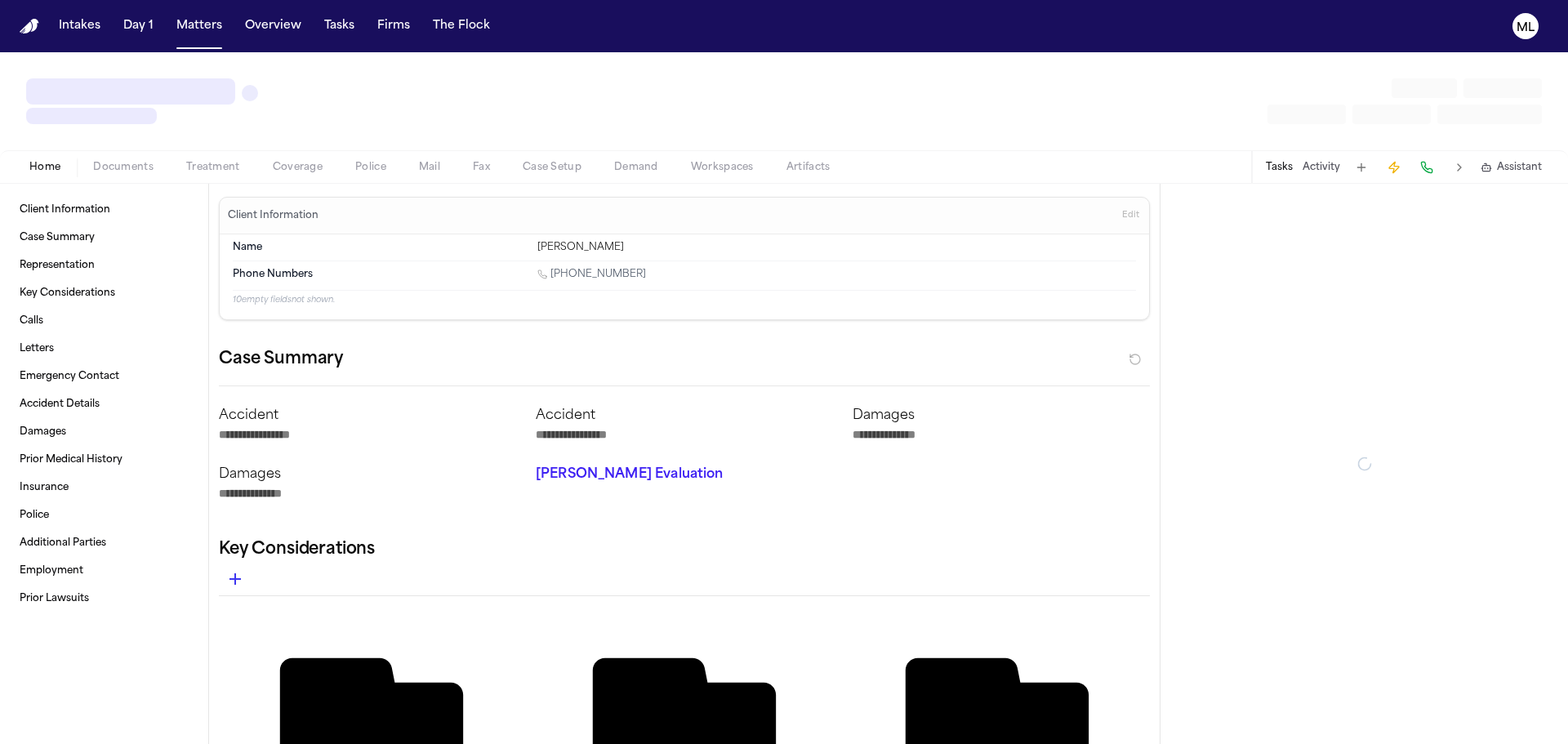
type textarea "*"
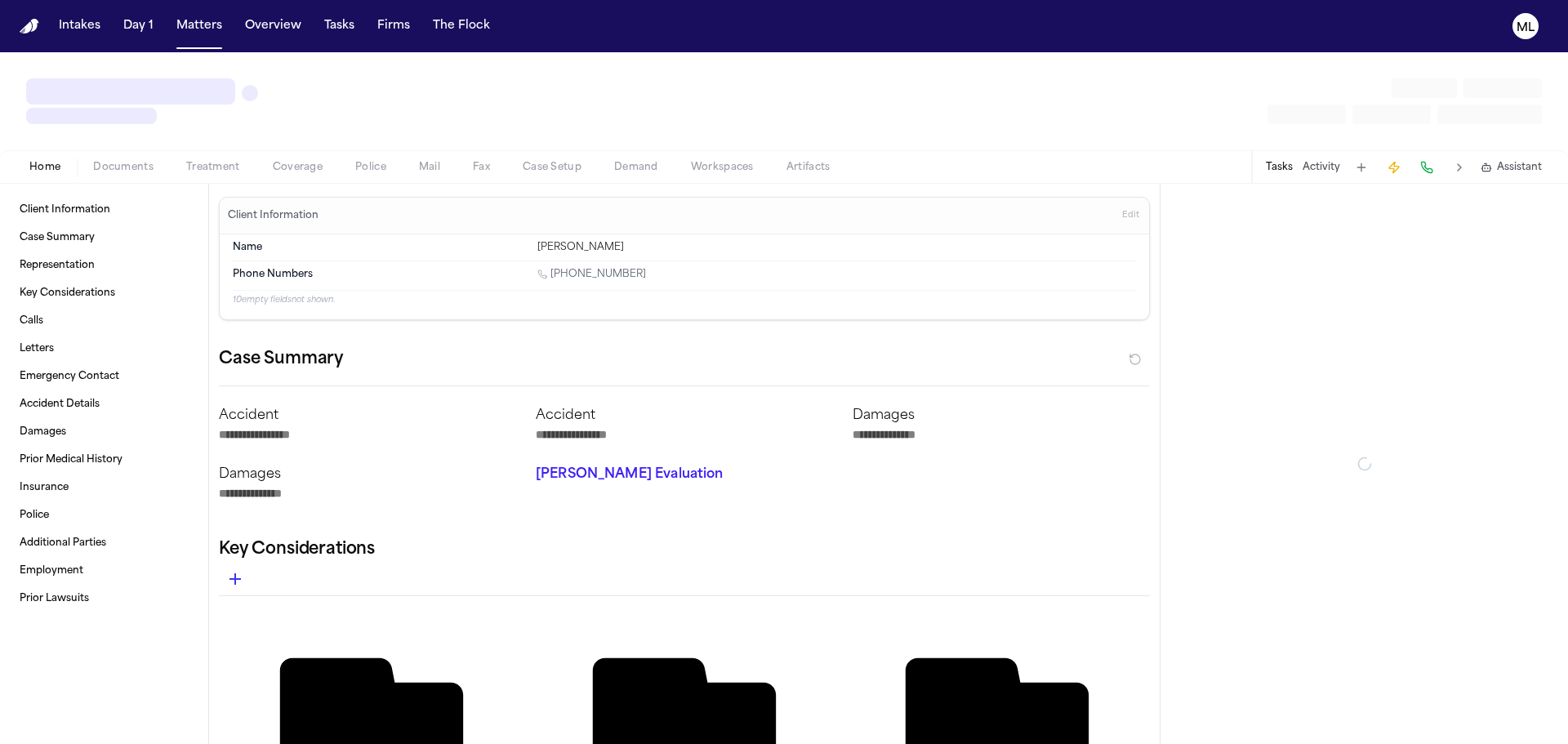
type textarea "*"
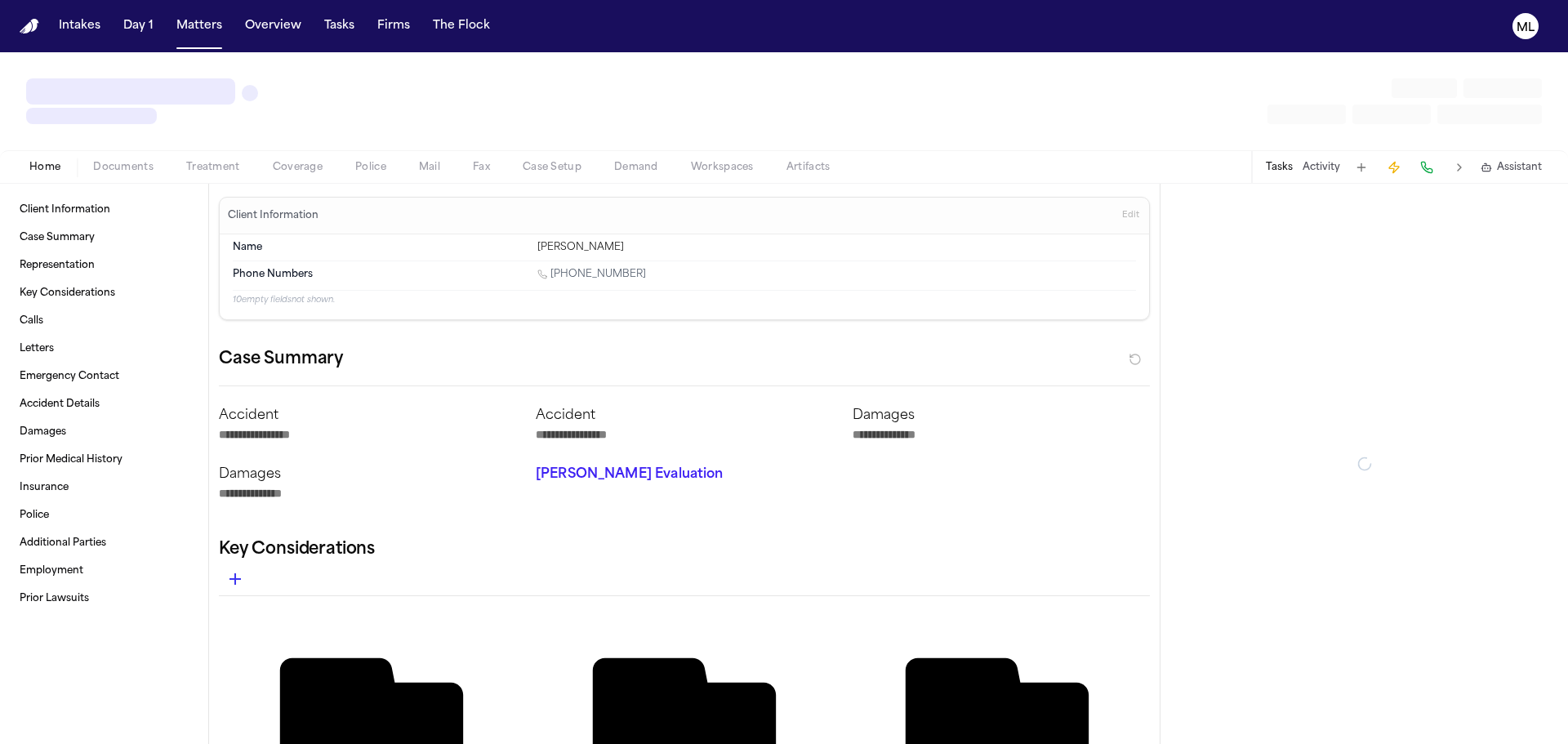
type textarea "*"
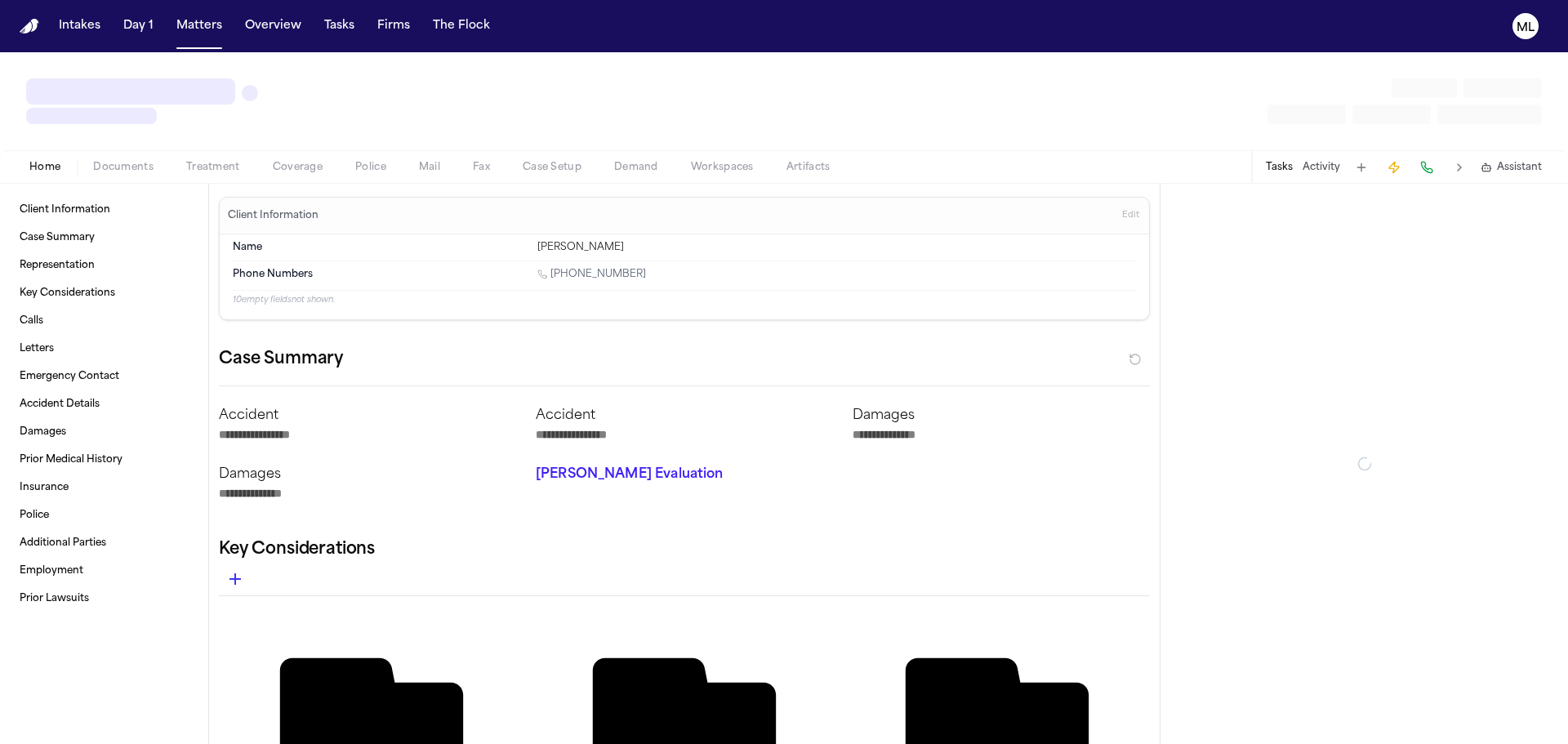
type textarea "*"
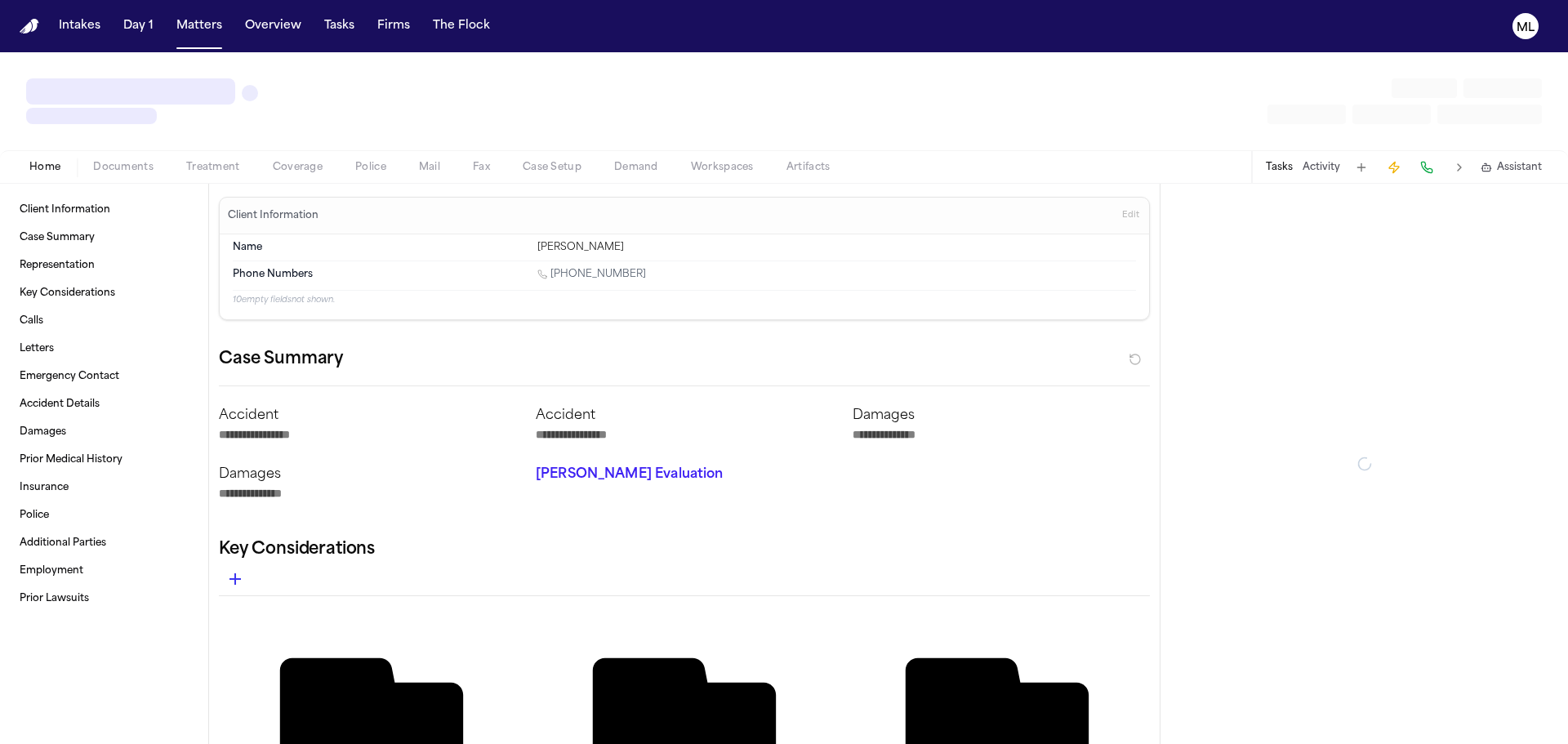
type textarea "*"
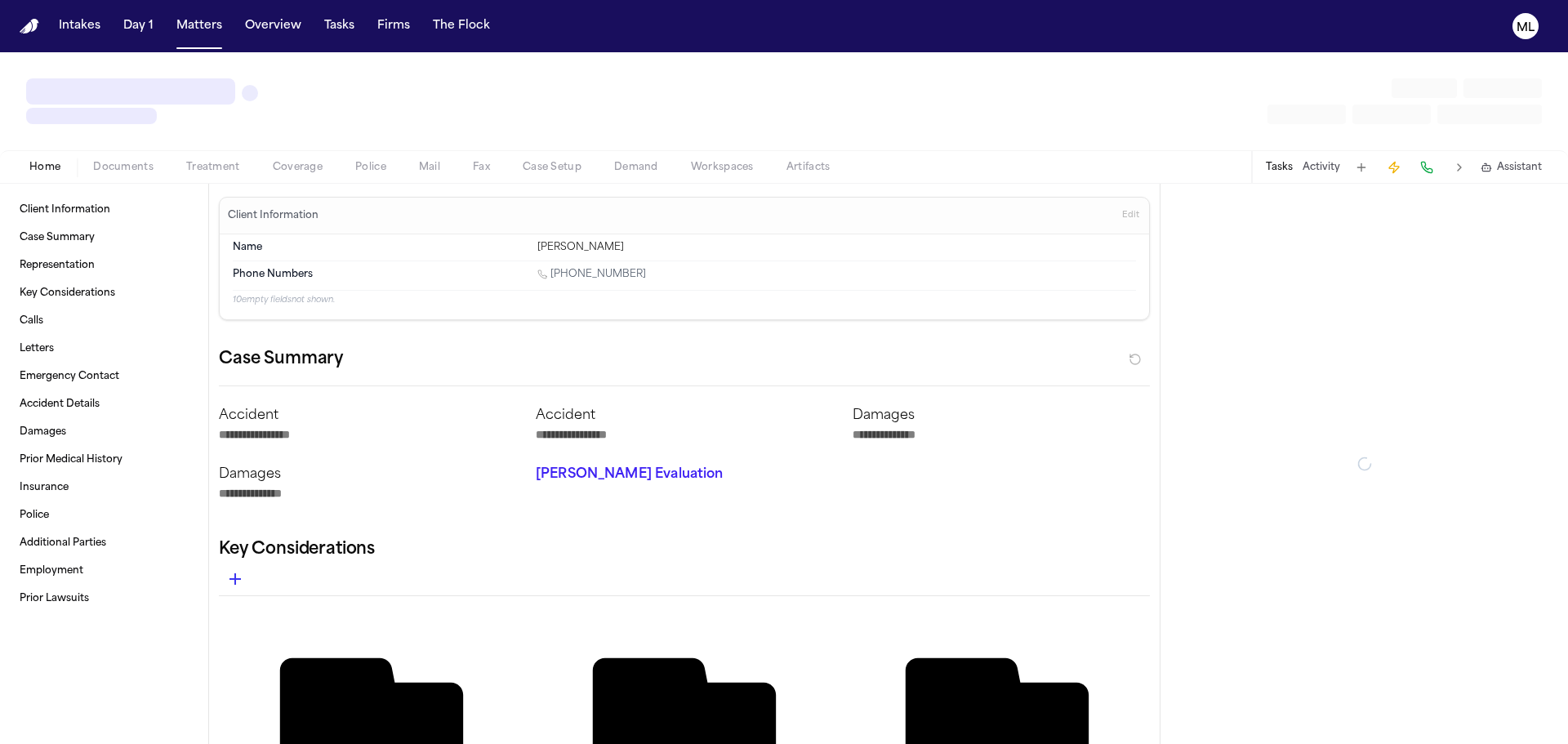
type textarea "*"
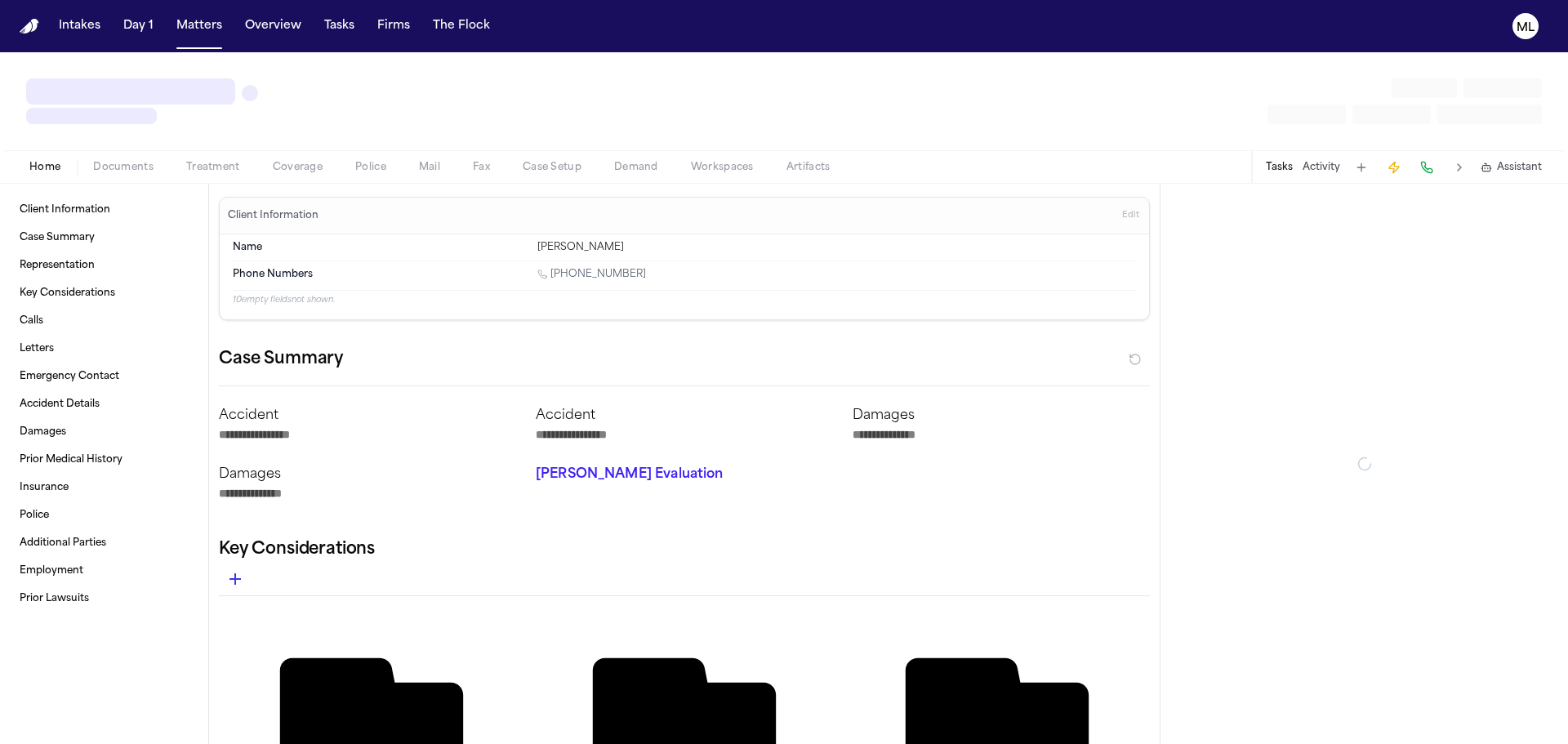
type textarea "*"
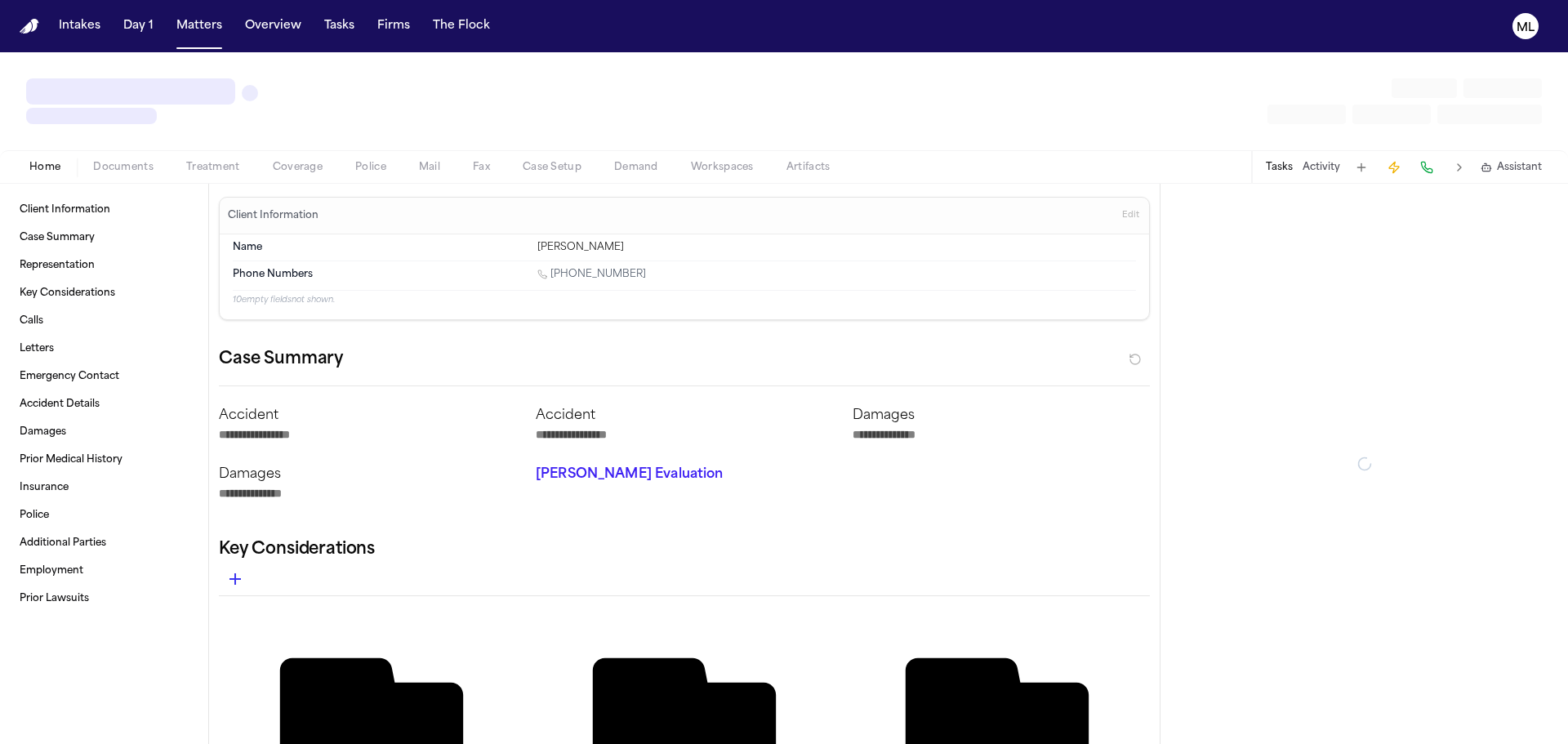
type textarea "*"
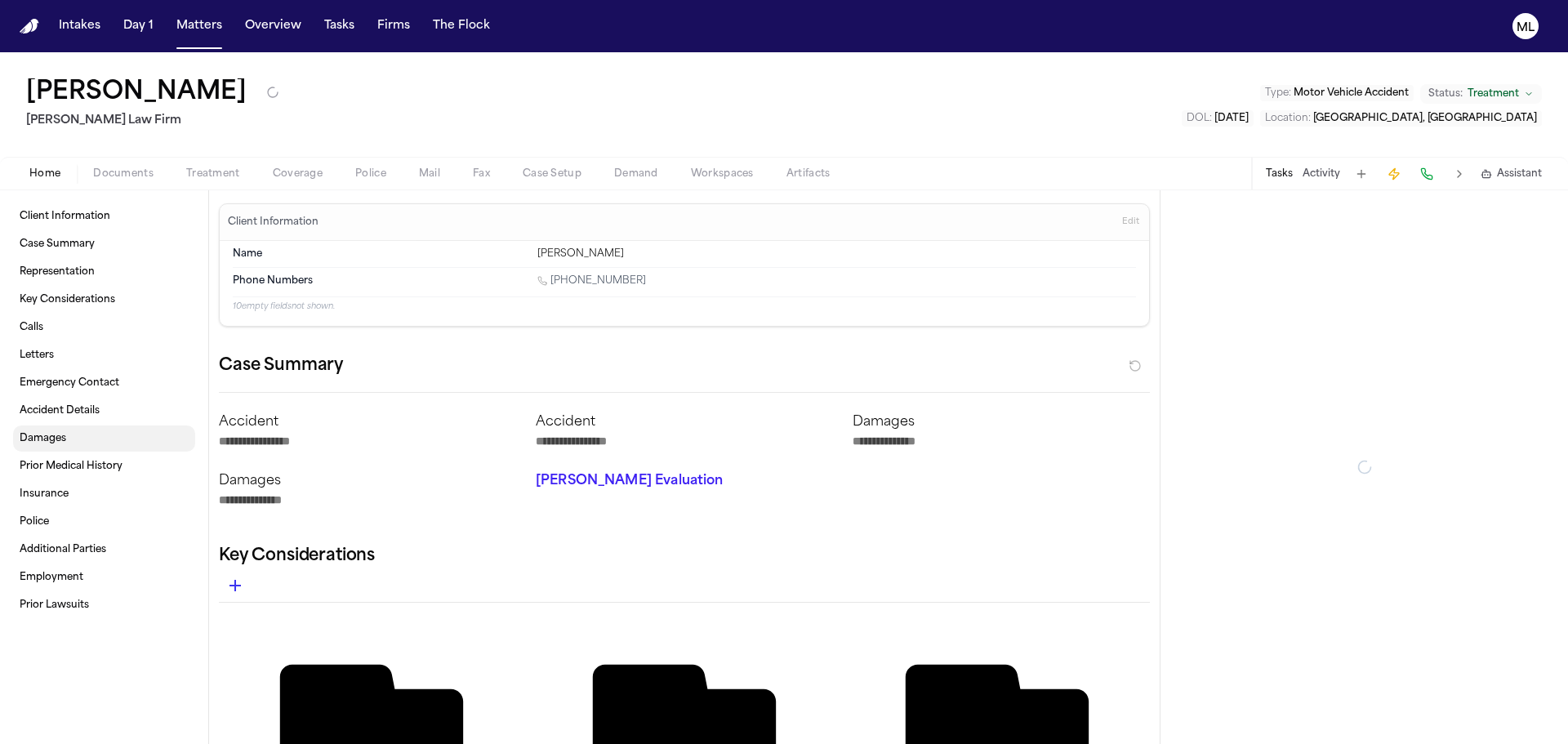
type textarea "*"
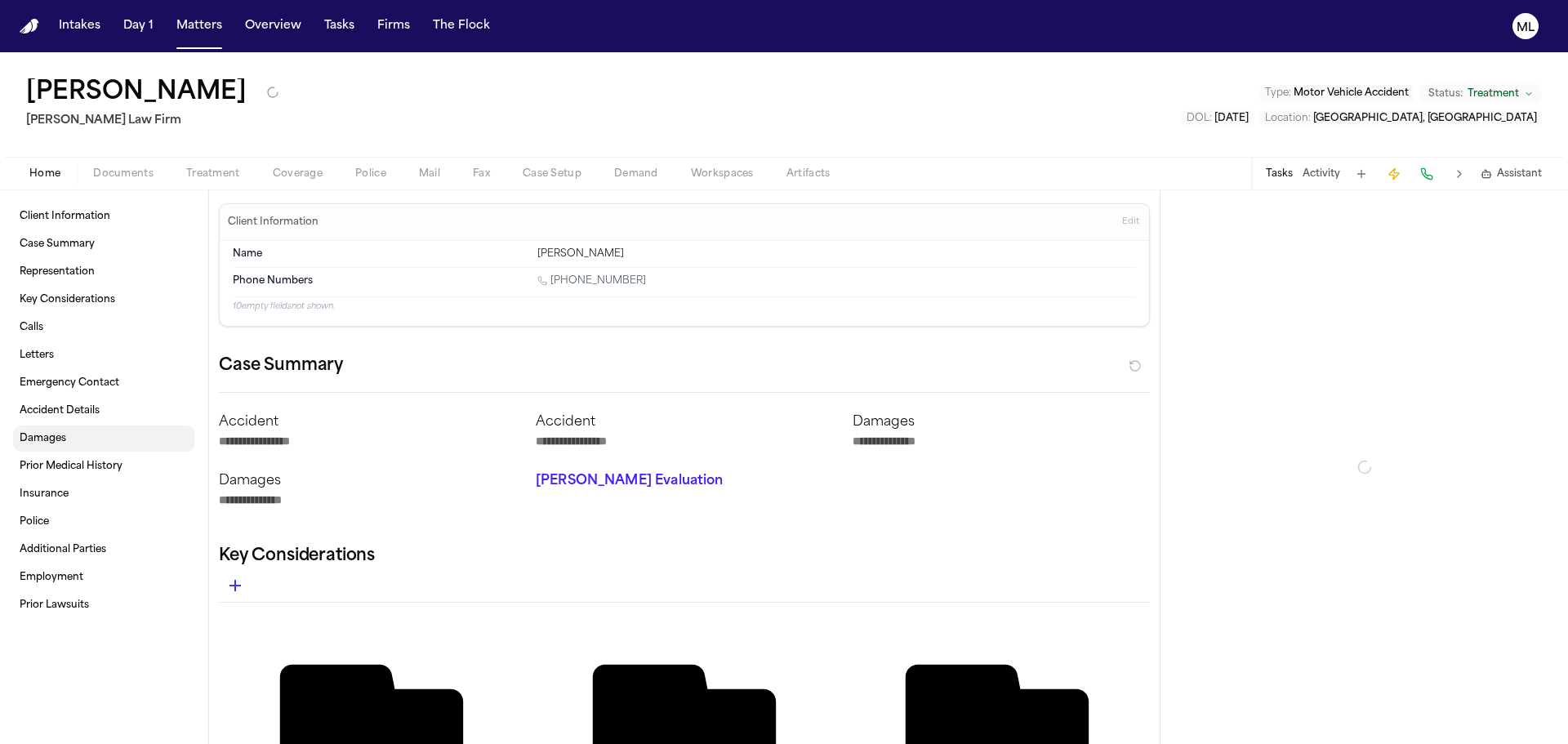
type textarea "*"
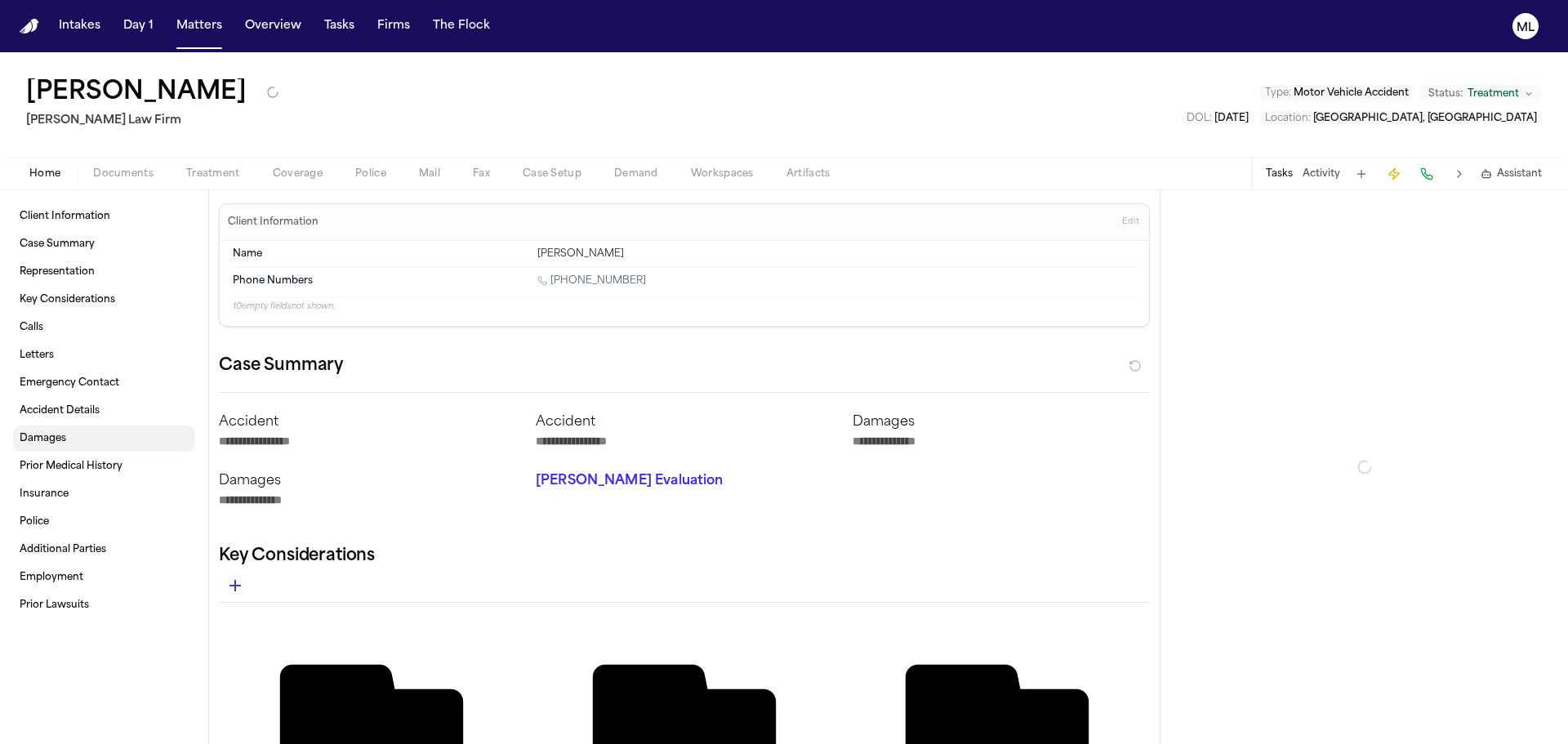
type textarea "*"
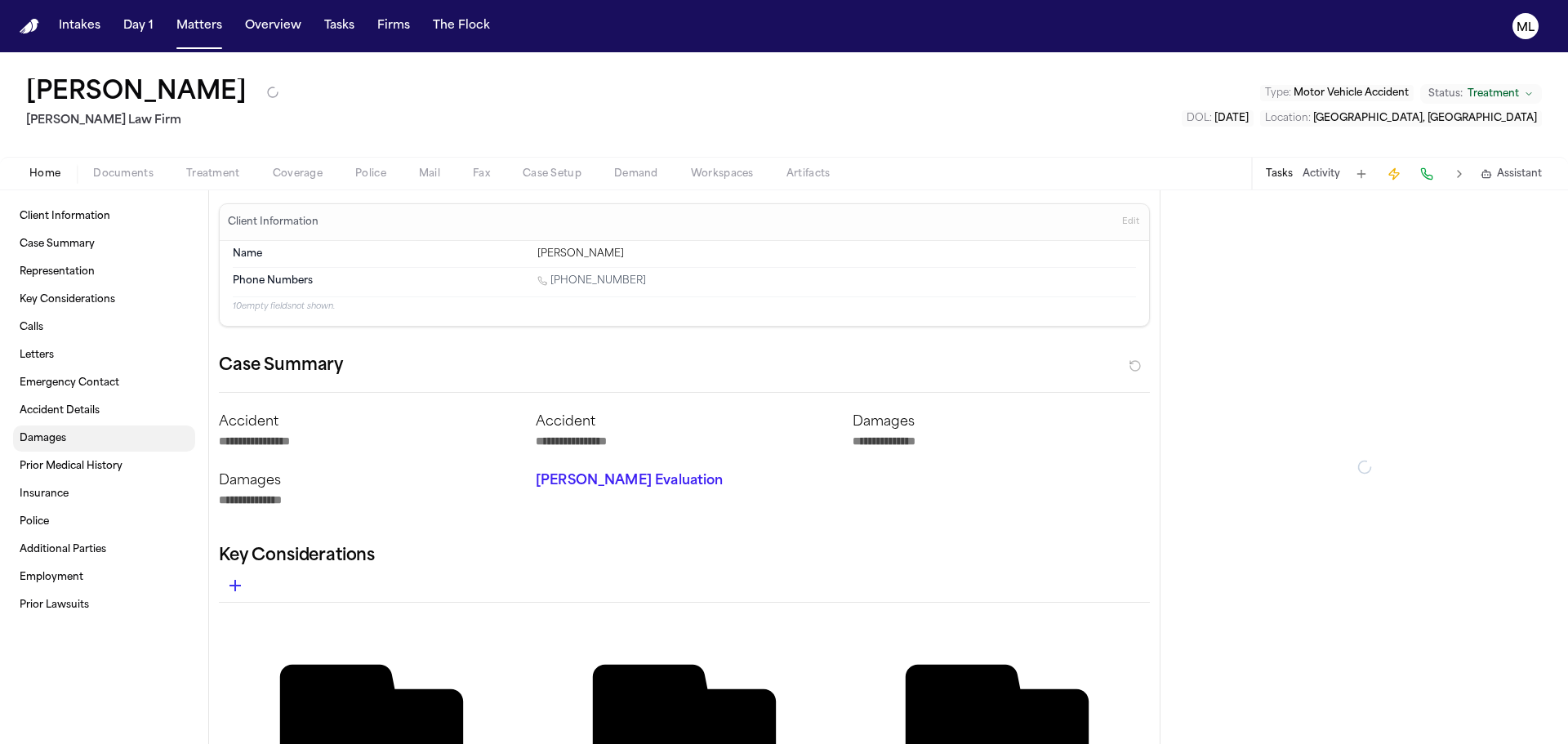
type textarea "*"
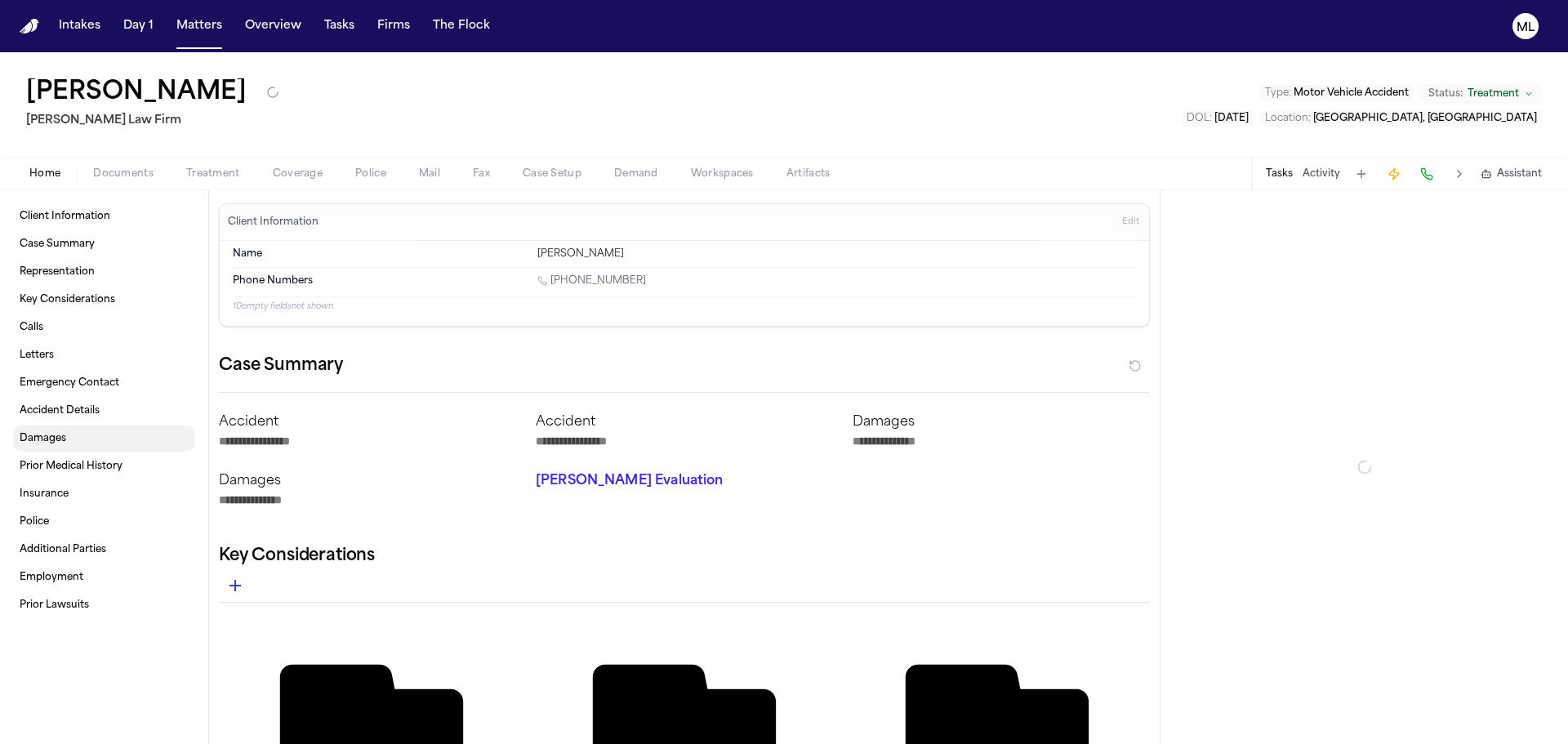
type textarea "*"
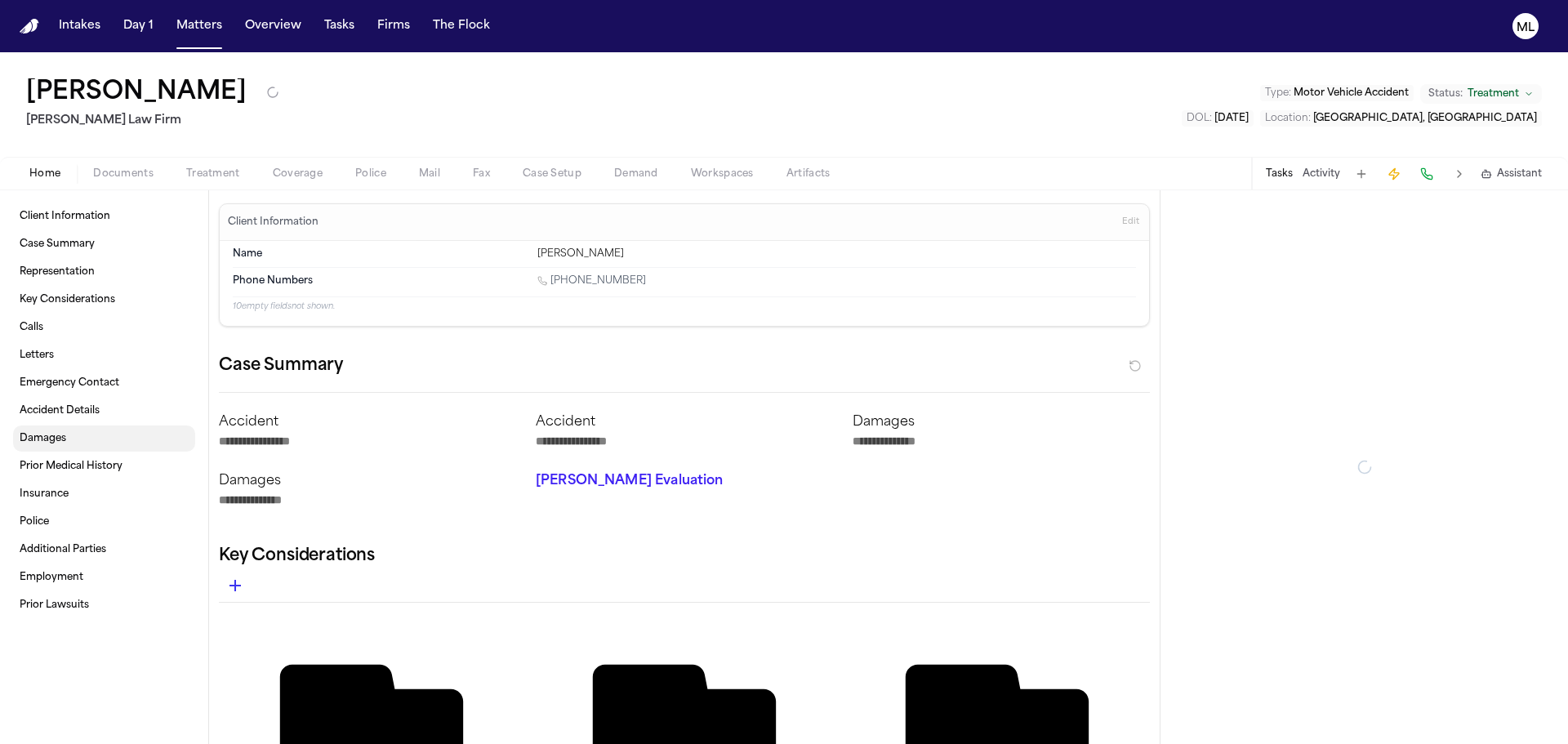
type textarea "*"
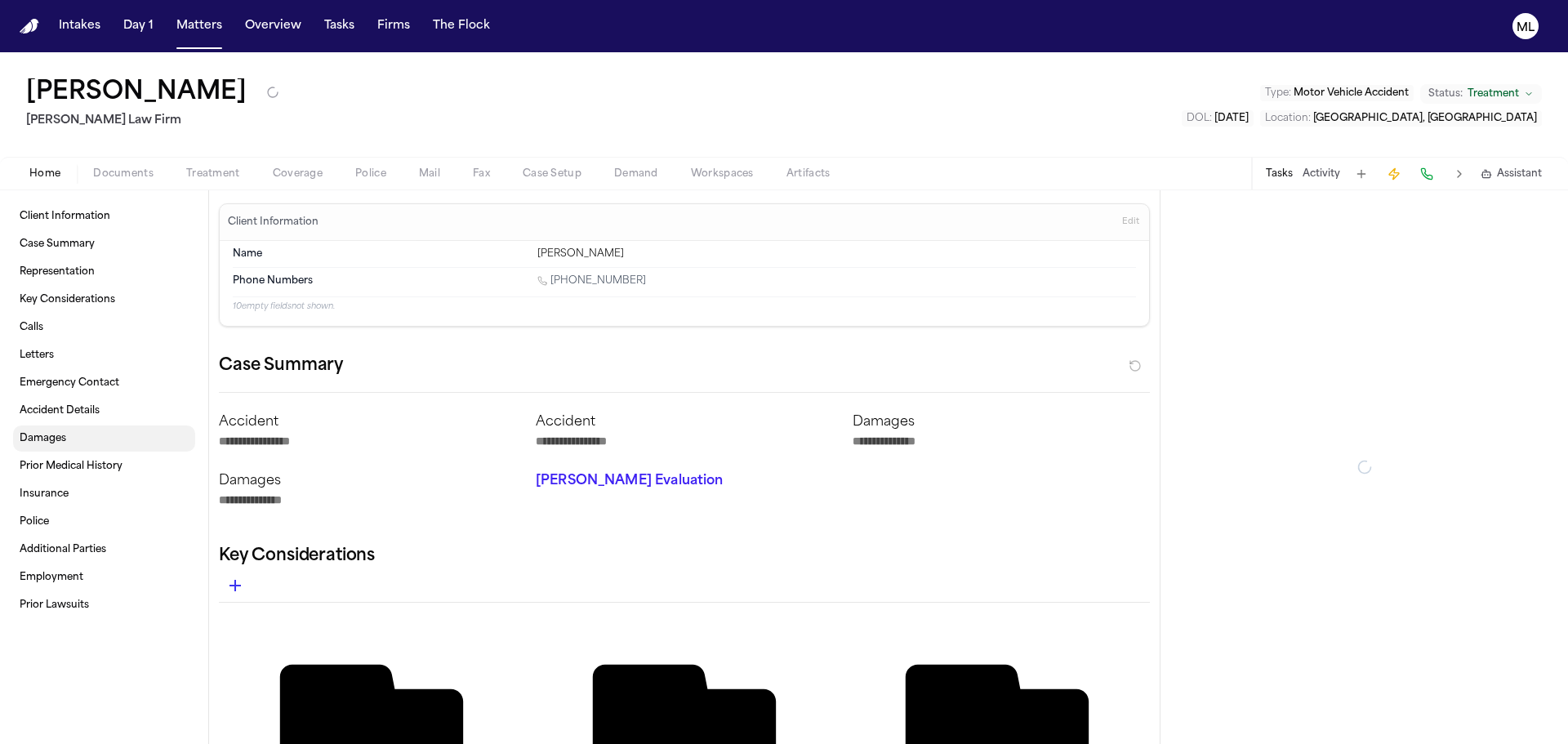
type textarea "*"
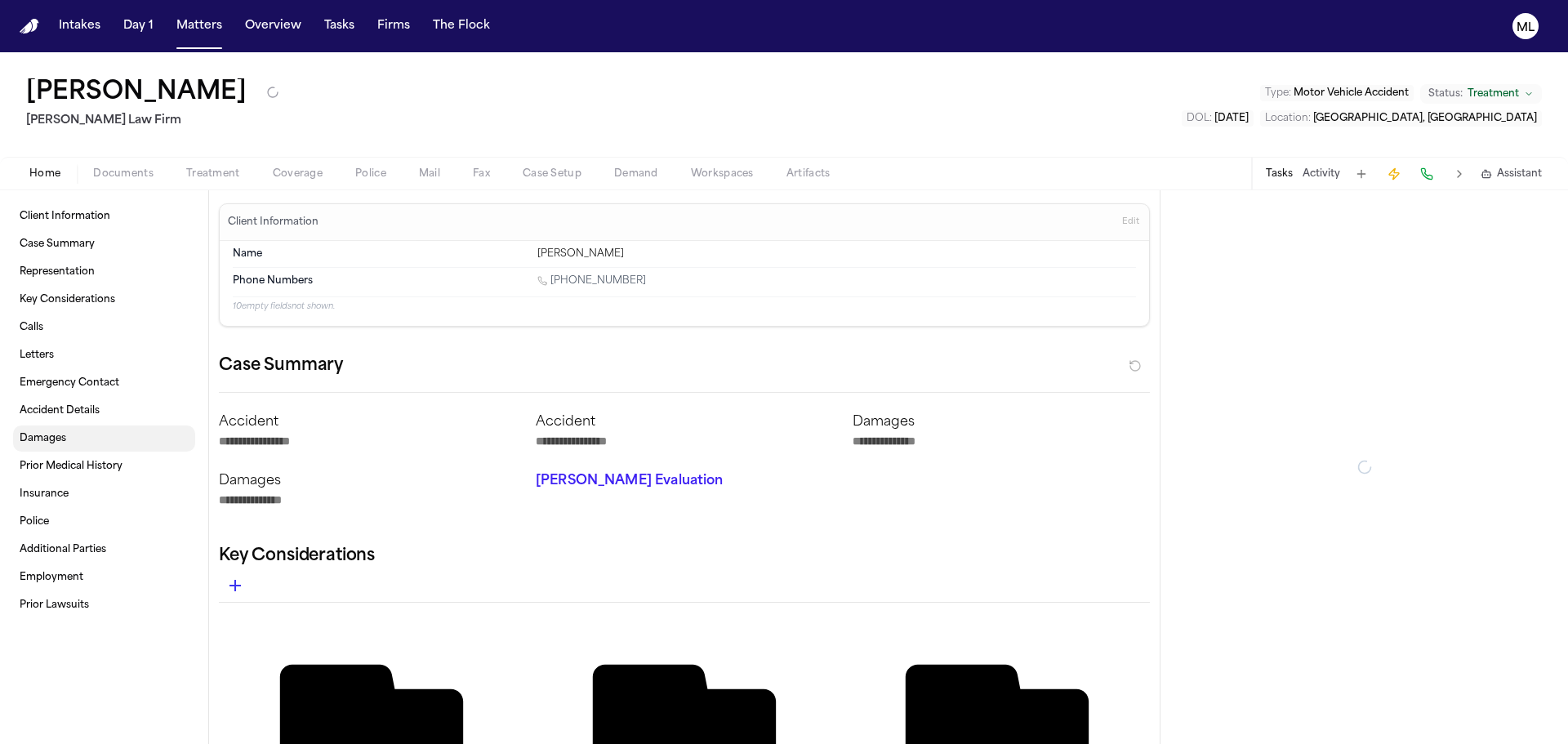
type textarea "*"
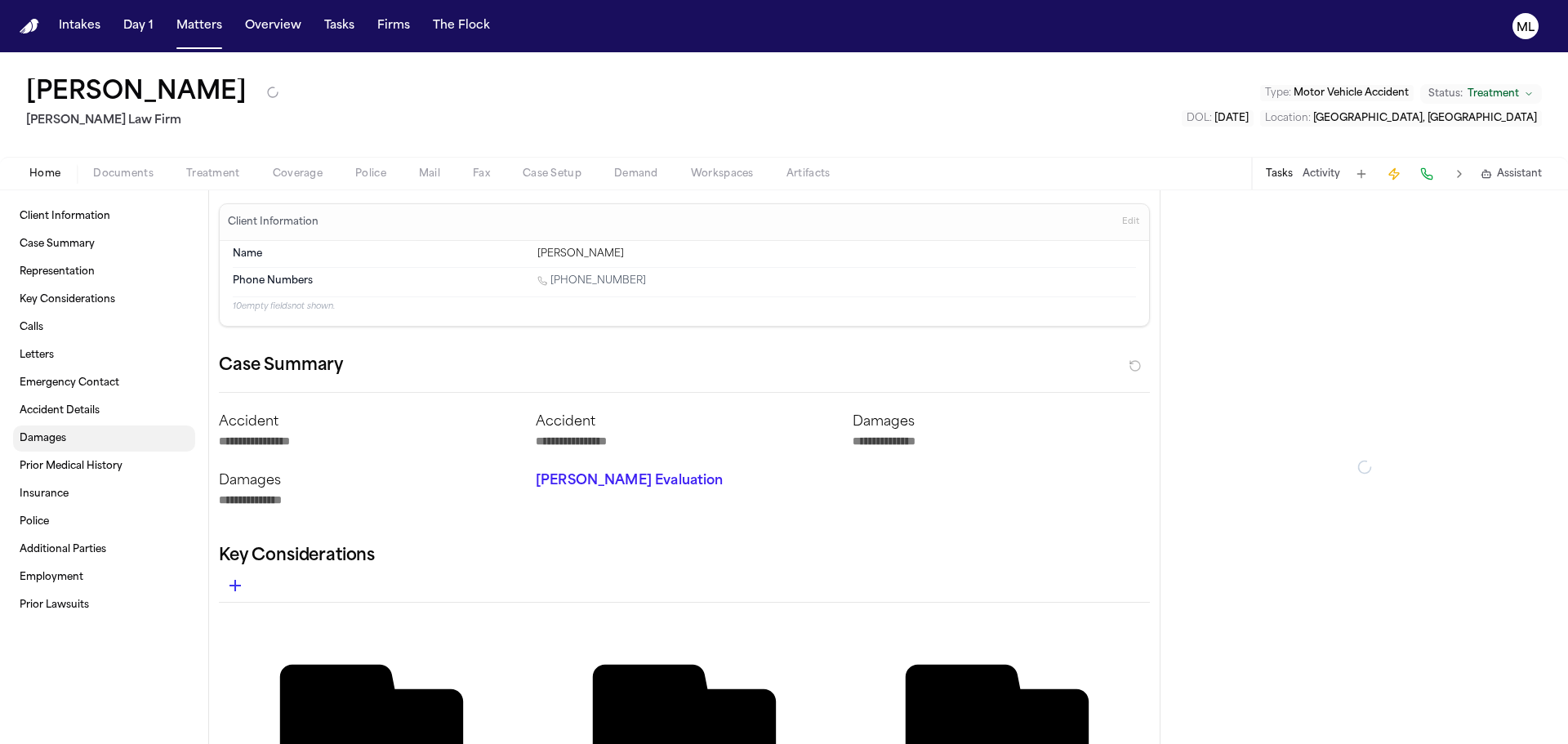
type textarea "*"
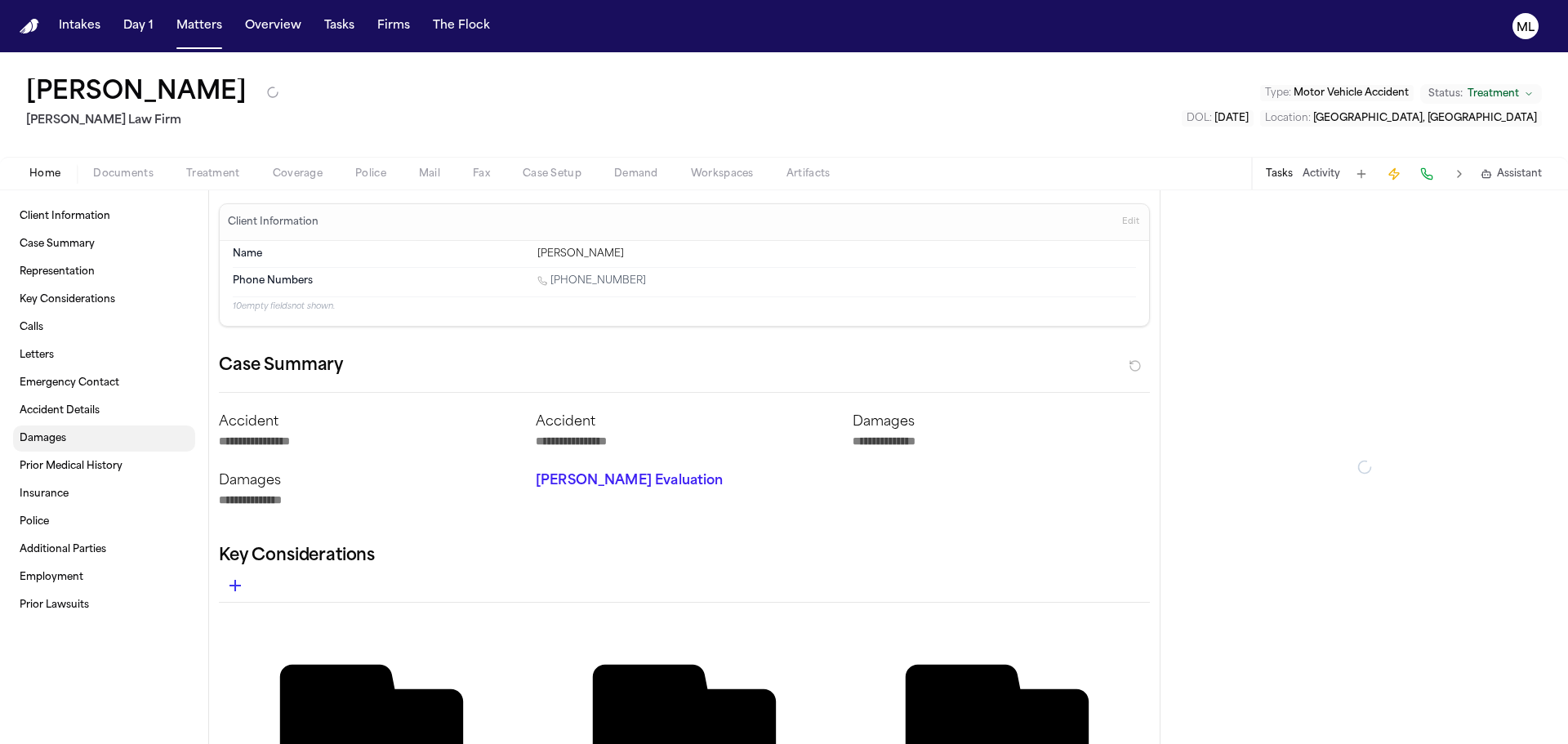
type textarea "*"
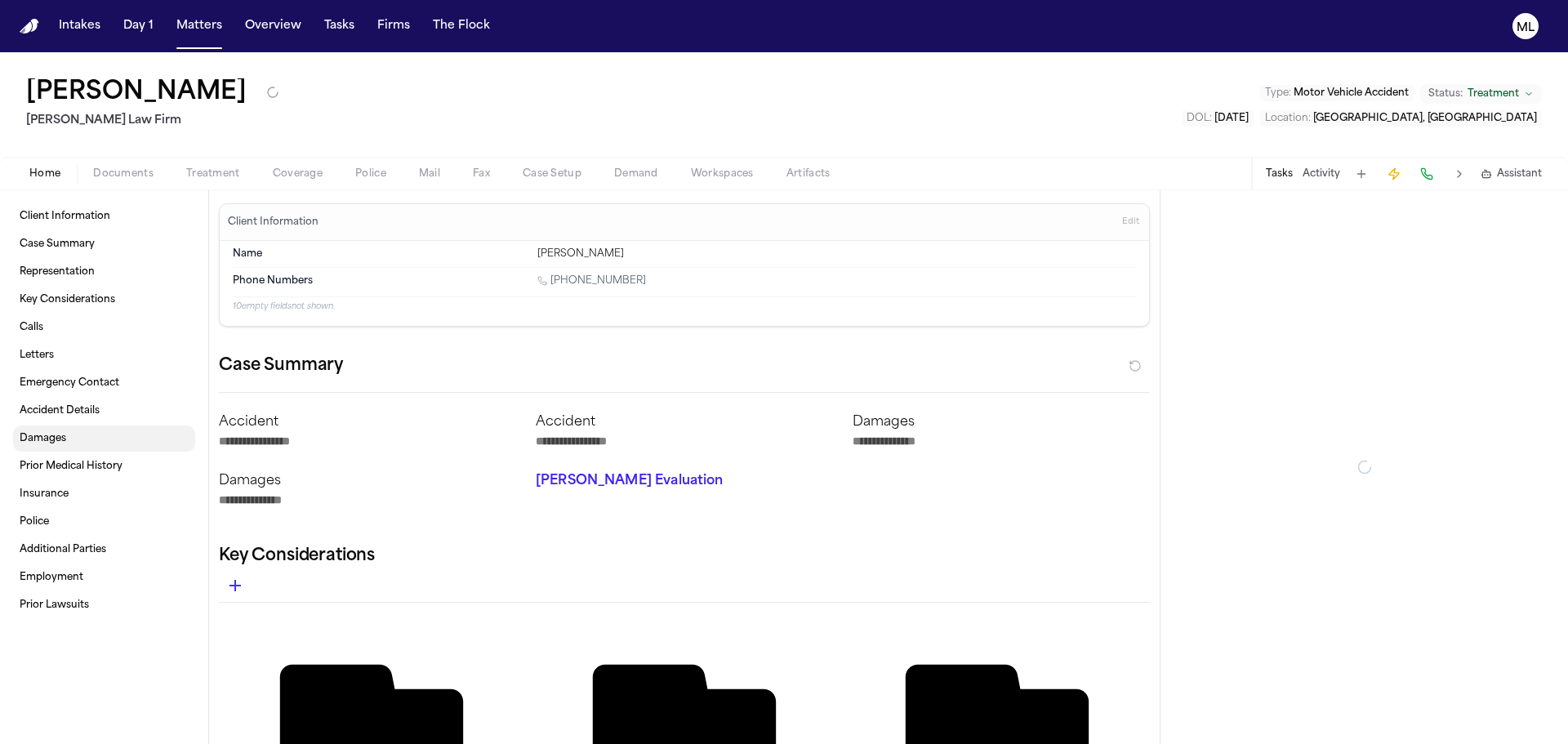
type textarea "*"
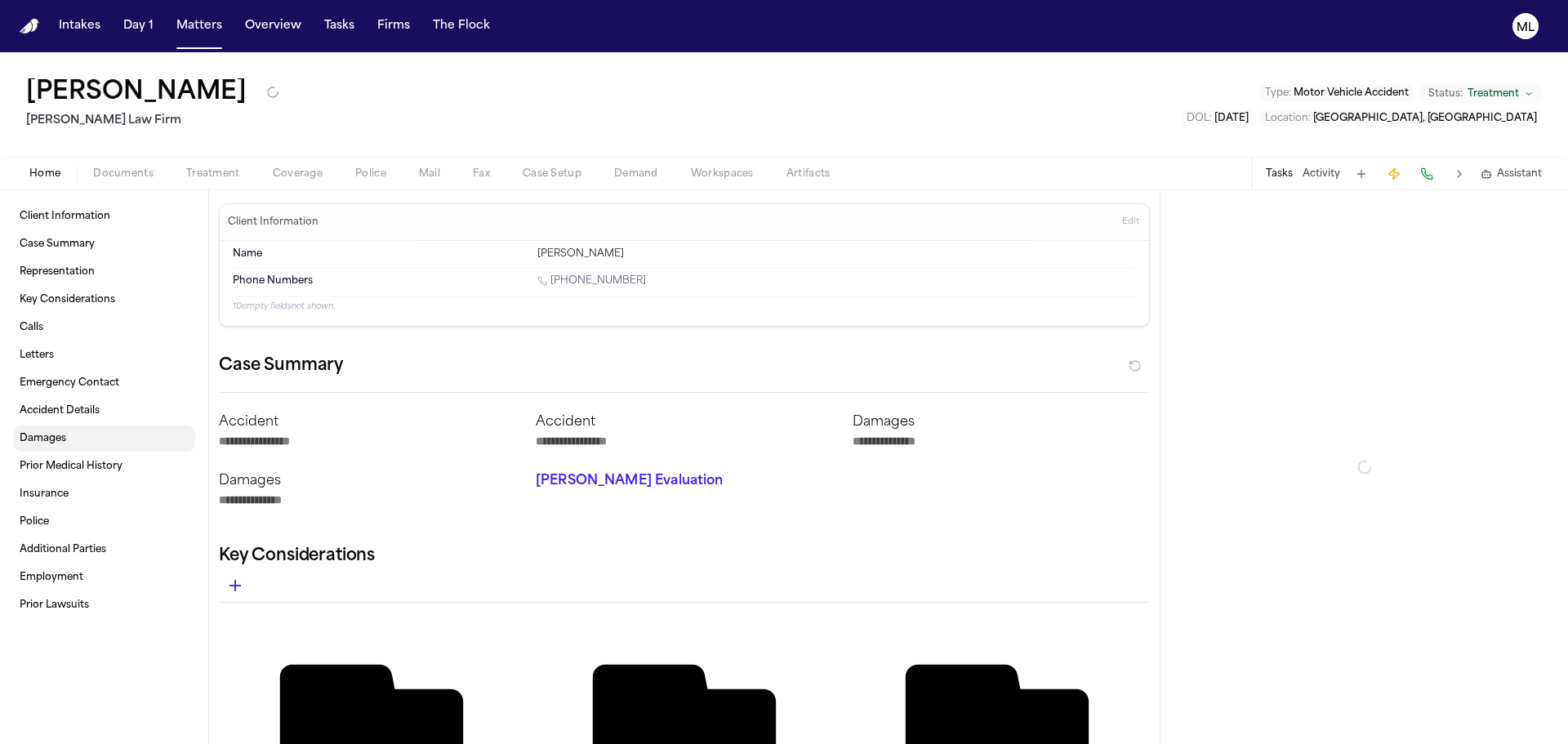
type textarea "*"
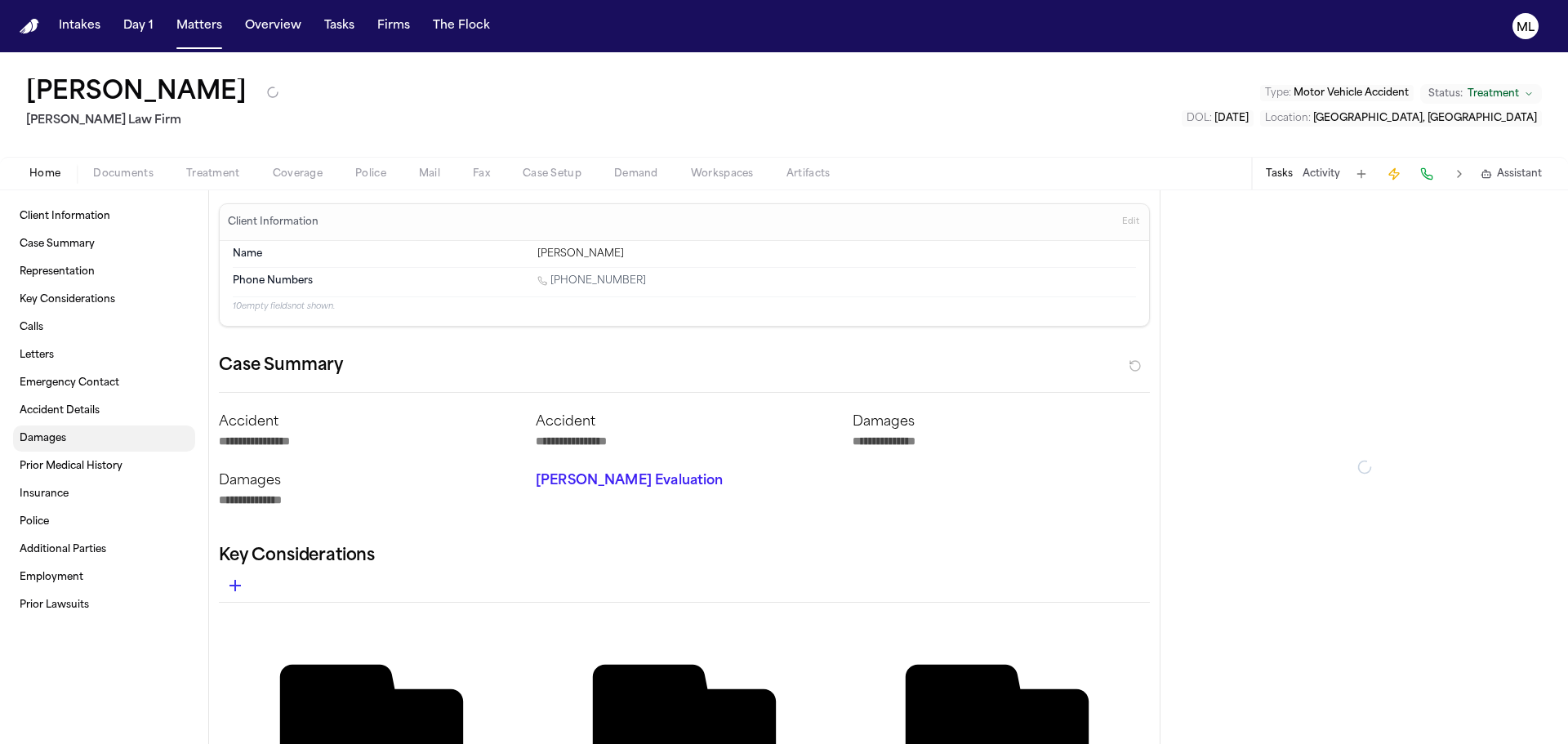
type textarea "*"
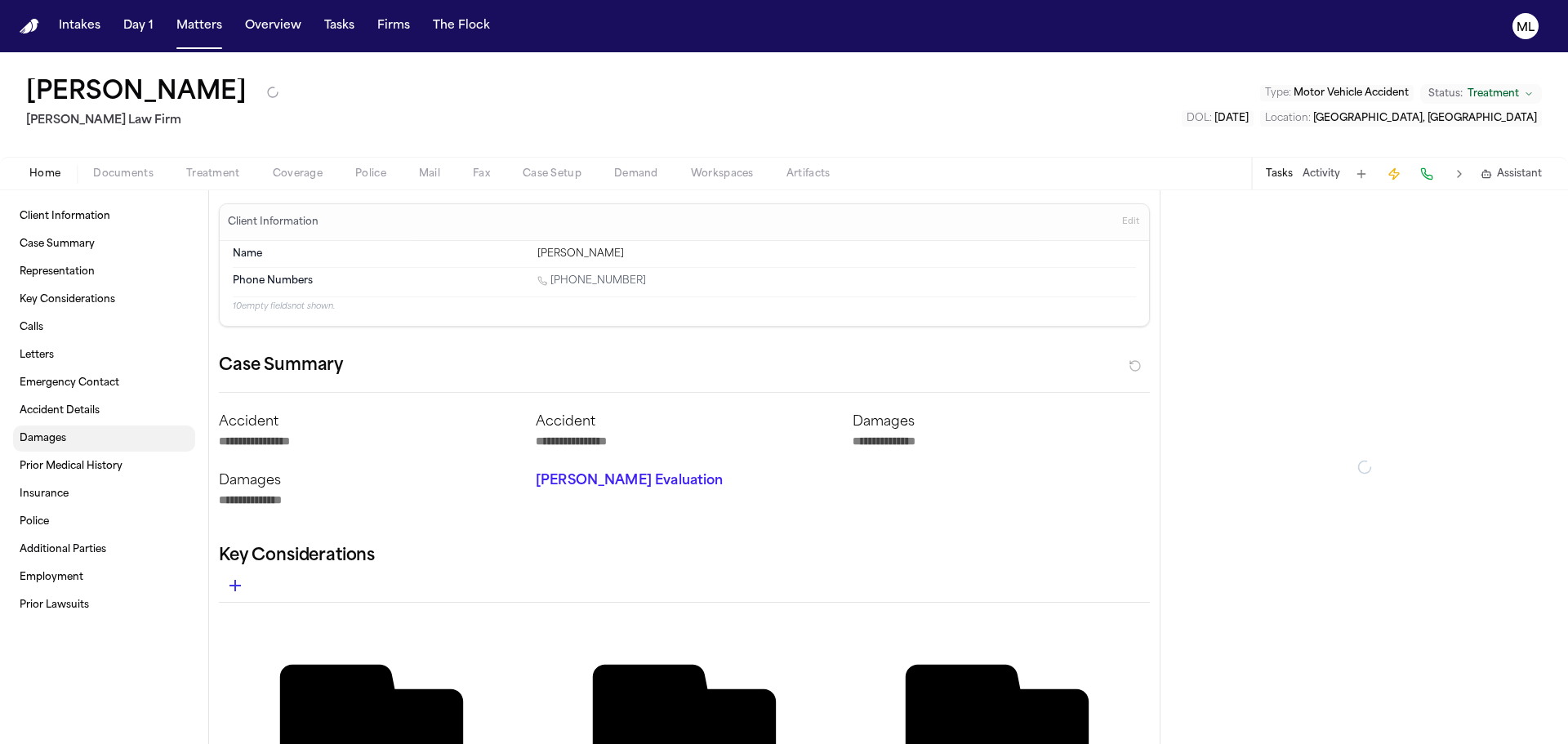
type textarea "*"
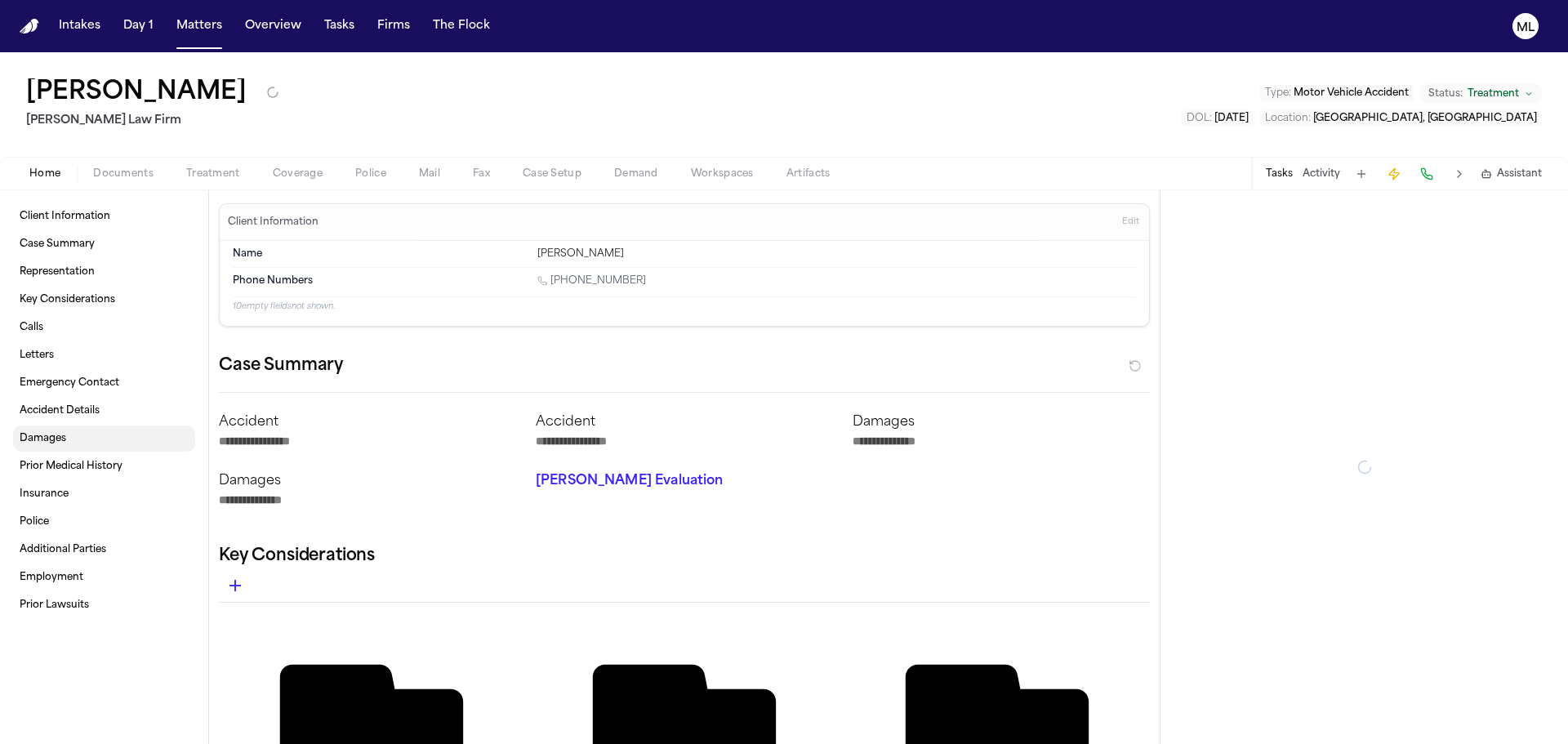
type textarea "*"
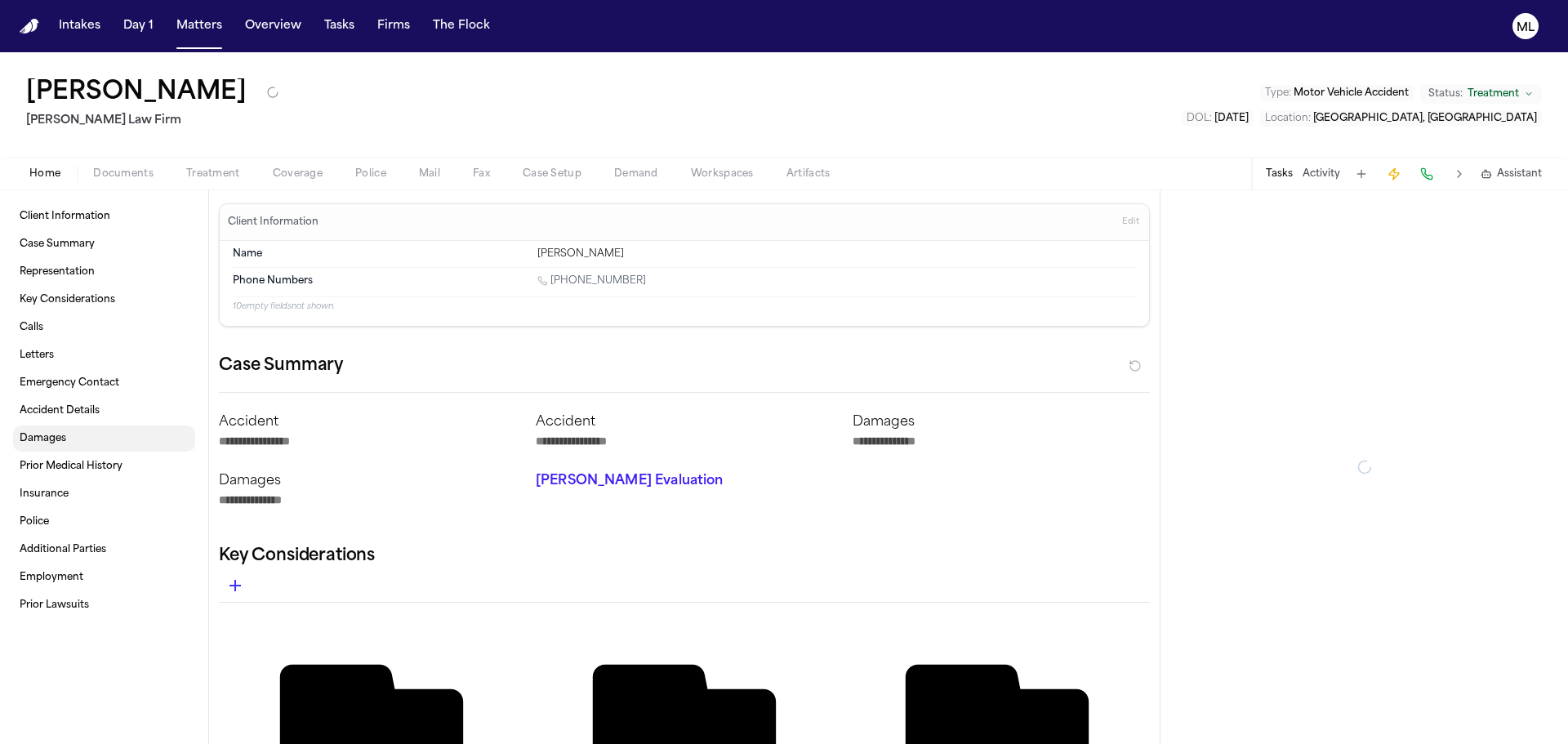
type textarea "*"
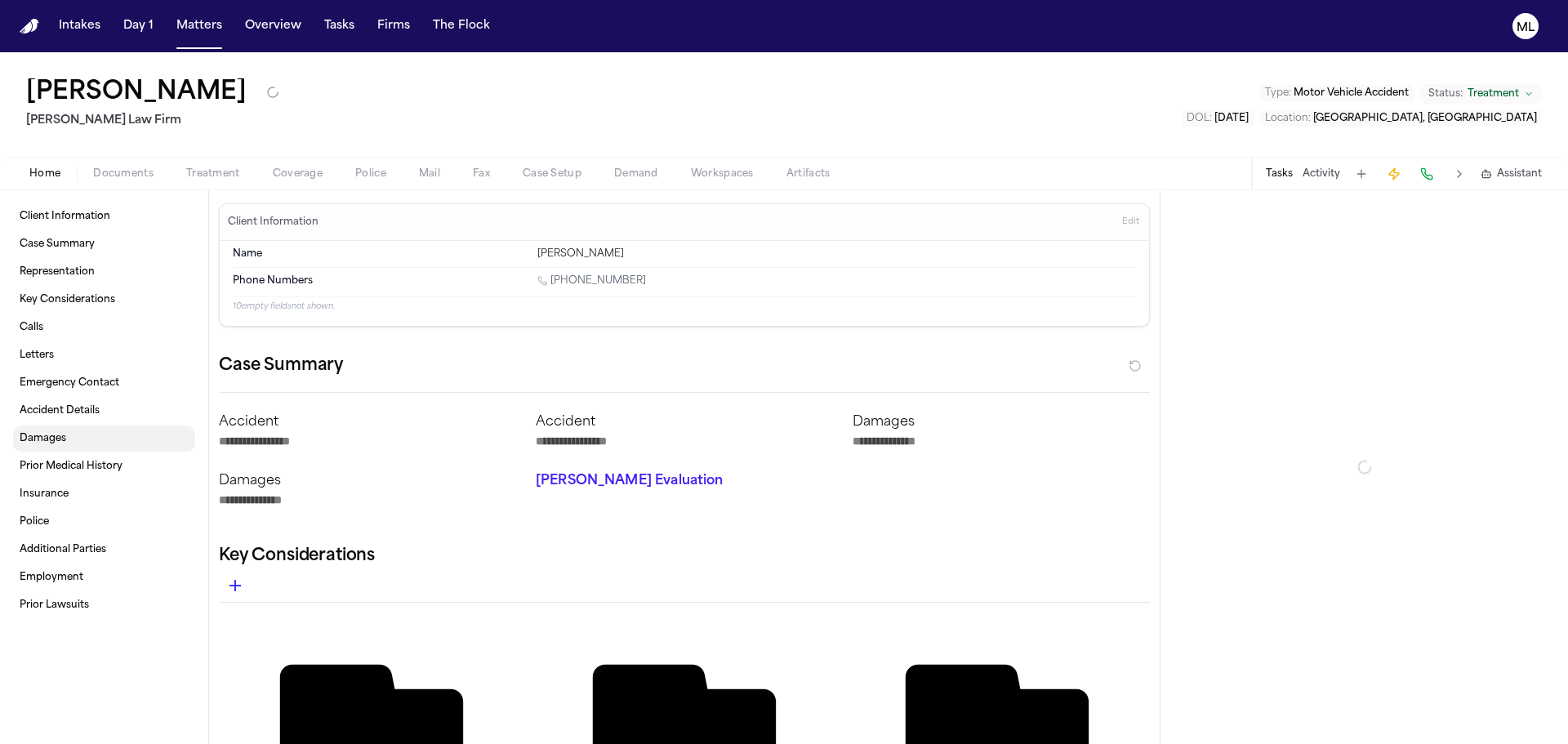
type textarea "*"
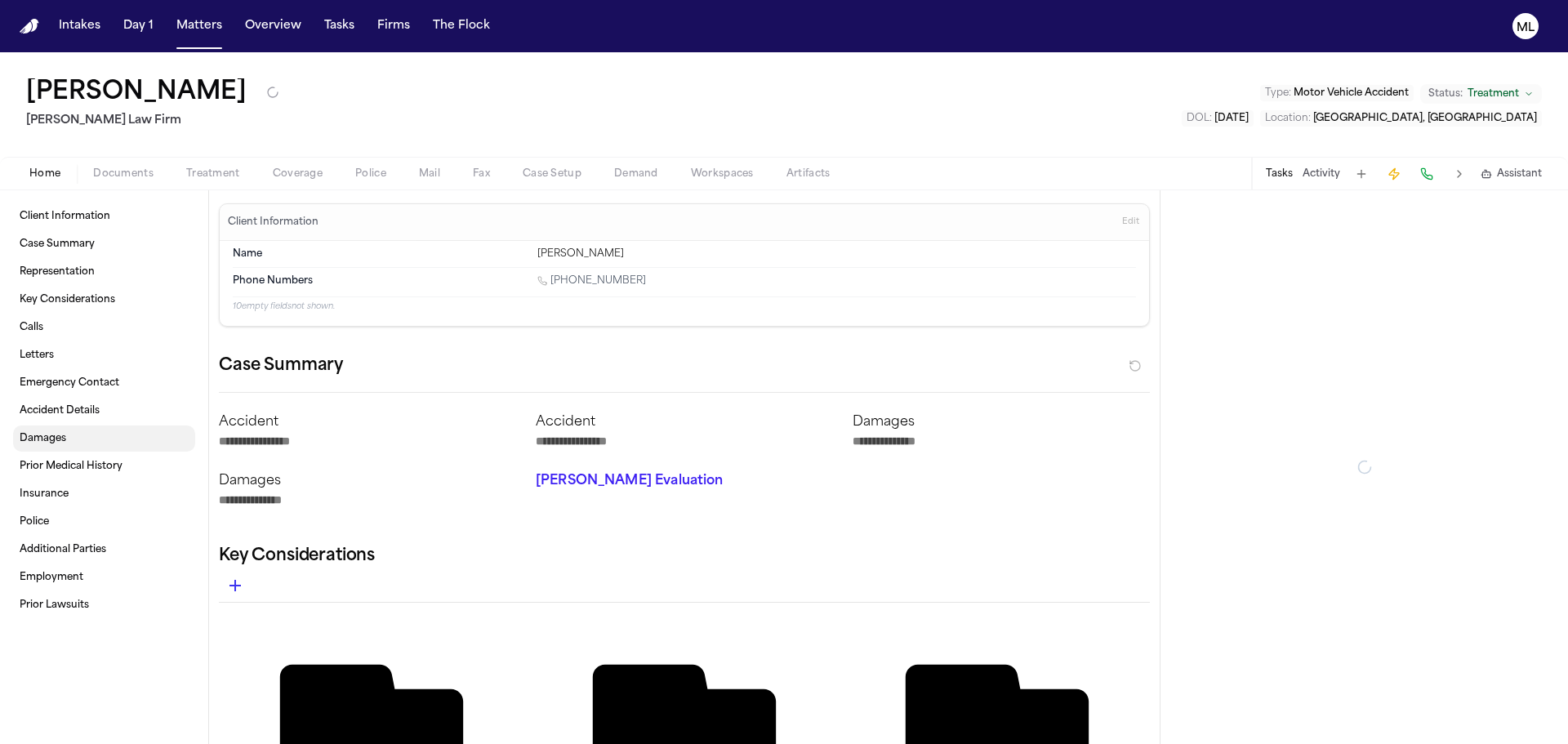
type textarea "*"
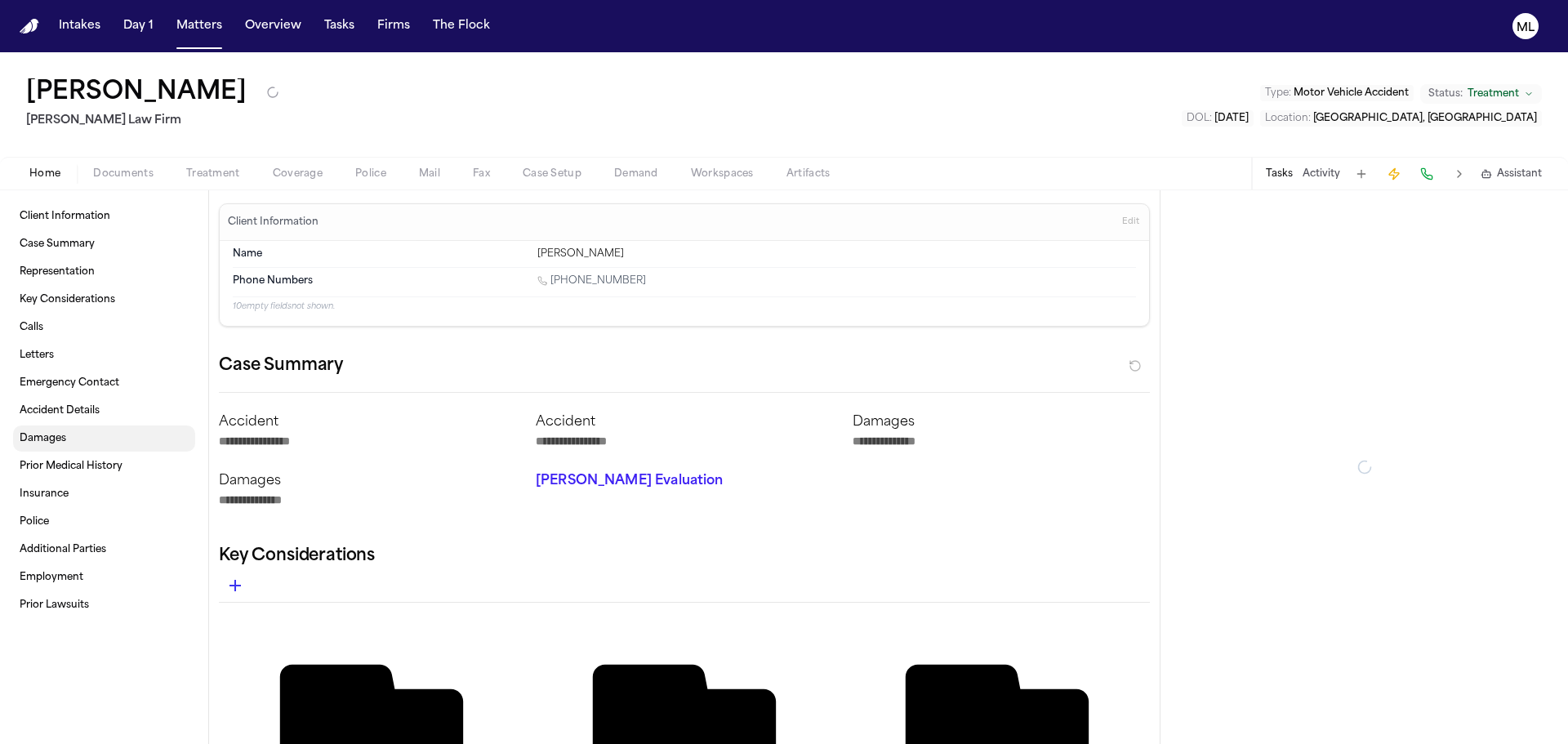
type textarea "*"
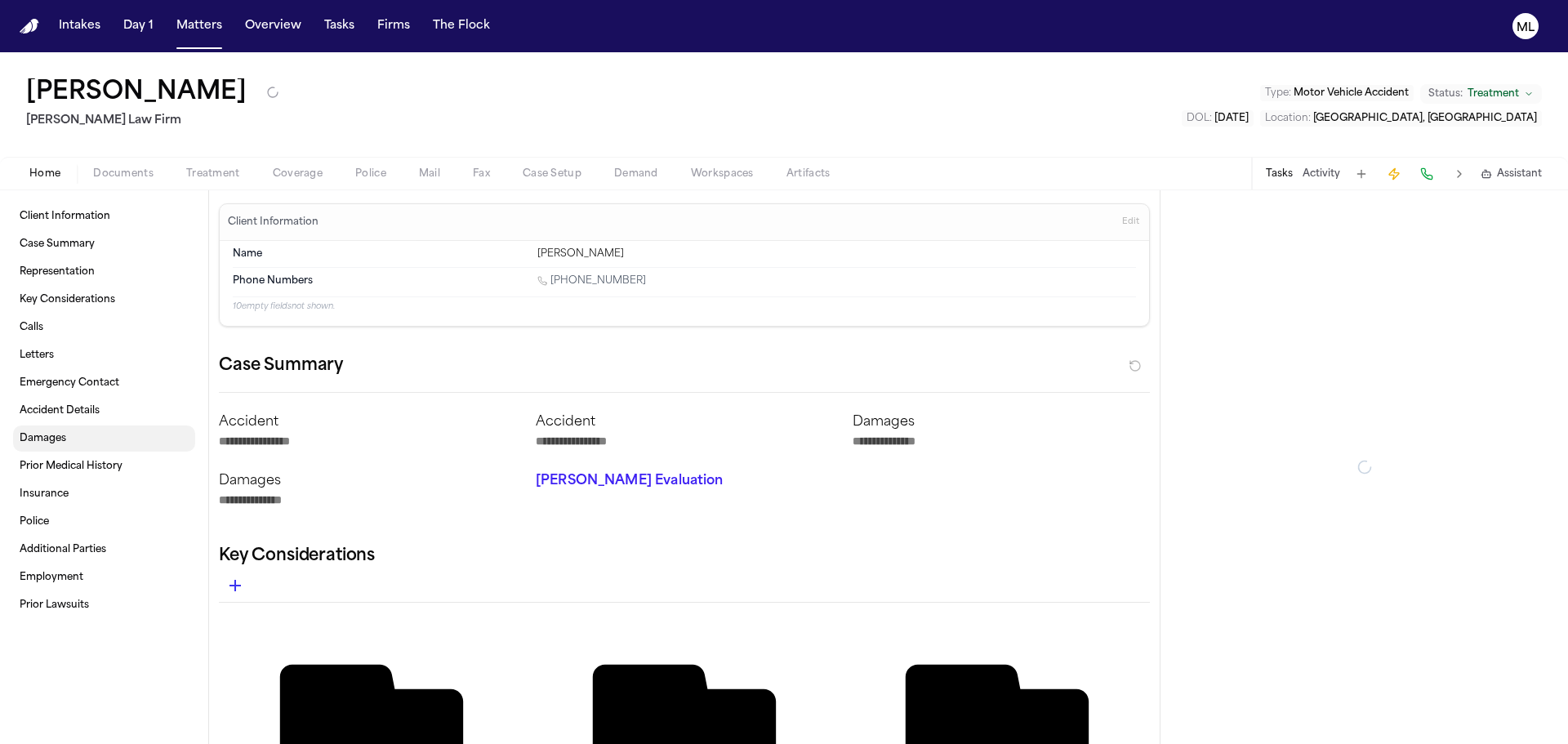
type textarea "*"
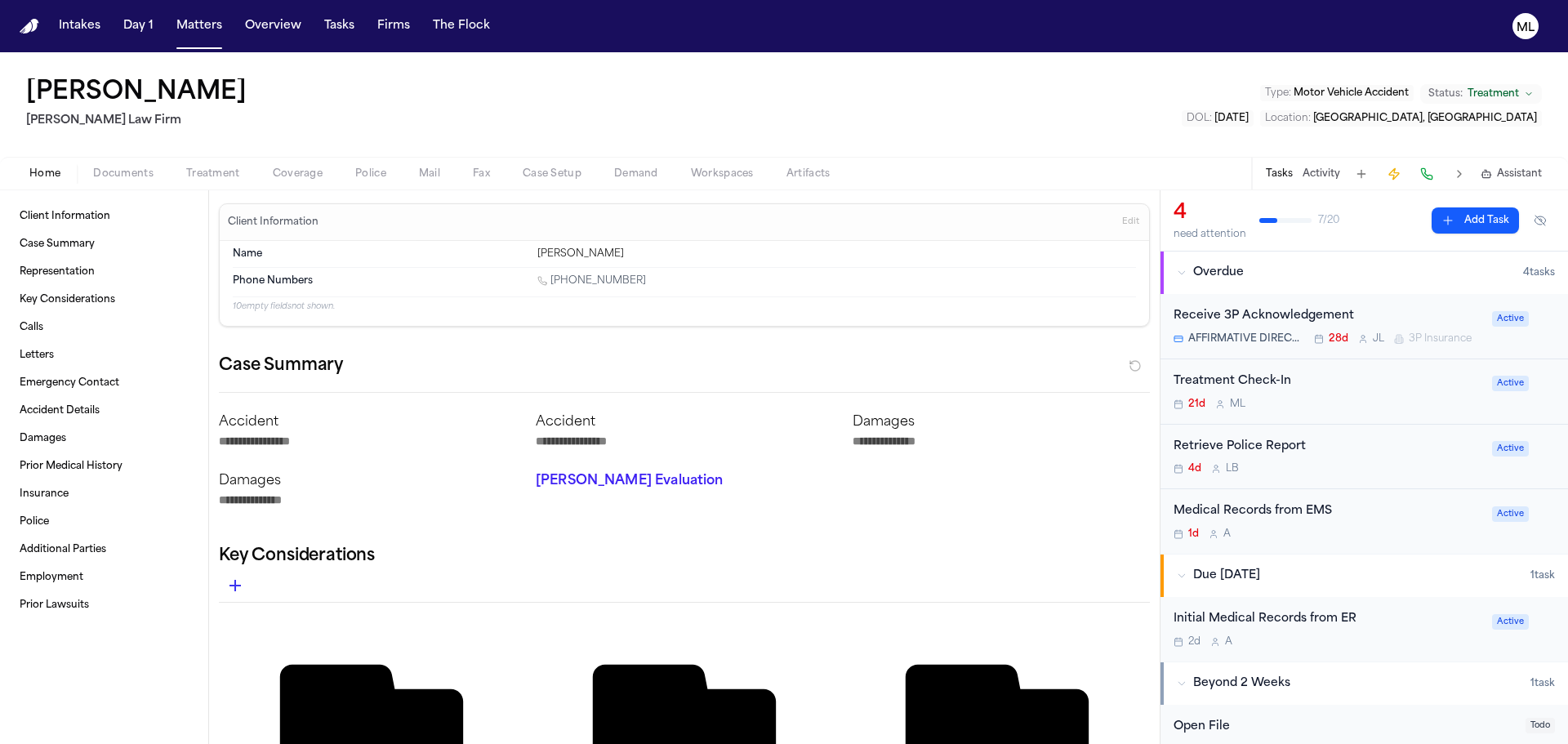
click at [124, 187] on div "Home Documents Treatment Coverage Police Mail Fax Case Setup Demand Workspaces …" at bounding box center [784, 173] width 1568 height 33
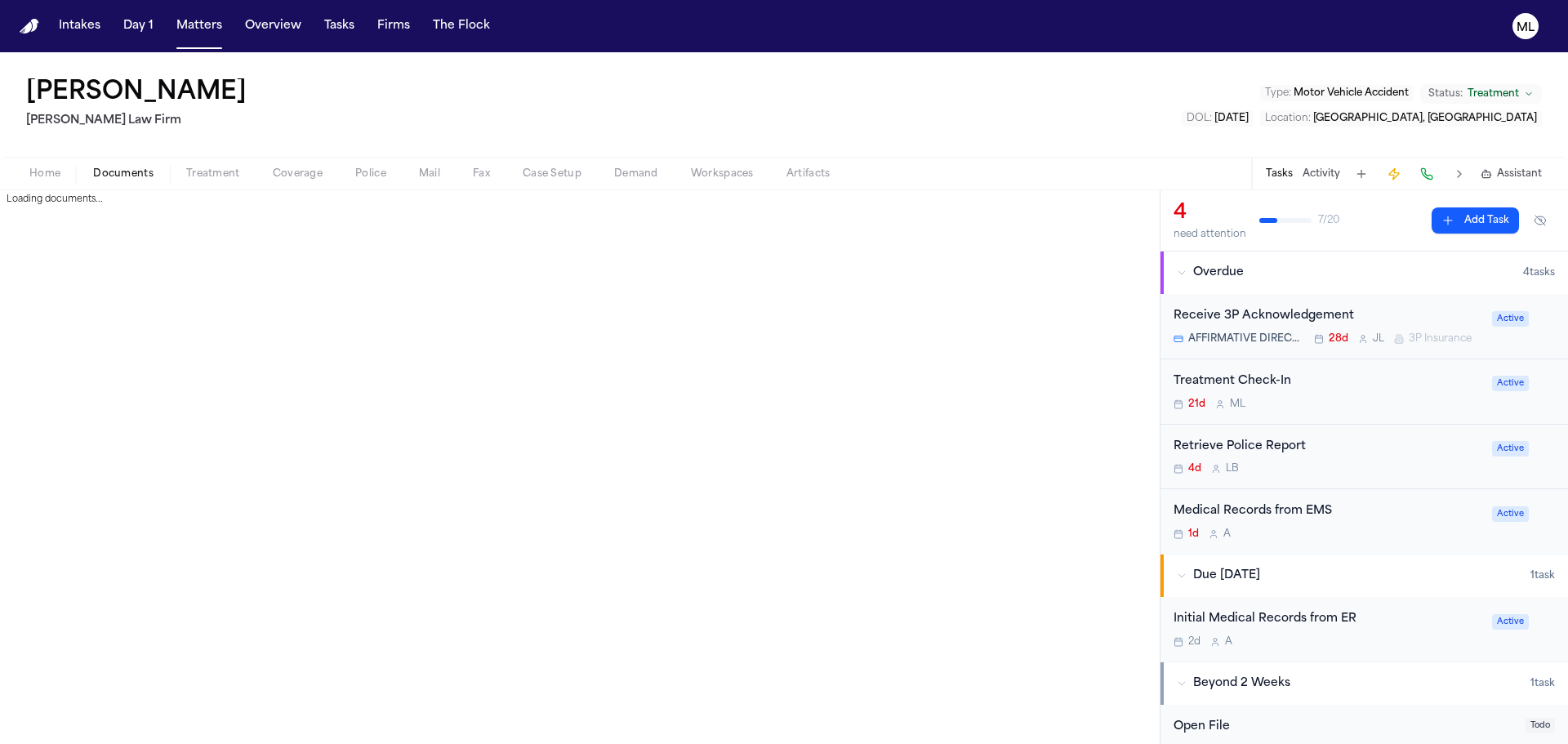
click at [124, 182] on span "button" at bounding box center [123, 183] width 80 height 2
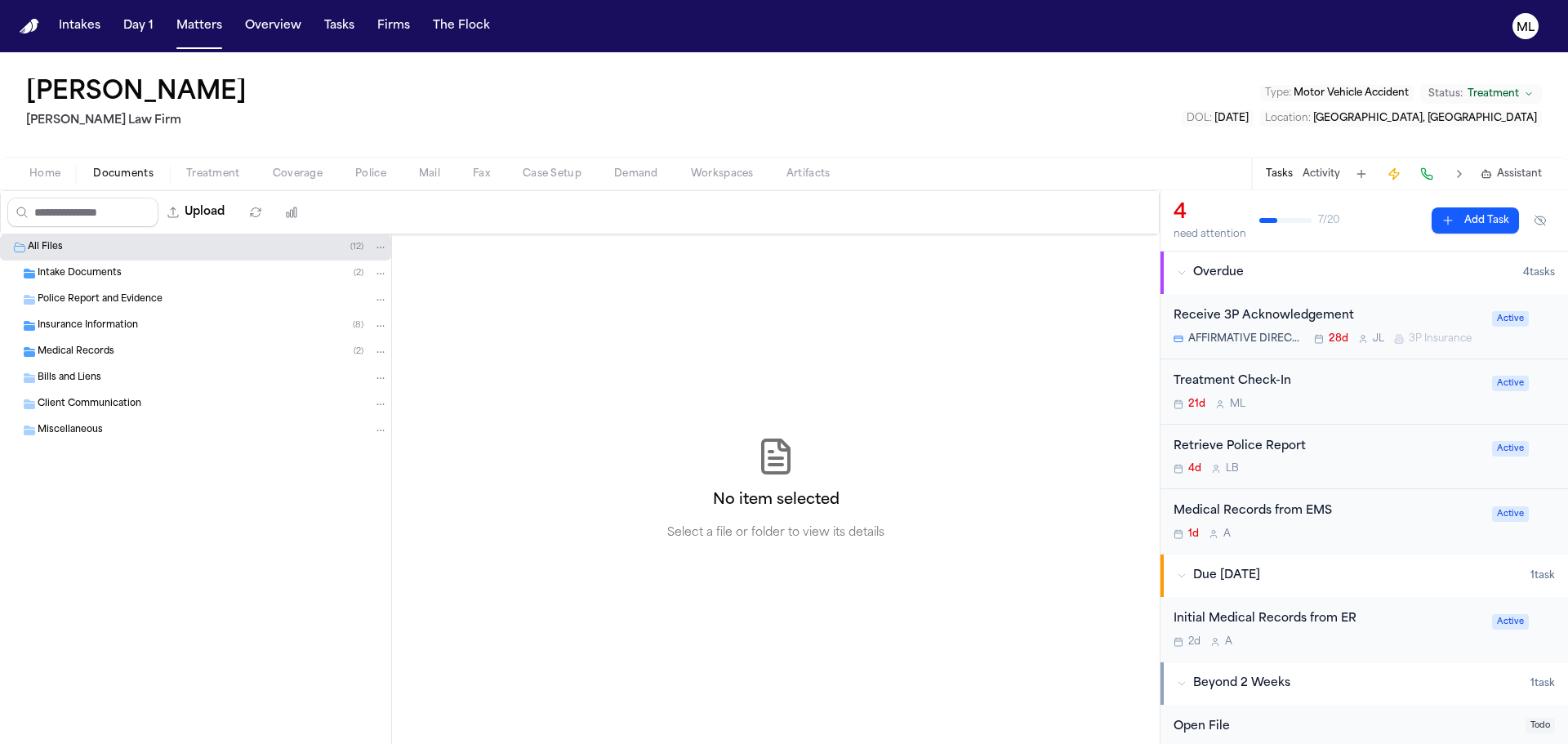
click at [109, 329] on span "Insurance Information" at bounding box center [88, 326] width 100 height 14
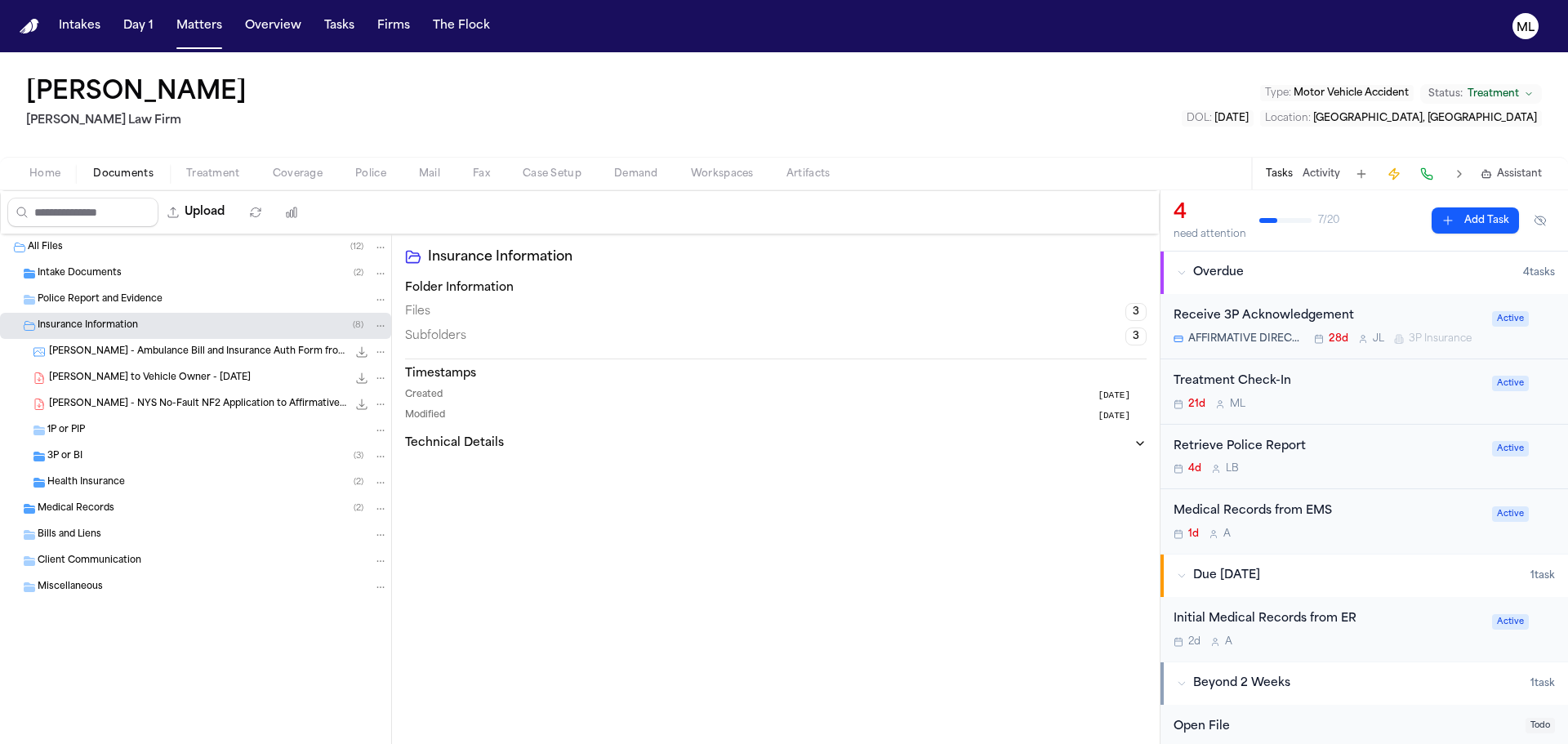
click at [165, 408] on span "[PERSON_NAME] - NYS No-Fault NF2 Application to Affirmative Direct - [DATE]" at bounding box center [198, 404] width 298 height 14
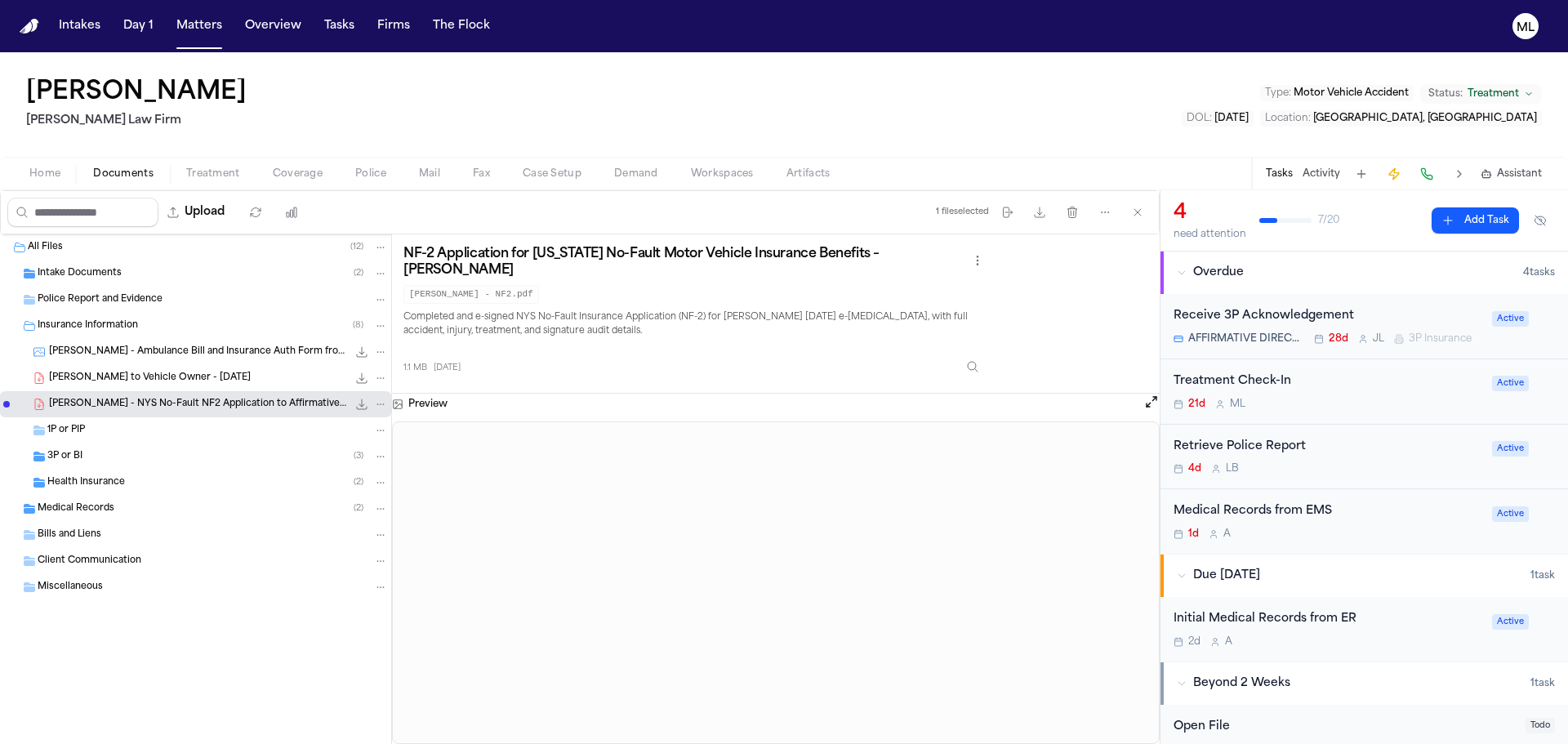
click at [172, 476] on div "Health Insurance ( 2 )" at bounding box center [217, 482] width 341 height 15
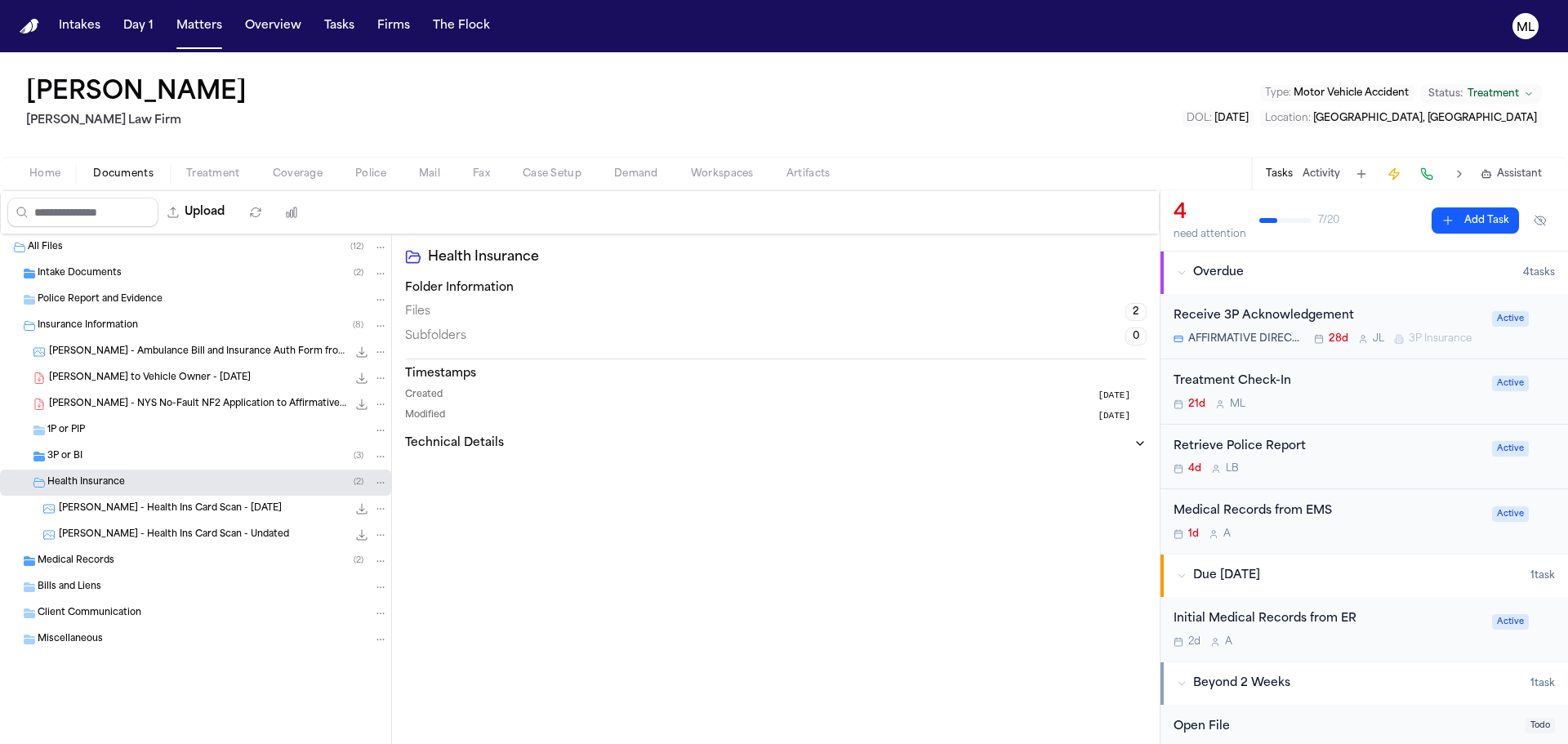
click at [167, 453] on div "3P or BI ( 3 )" at bounding box center [217, 457] width 341 height 15
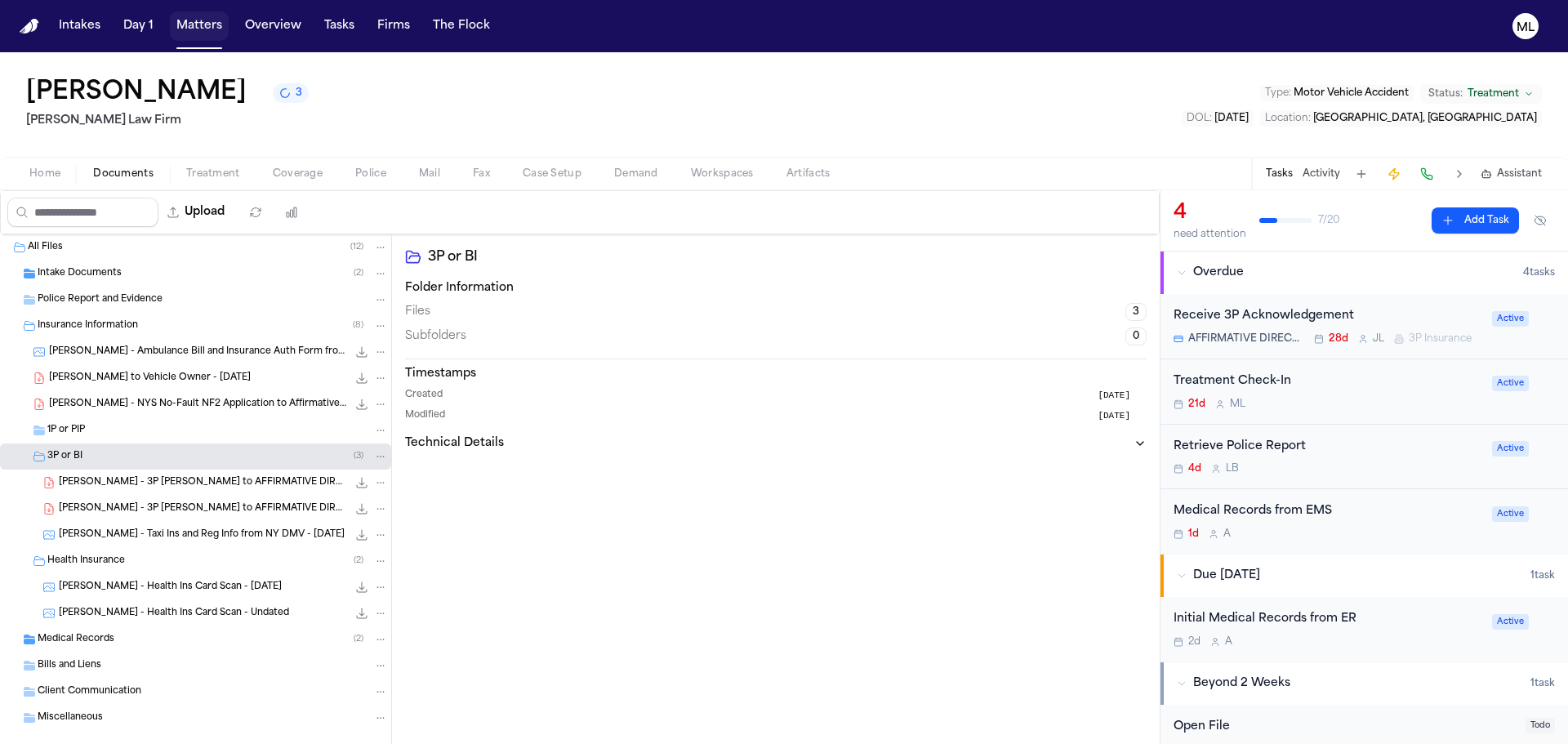
click at [202, 12] on button "Matters" at bounding box center [199, 25] width 59 height 29
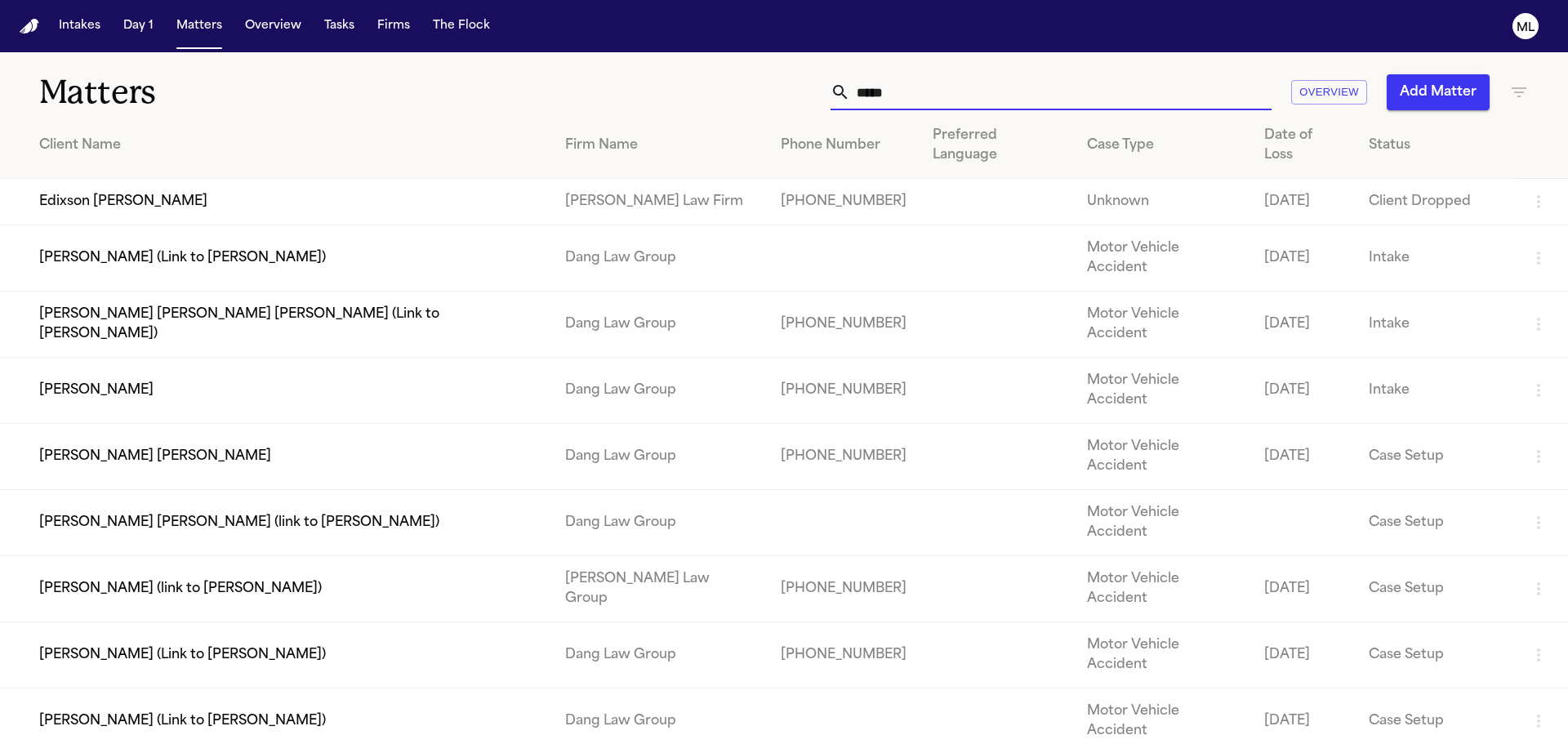
drag, startPoint x: 898, startPoint y: 87, endPoint x: 823, endPoint y: 93, distance: 75.2
click at [831, 93] on div "*****" at bounding box center [1051, 93] width 441 height 36
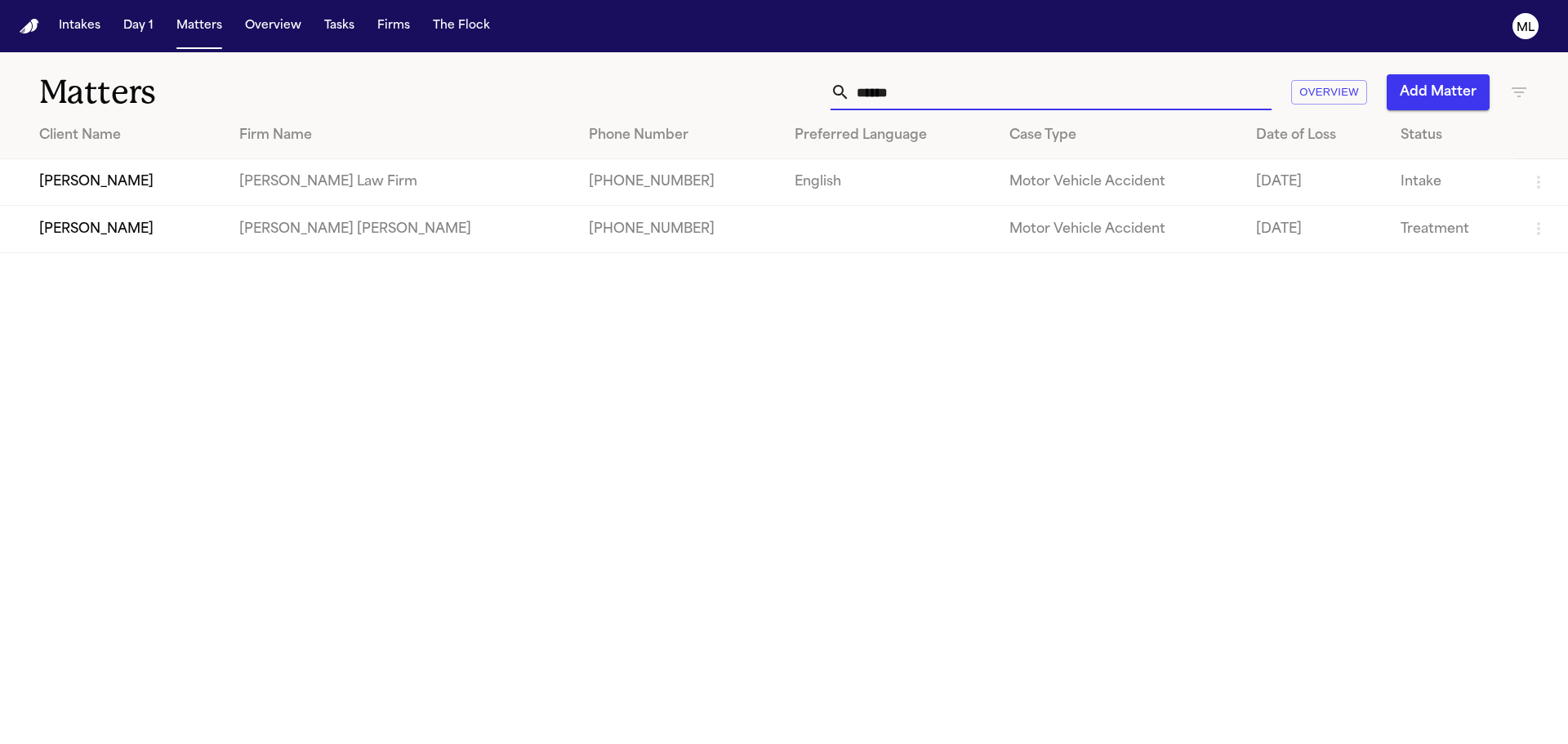
click at [214, 166] on td "[PERSON_NAME]" at bounding box center [113, 182] width 227 height 46
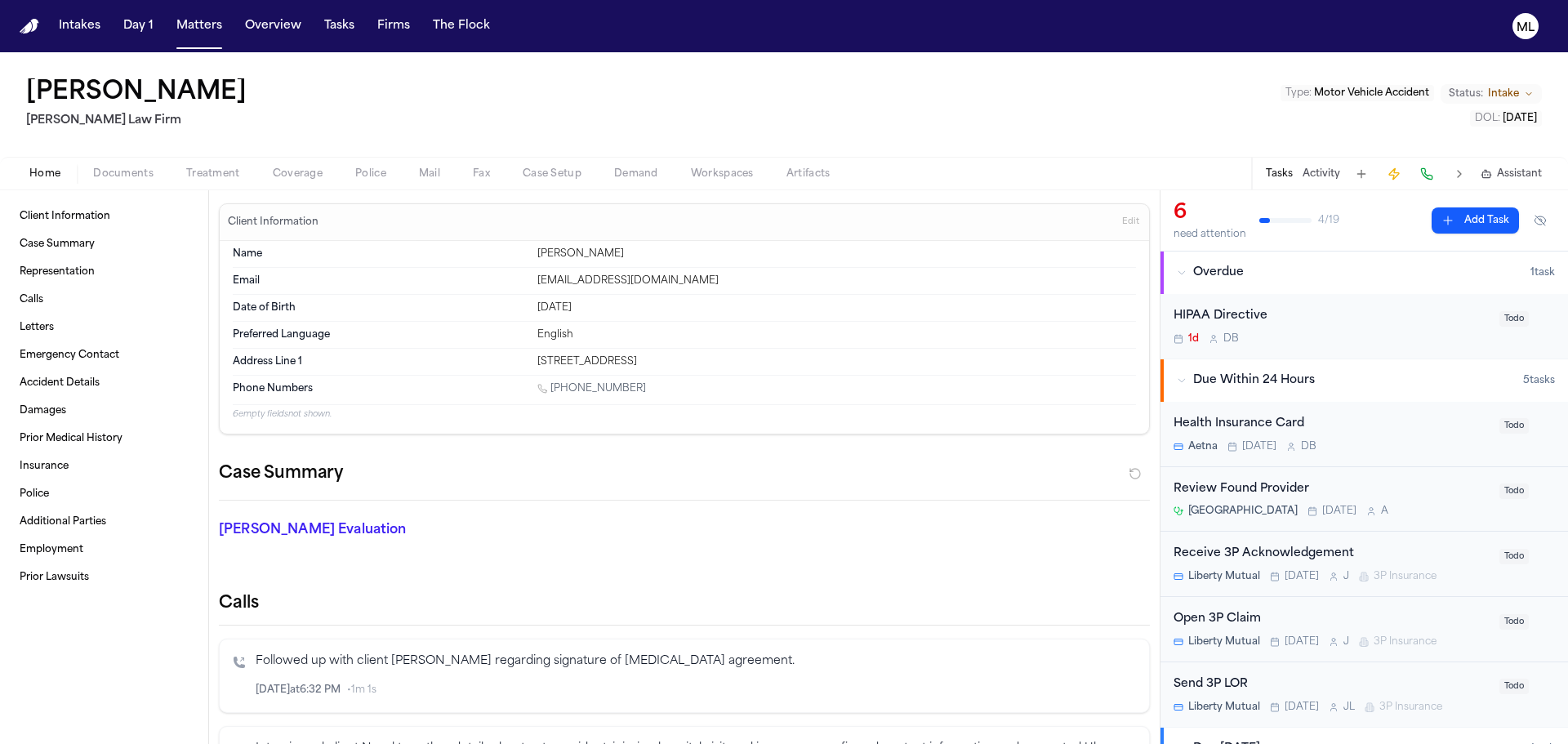
click at [146, 170] on span "Documents" at bounding box center [124, 174] width 60 height 13
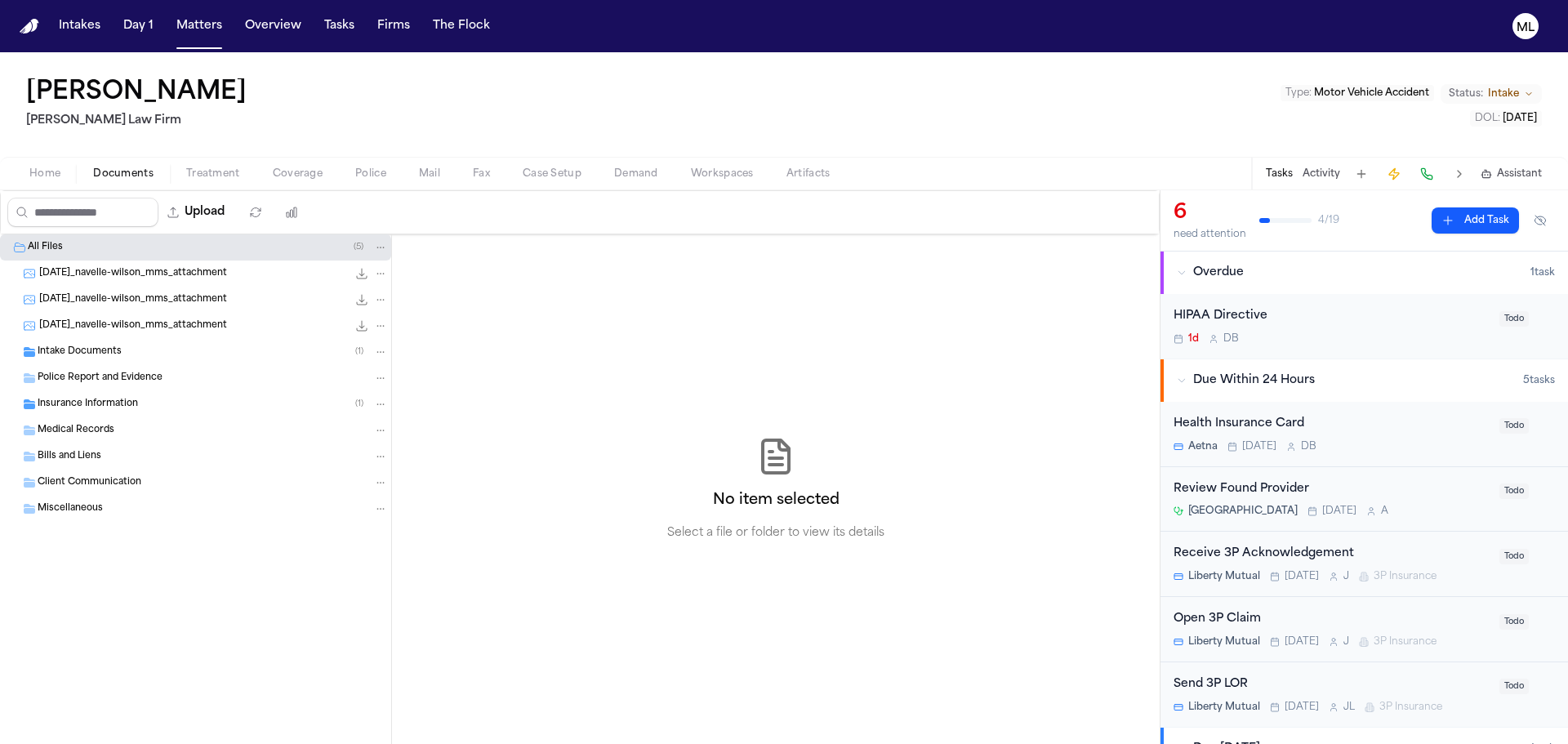
click at [139, 330] on span "[DATE]_navelle-wilson_mms_attachment" at bounding box center [133, 326] width 188 height 14
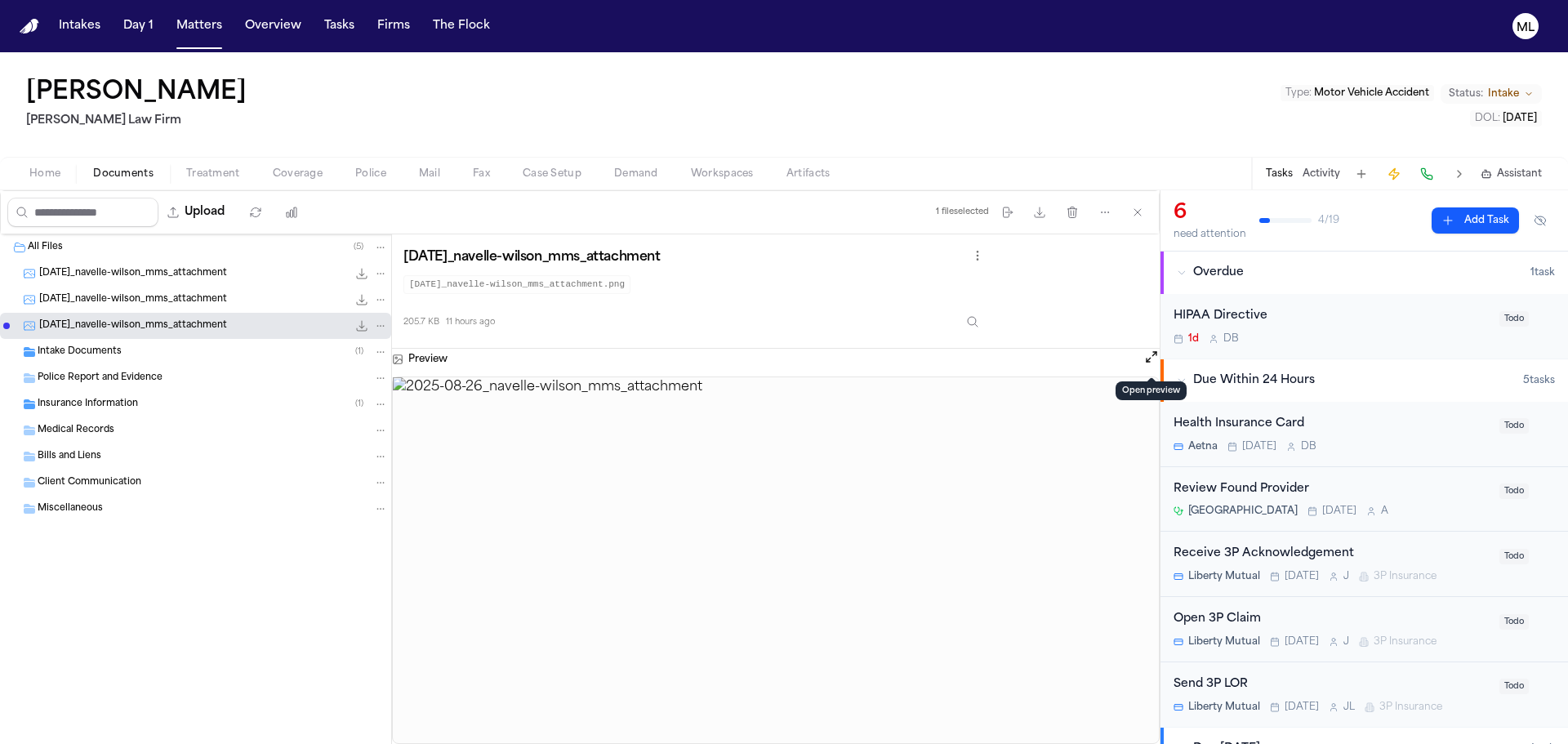
click at [1147, 360] on button "Open preview" at bounding box center [1151, 356] width 16 height 16
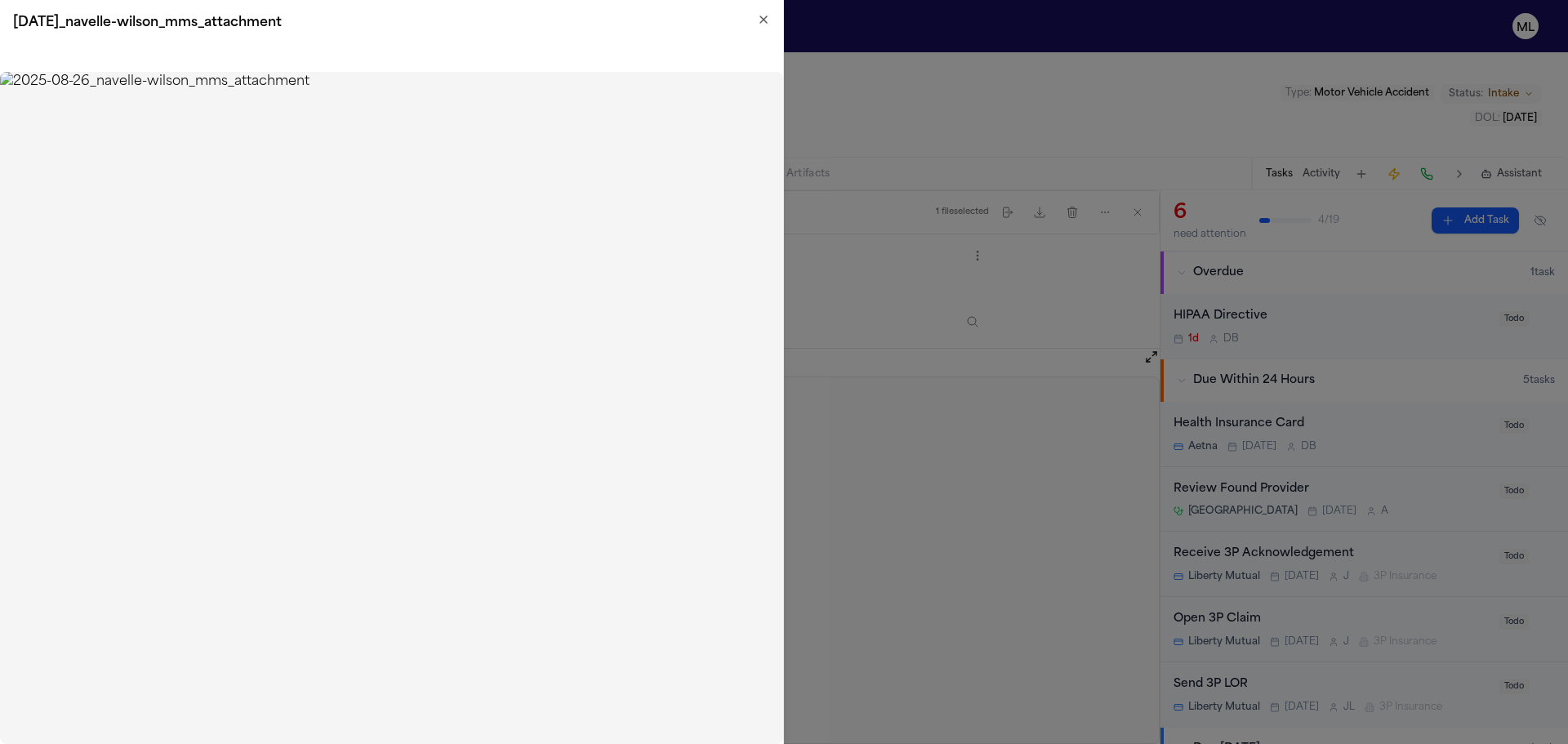
click at [776, 17] on div "[DATE]_navelle-wilson_mms_attachment" at bounding box center [391, 23] width 783 height 45
click at [764, 15] on icon "button" at bounding box center [764, 20] width 13 height 13
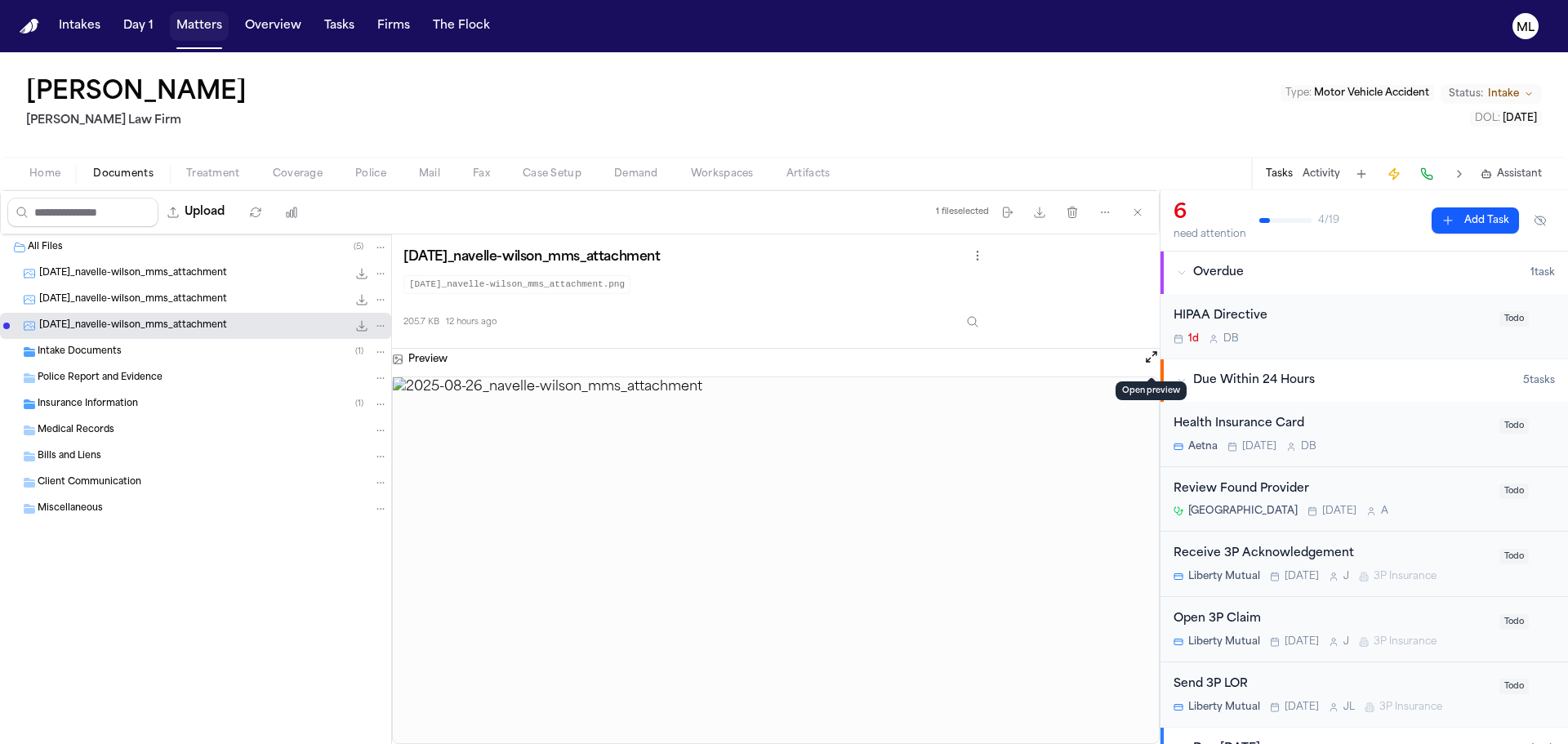
drag, startPoint x: 208, startPoint y: 22, endPoint x: 222, endPoint y: 25, distance: 14.3
click at [208, 22] on button "Matters" at bounding box center [199, 25] width 59 height 29
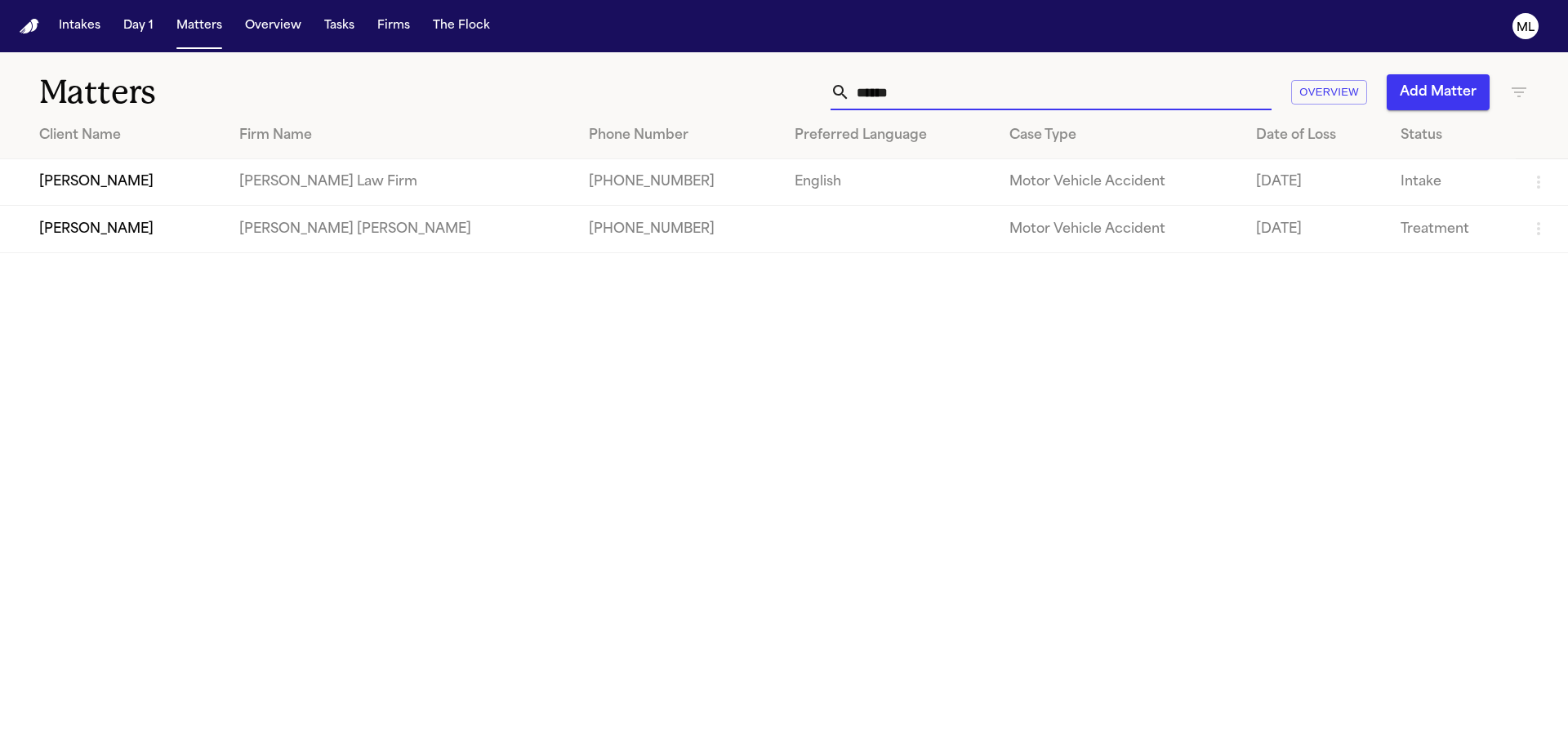
drag, startPoint x: 941, startPoint y: 95, endPoint x: 775, endPoint y: 33, distance: 177.2
click at [746, 94] on div "****** Overview Add Matter" at bounding box center [1001, 93] width 1055 height 36
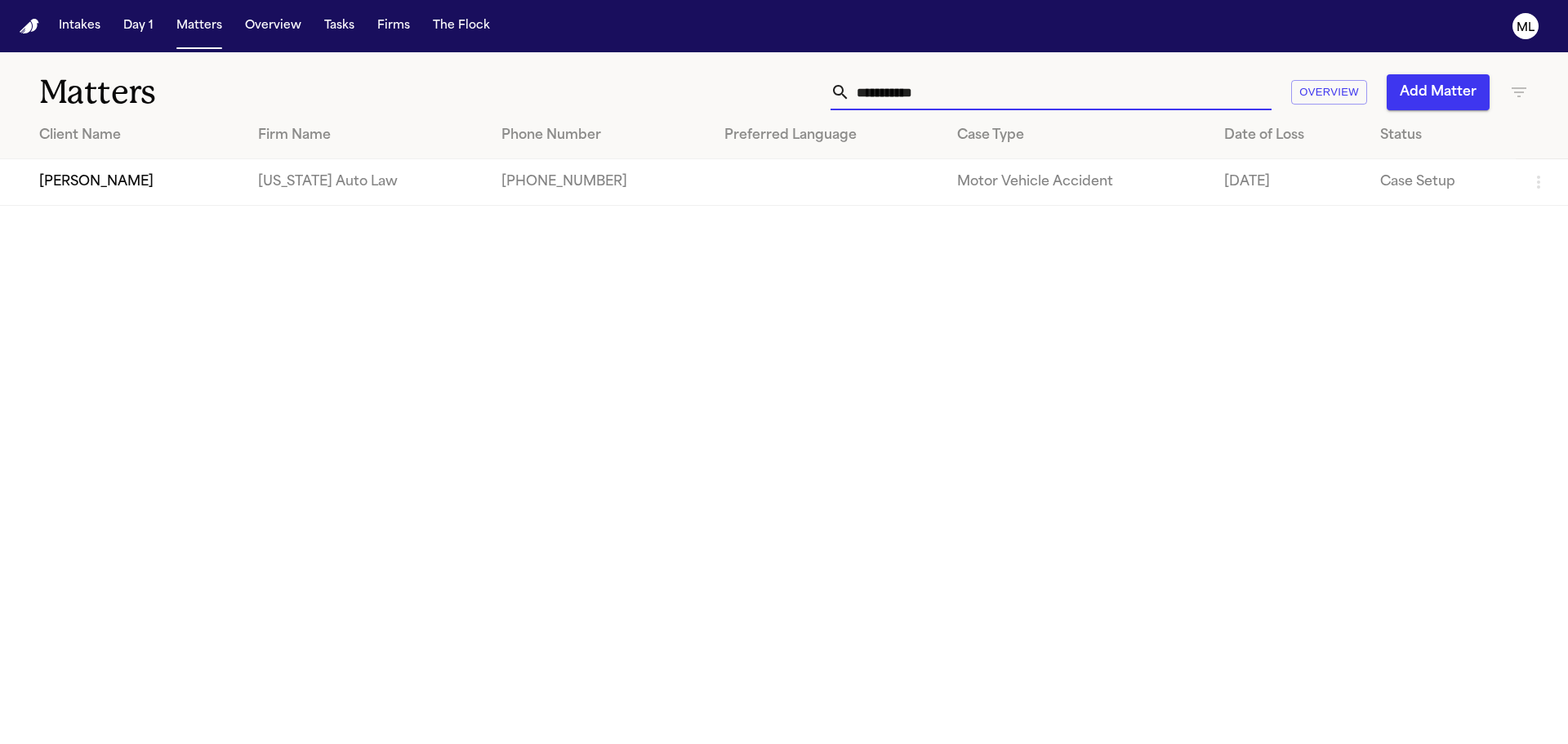
click at [169, 201] on td "[PERSON_NAME]" at bounding box center [122, 182] width 244 height 46
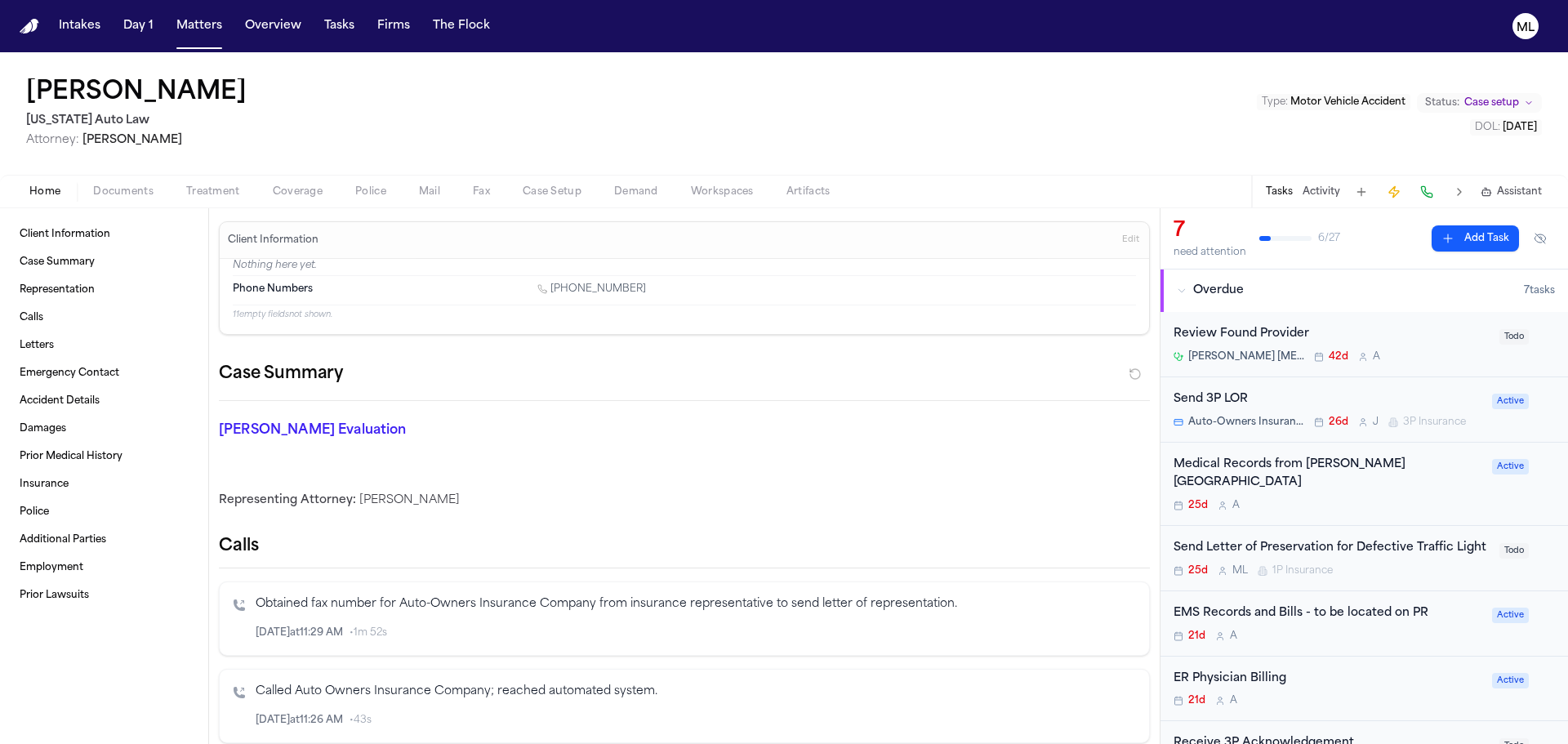
click at [1423, 499] on div "25d A" at bounding box center [1327, 505] width 309 height 13
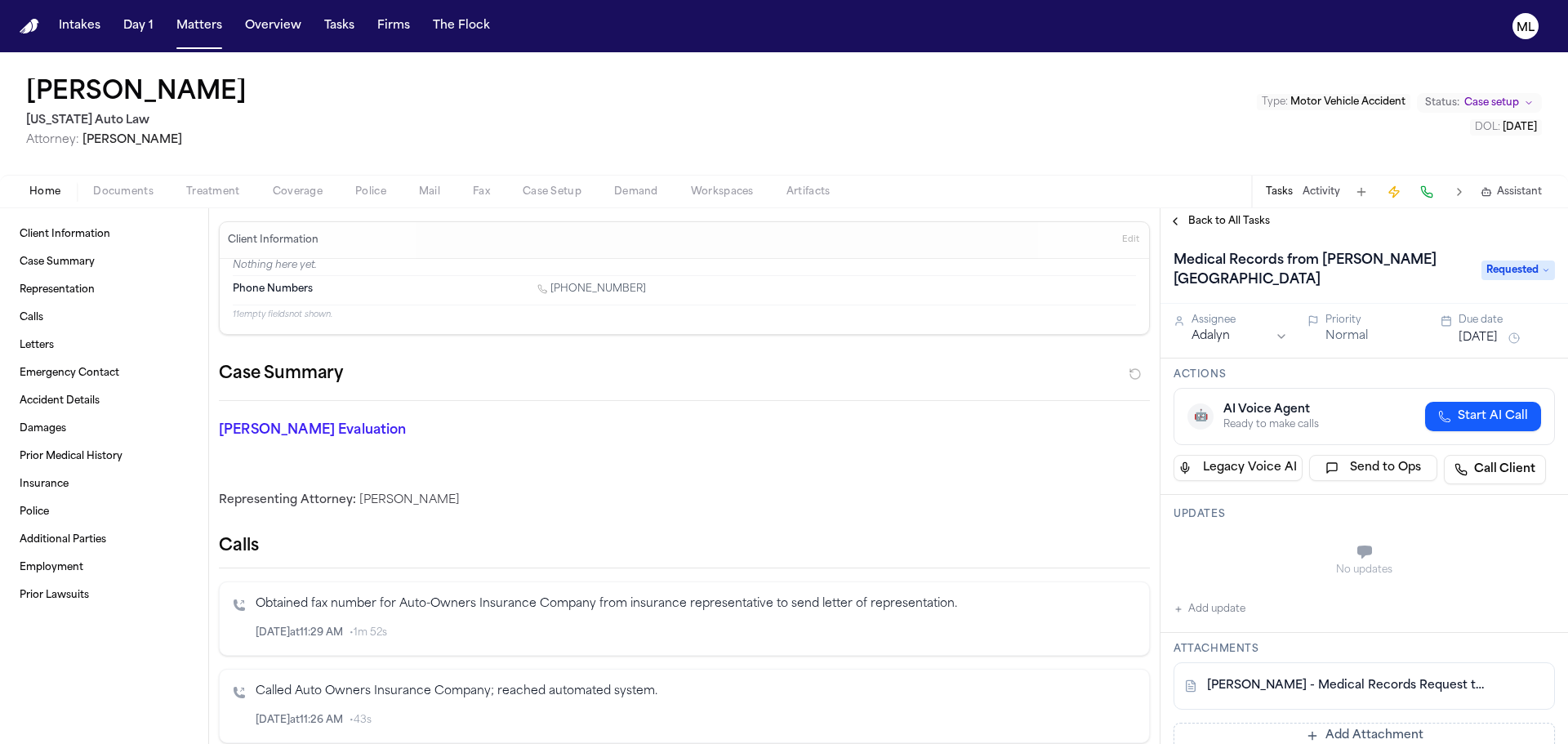
click at [1215, 214] on span "Back to All Tasks" at bounding box center [1228, 221] width 81 height 13
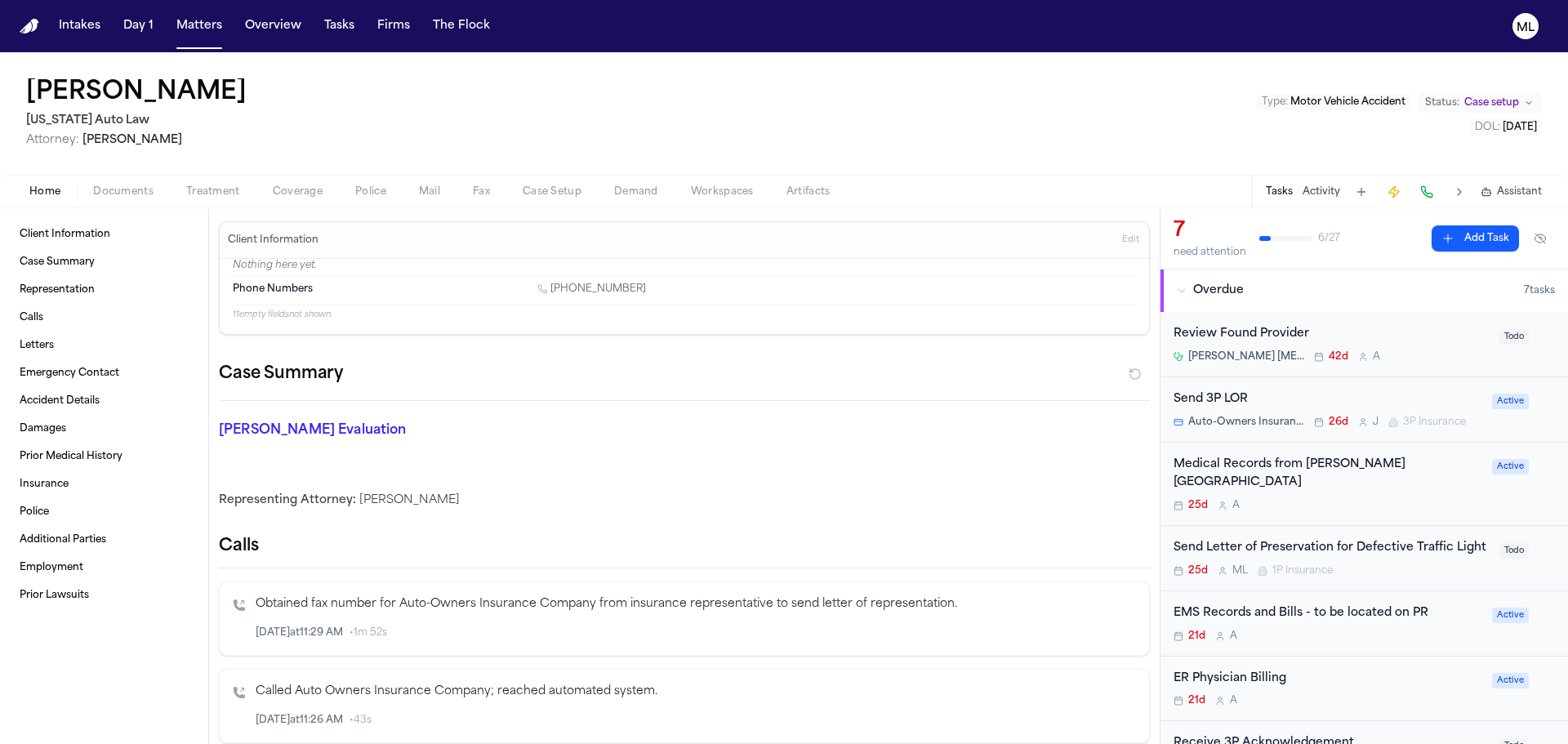
click at [1367, 559] on div "Send Letter of Preservation for Defective Traffic Light 25d M L 1P Insurance To…" at bounding box center [1364, 558] width 408 height 65
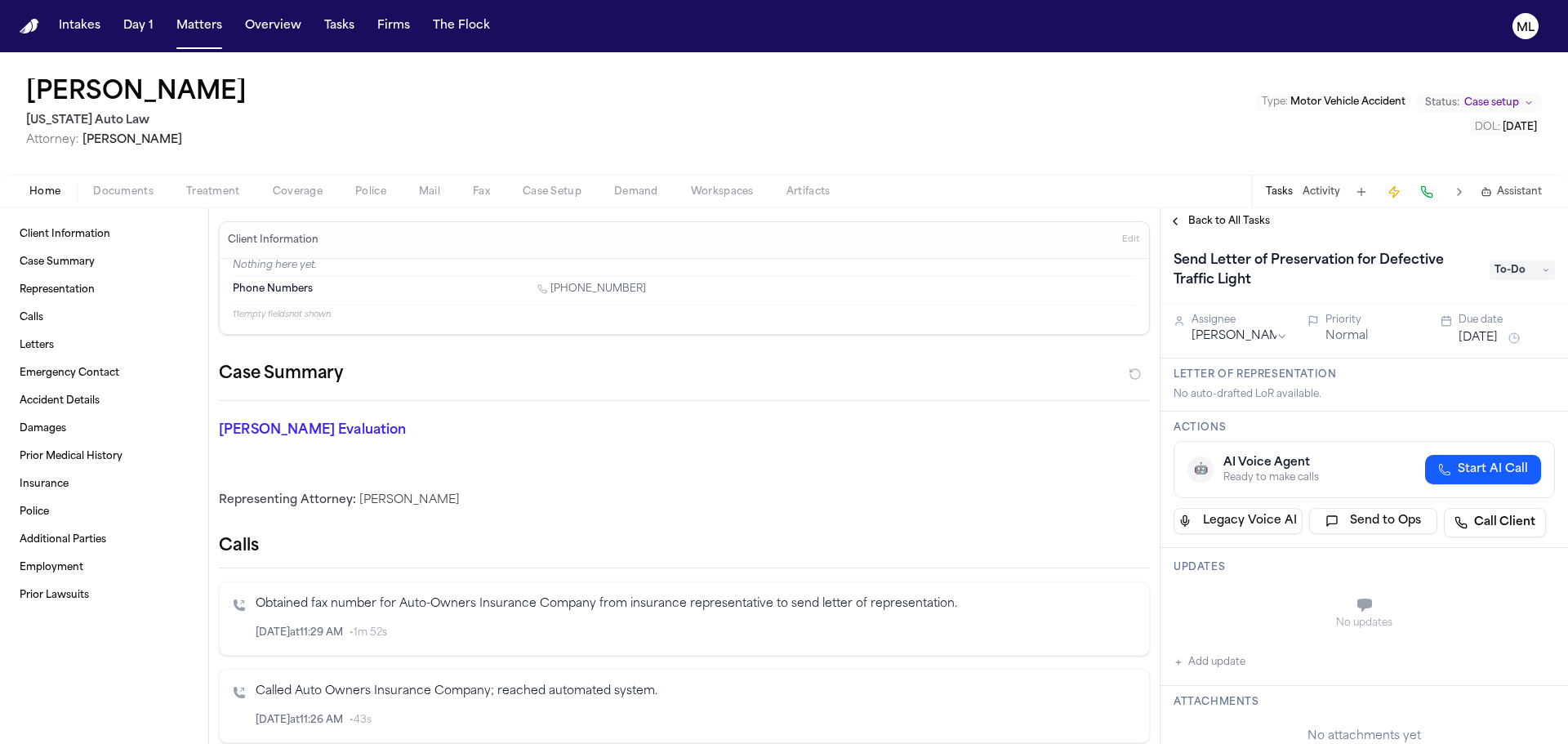
click at [1218, 220] on span "Back to All Tasks" at bounding box center [1228, 221] width 81 height 13
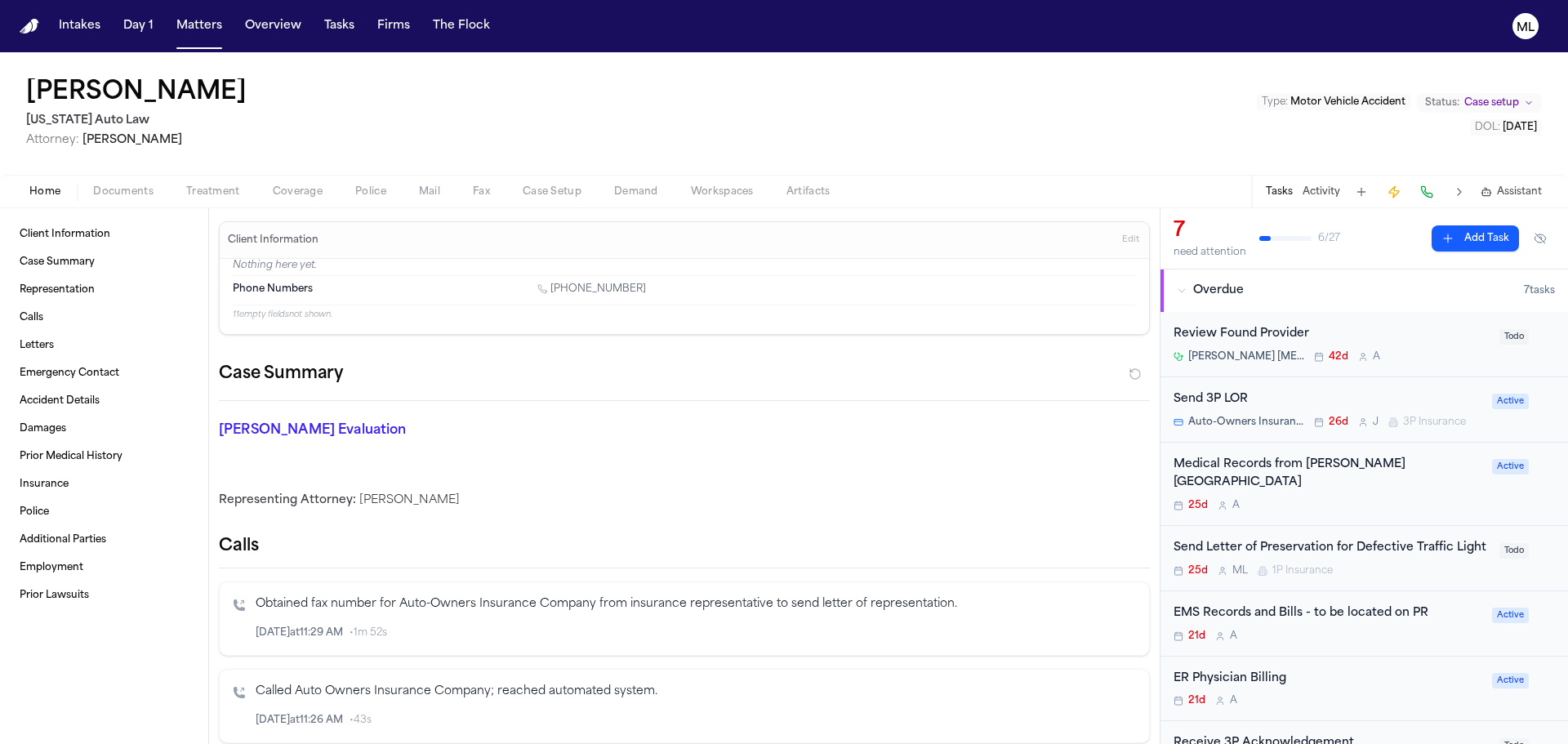
click at [1340, 630] on div "21d A" at bounding box center [1327, 636] width 309 height 13
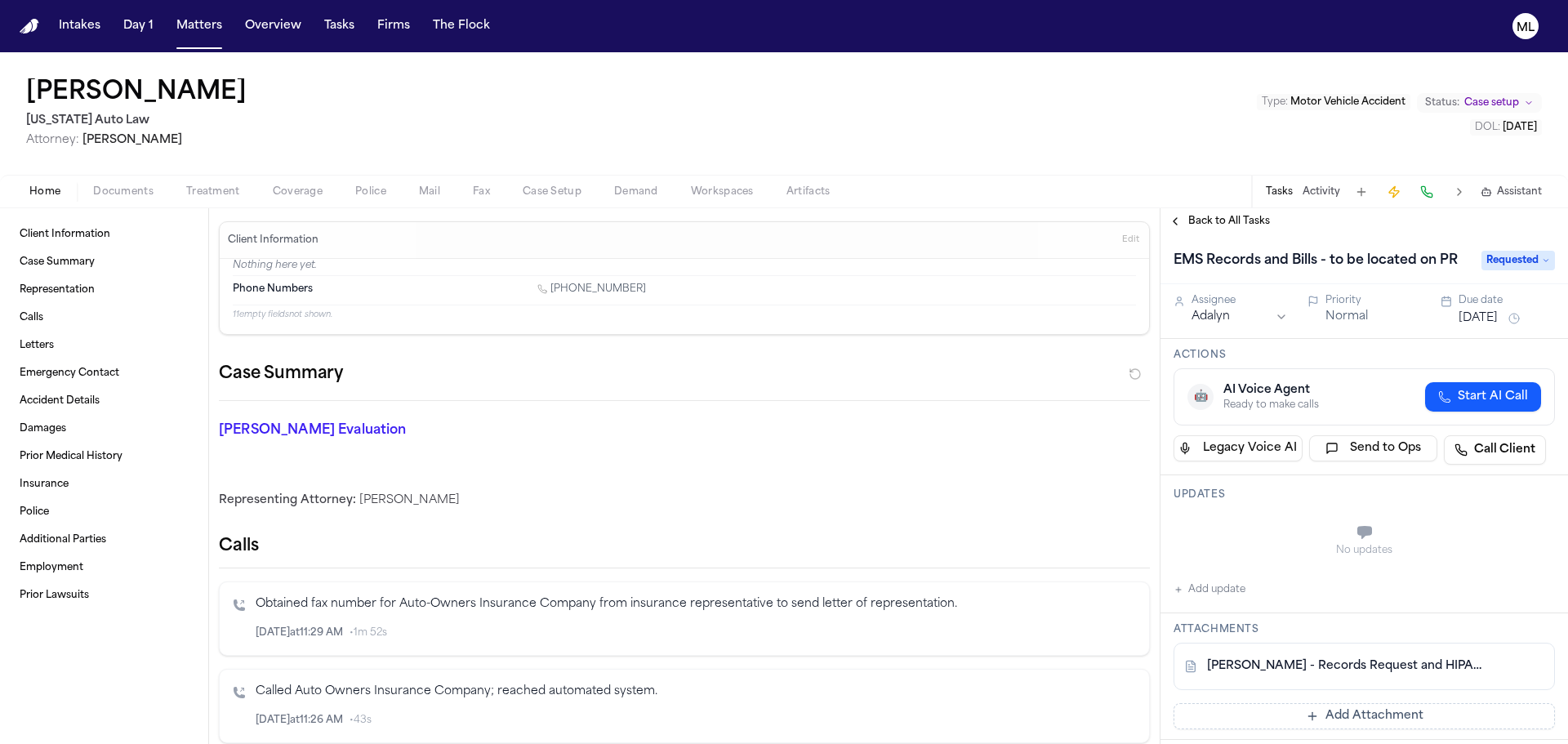
click at [1214, 225] on span "Back to All Tasks" at bounding box center [1228, 221] width 81 height 13
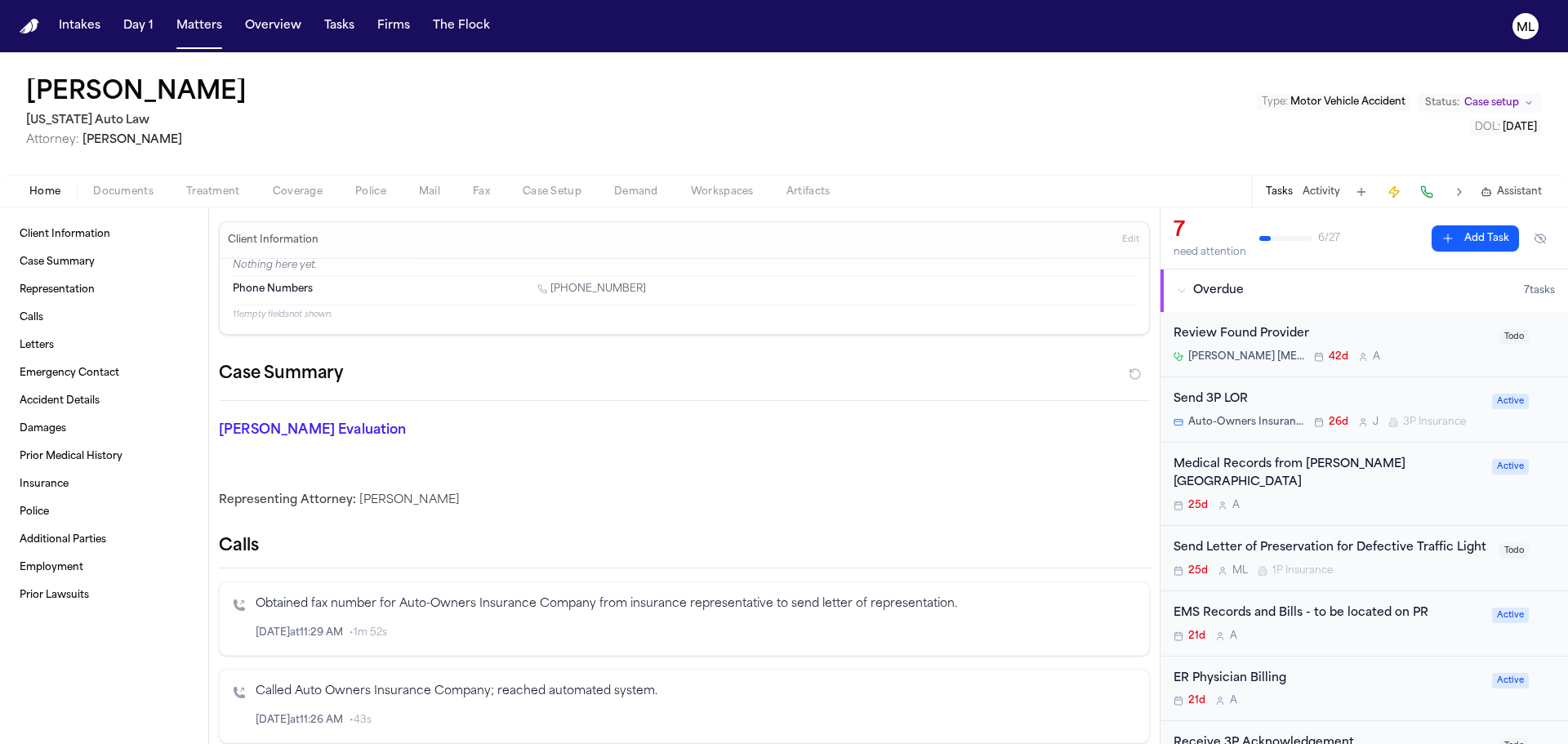
click at [1349, 499] on div "Medical Records from [PERSON_NAME][GEOGRAPHIC_DATA] 25d A Active" at bounding box center [1364, 484] width 408 height 84
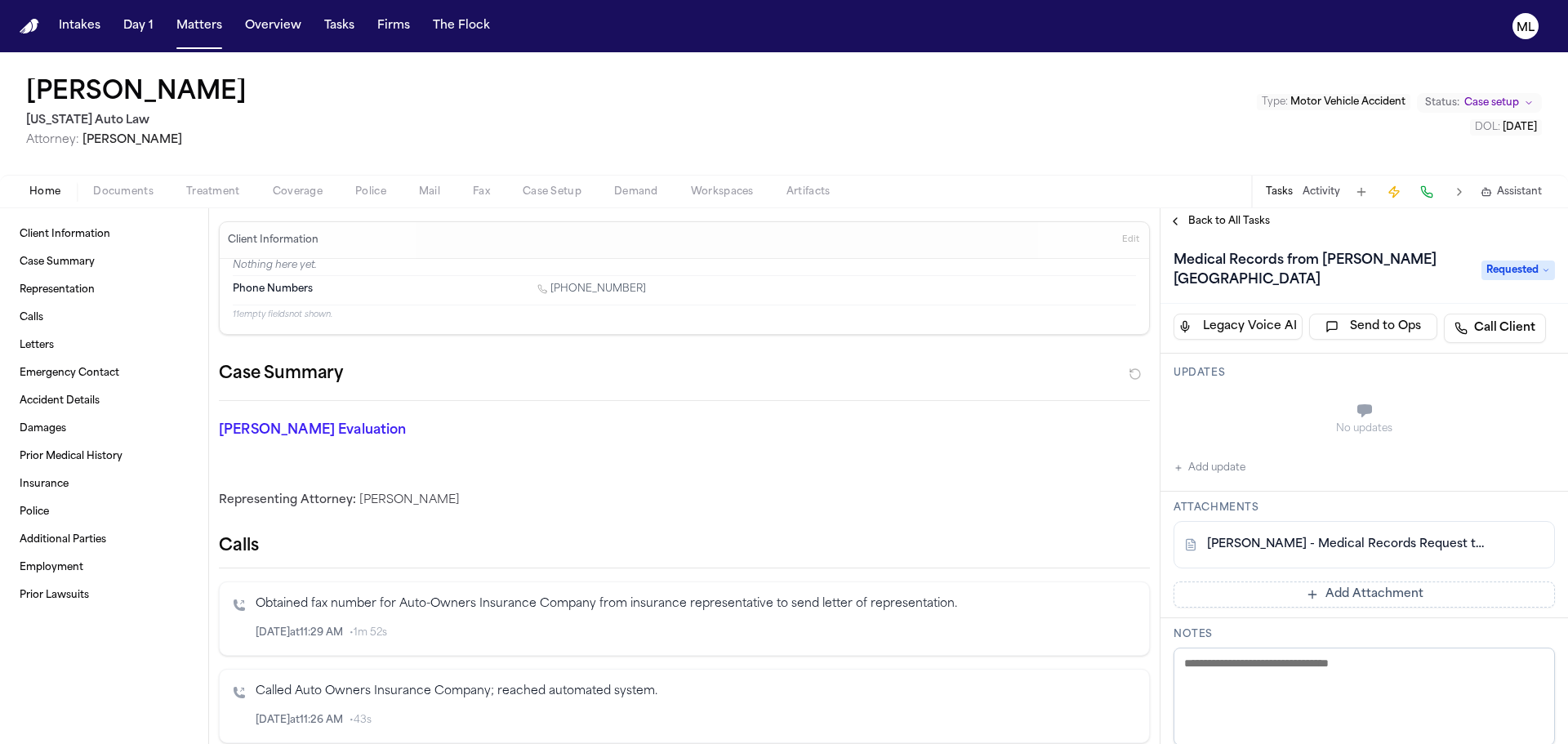
scroll to position [163, 0]
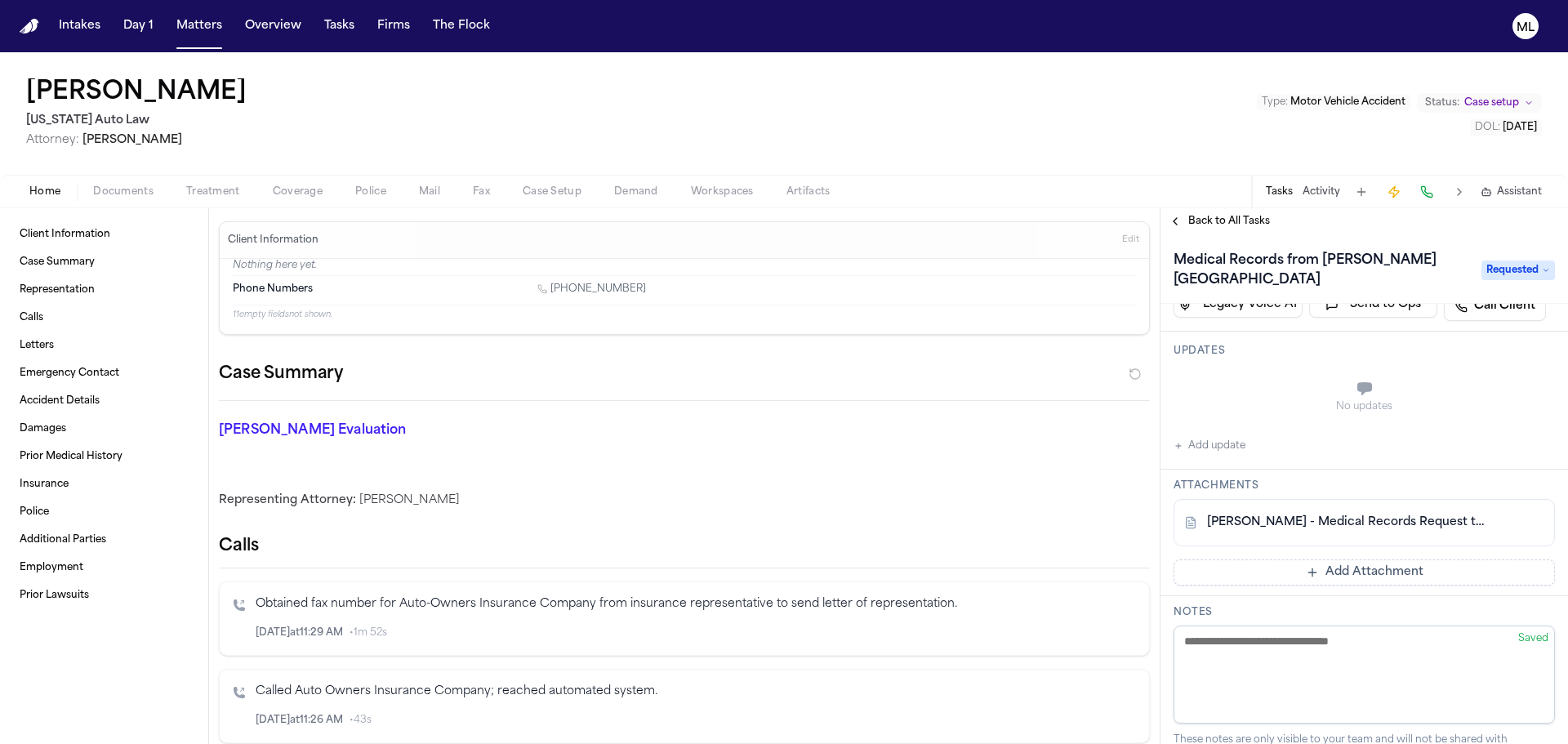
click at [1344, 515] on link "[PERSON_NAME] - Medical Records Request to [PERSON_NAME][GEOGRAPHIC_DATA] - [DA…" at bounding box center [1347, 522] width 281 height 16
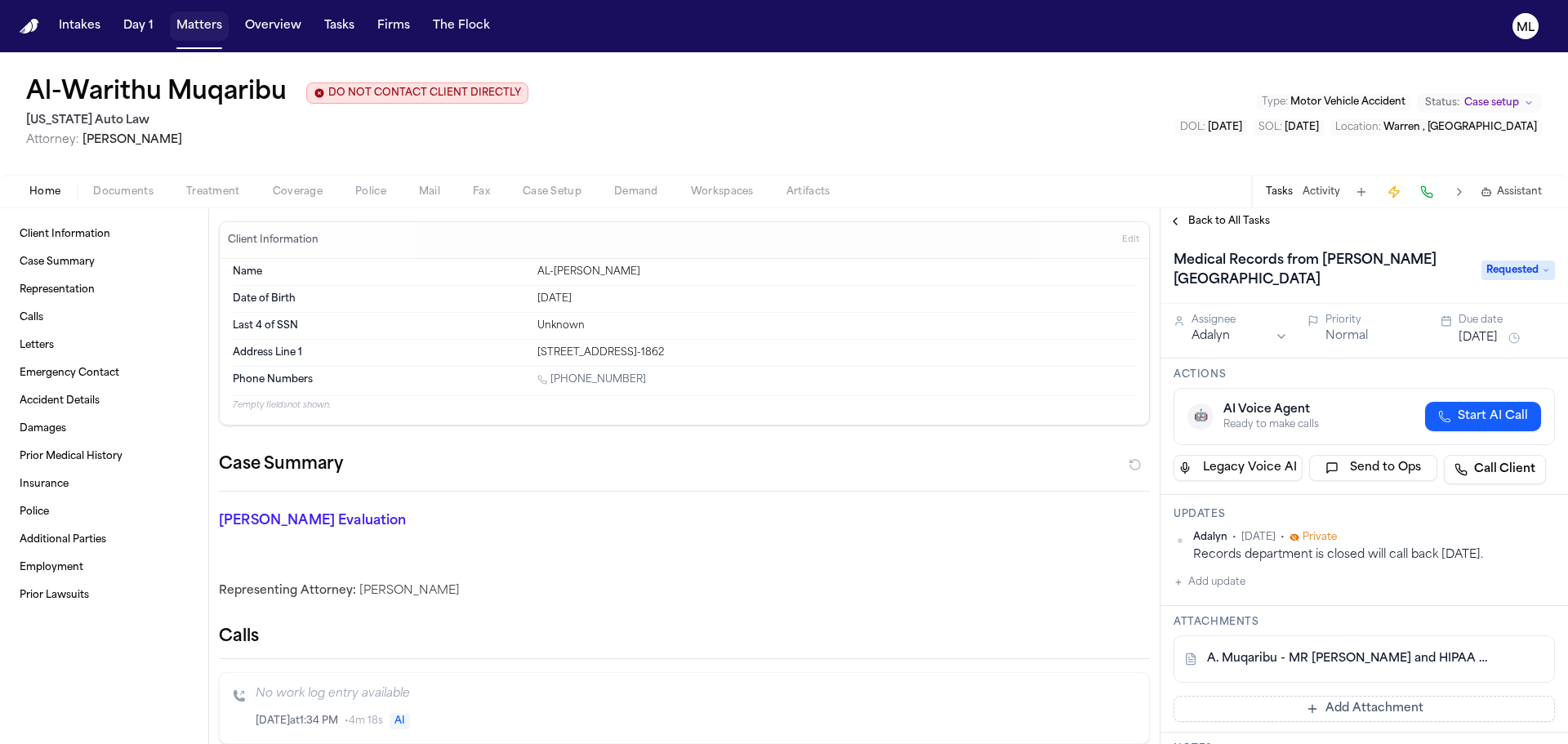
click at [185, 27] on button "Matters" at bounding box center [199, 25] width 59 height 29
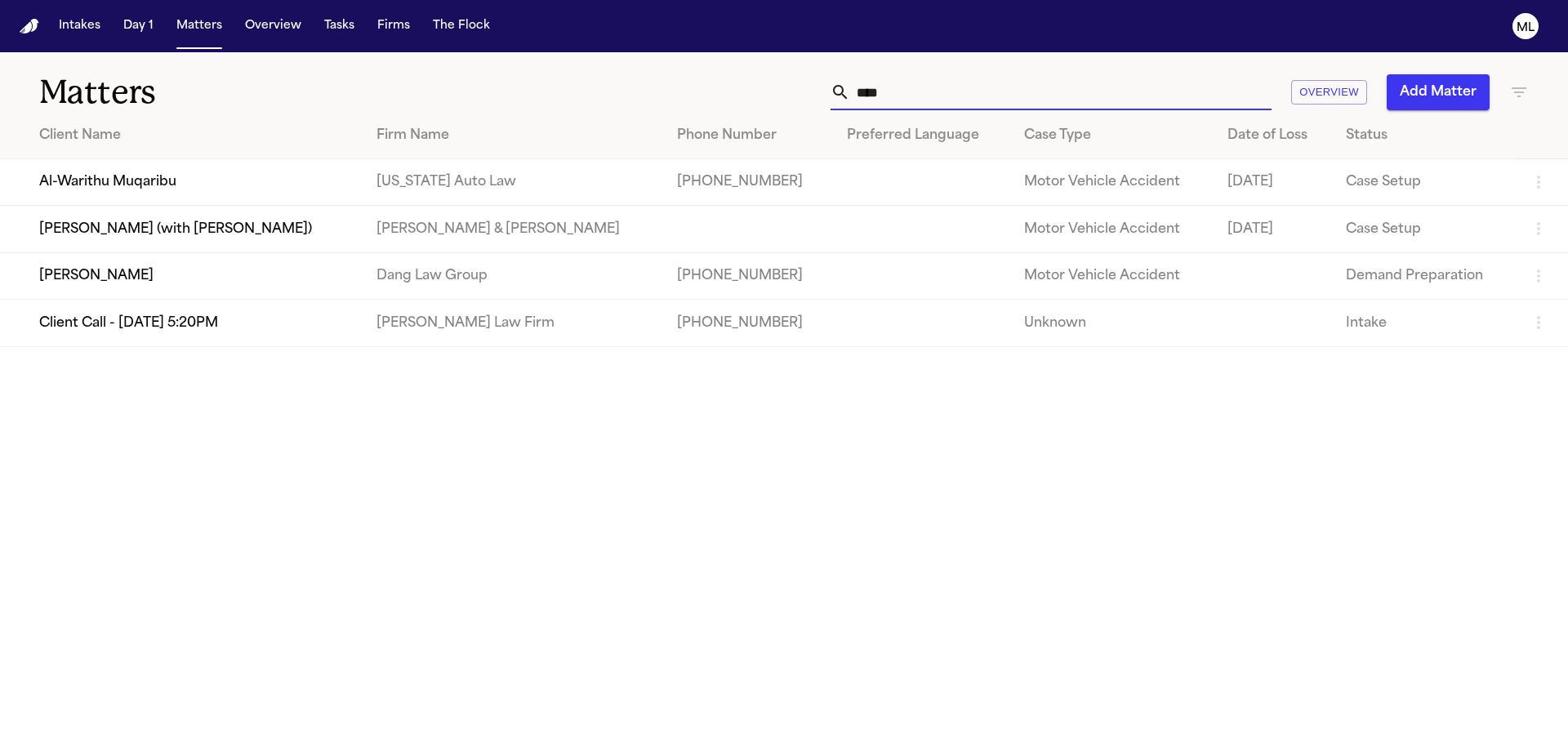
drag, startPoint x: 868, startPoint y: 98, endPoint x: 819, endPoint y: 88, distance: 50.0
click at [821, 99] on div "**** Overview Add Matter" at bounding box center [1001, 93] width 1055 height 36
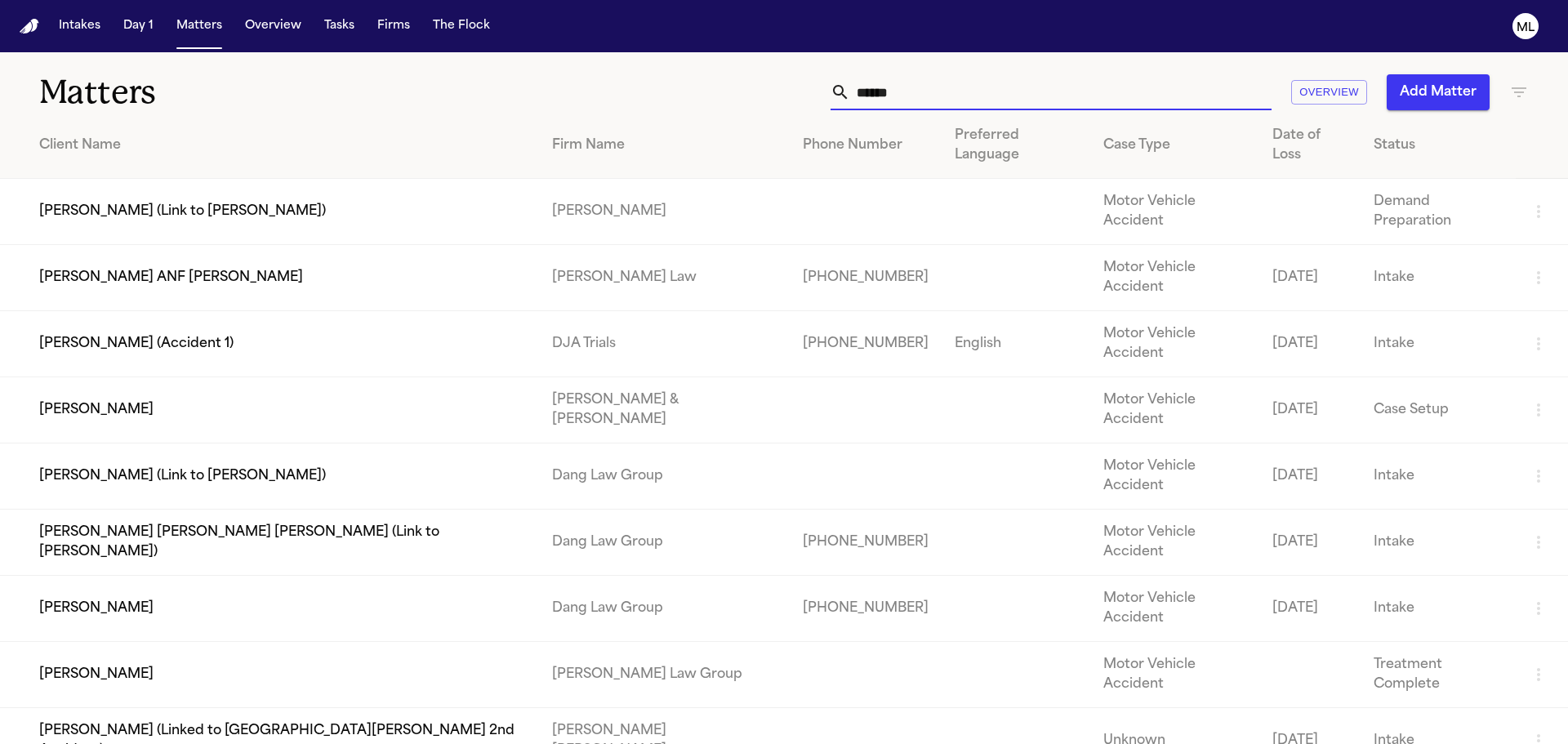
type input "******"
click at [268, 576] on td "[PERSON_NAME]" at bounding box center [269, 609] width 539 height 66
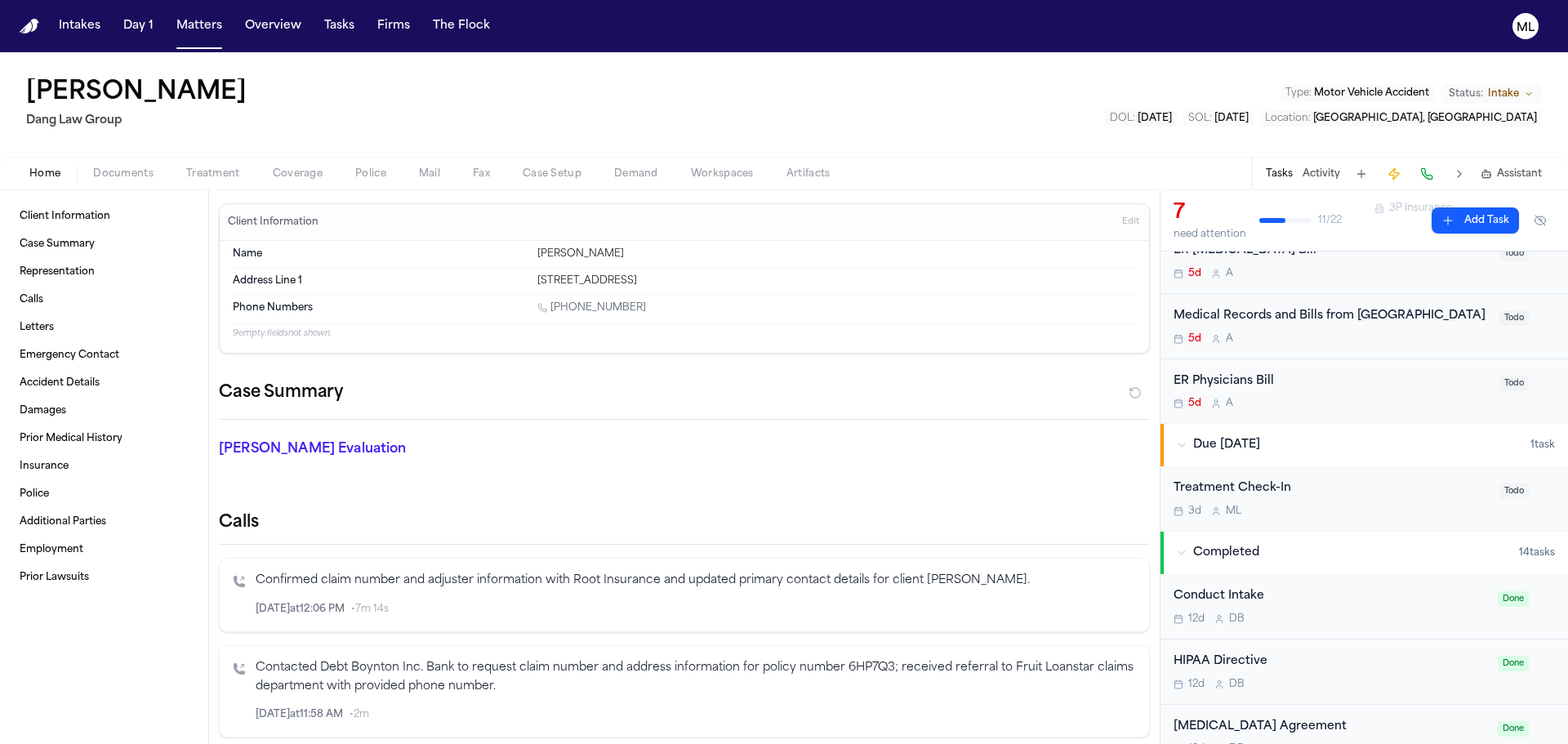
scroll to position [327, 0]
click at [1362, 530] on div "Treatment Check-In 3d M L Todo" at bounding box center [1364, 498] width 408 height 64
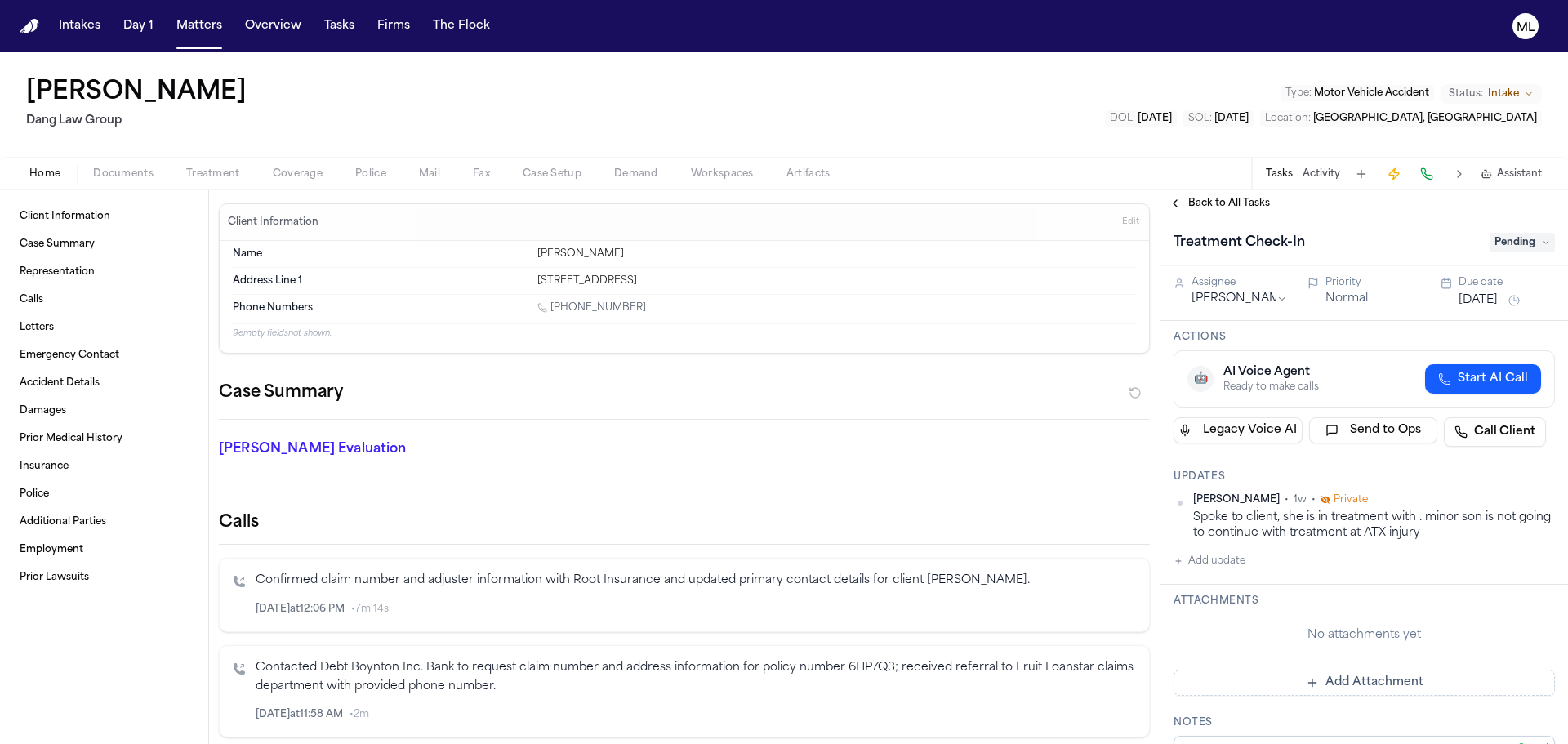
click at [1216, 554] on button "Add update" at bounding box center [1209, 561] width 72 height 20
click at [1223, 566] on textarea "Add your update" at bounding box center [1374, 574] width 348 height 33
click at [1232, 566] on textarea "Add your update" at bounding box center [1374, 574] width 348 height 33
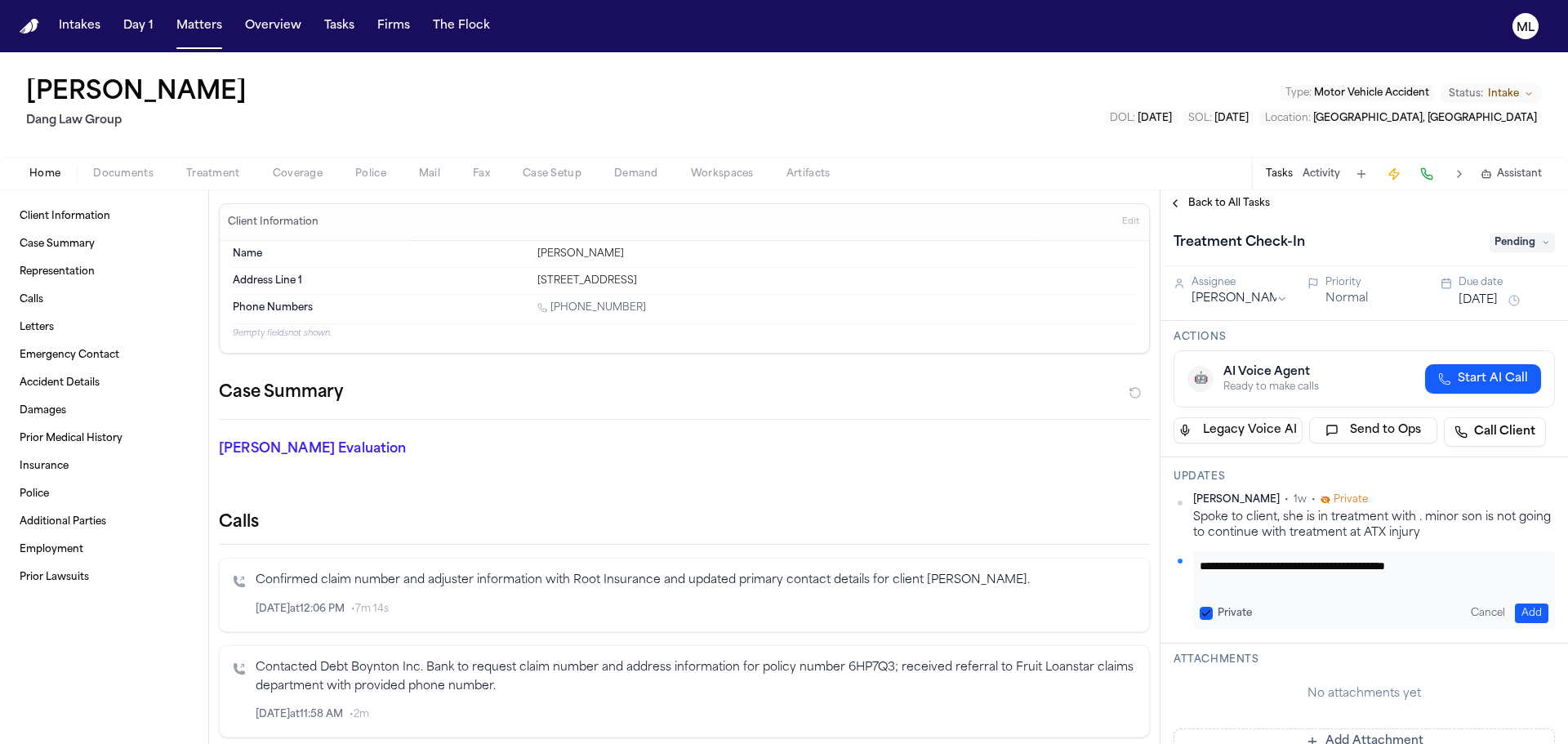
type textarea "**********"
click at [1521, 619] on button "Add" at bounding box center [1530, 613] width 33 height 20
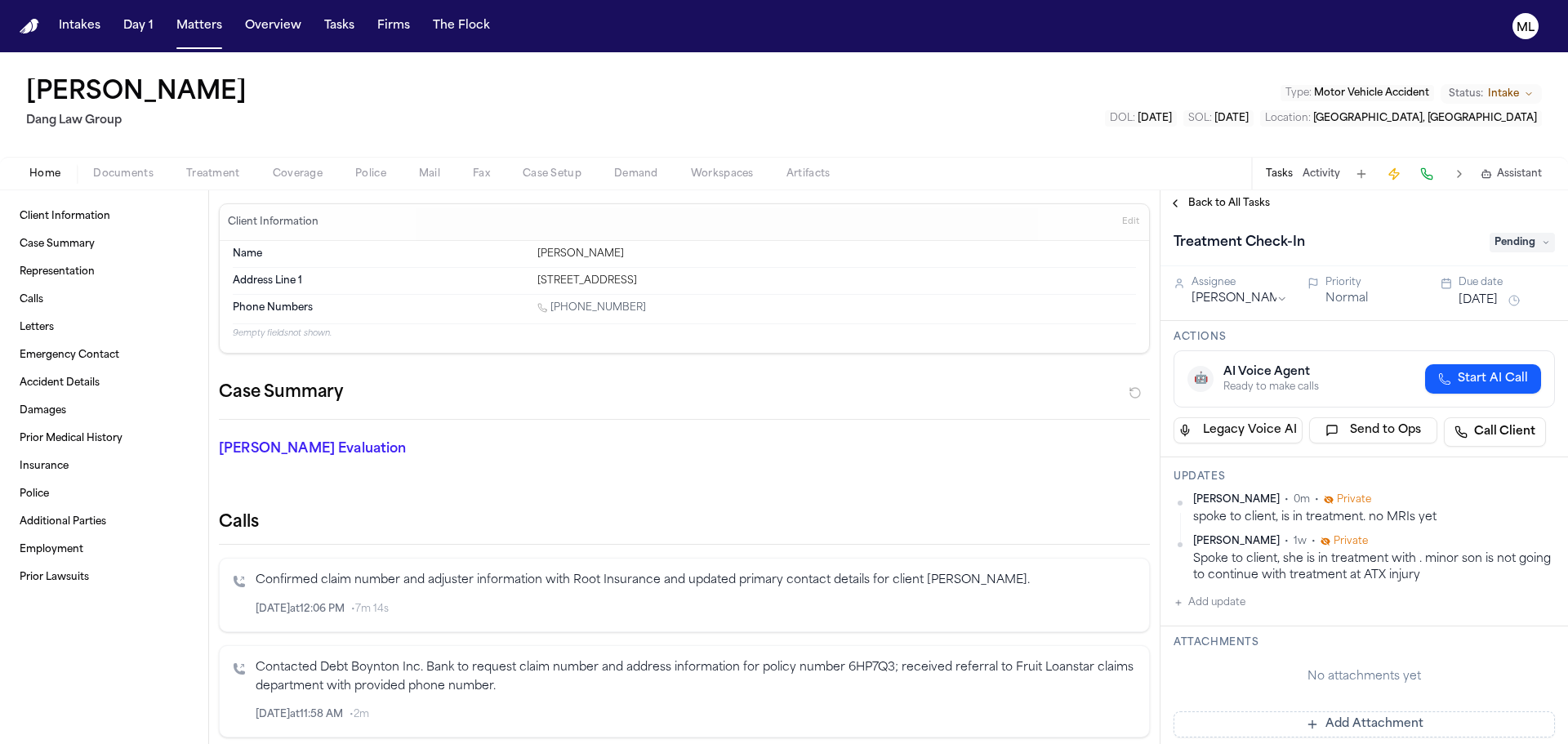
click at [1495, 296] on button "Aug 29, 2025" at bounding box center [1478, 300] width 40 height 16
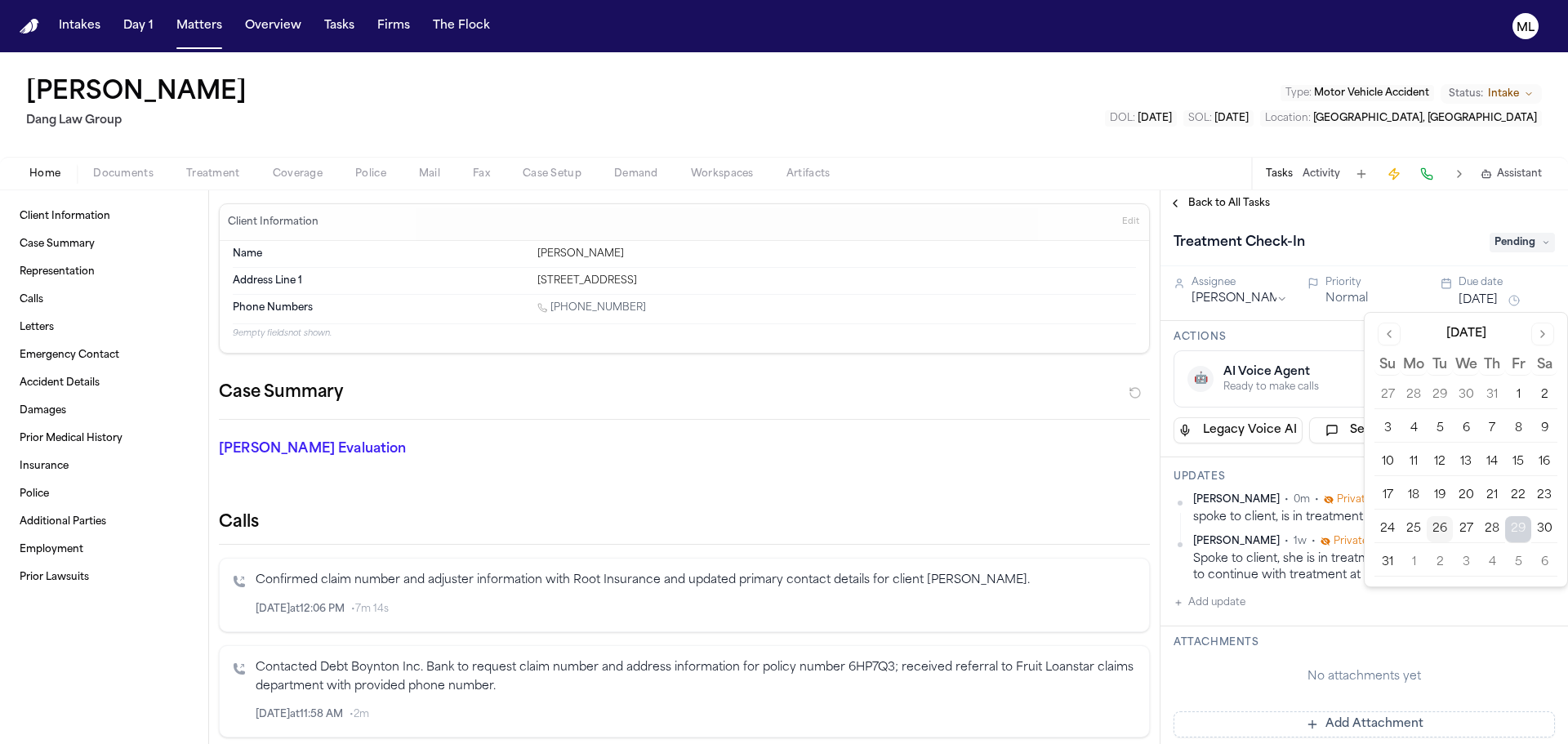
click at [1541, 337] on button "Go to next month" at bounding box center [1543, 334] width 23 height 23
click at [1423, 426] on button "8" at bounding box center [1413, 429] width 26 height 26
click at [1374, 195] on div "Back to All Tasks" at bounding box center [1364, 204] width 408 height 26
